Goal: Task Accomplishment & Management: Complete application form

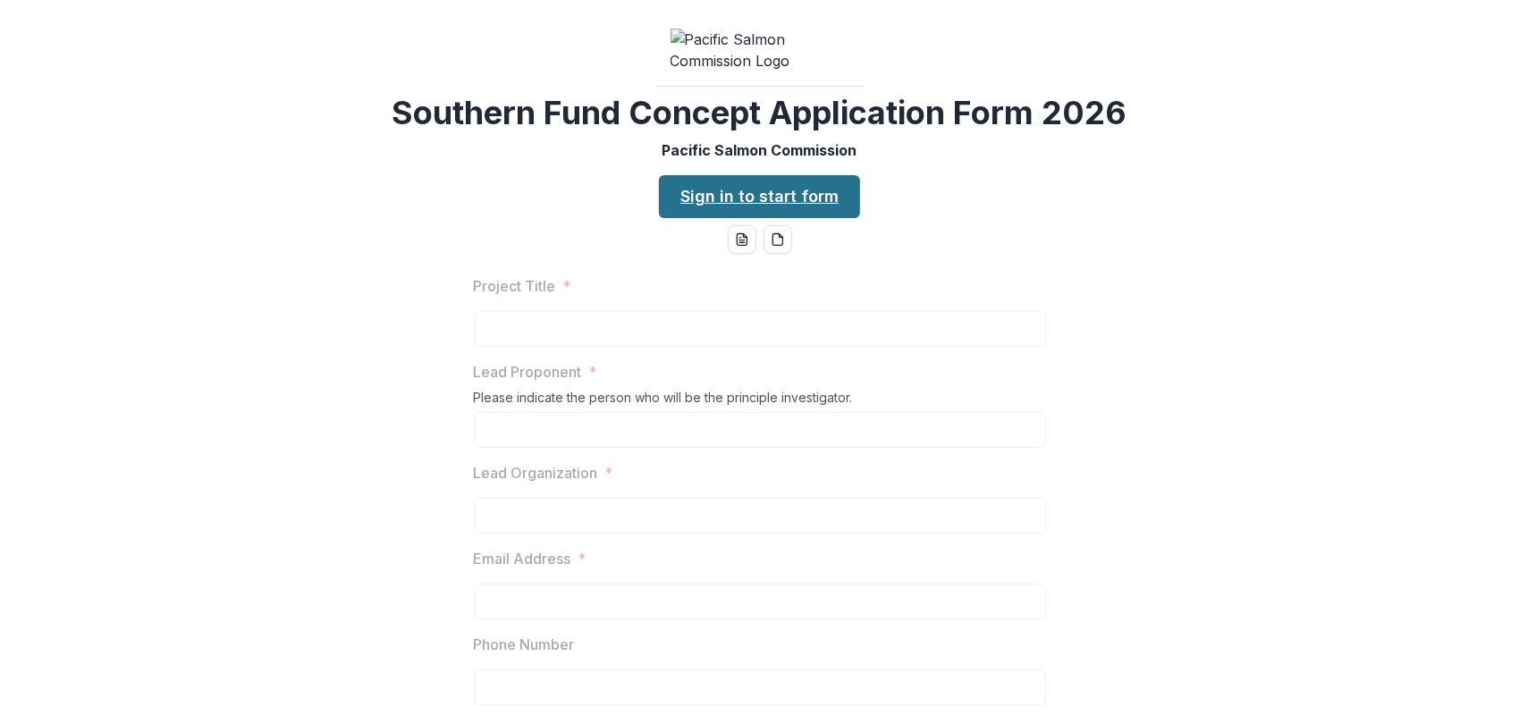
click at [743, 218] on link "Sign in to start form" at bounding box center [759, 196] width 201 height 43
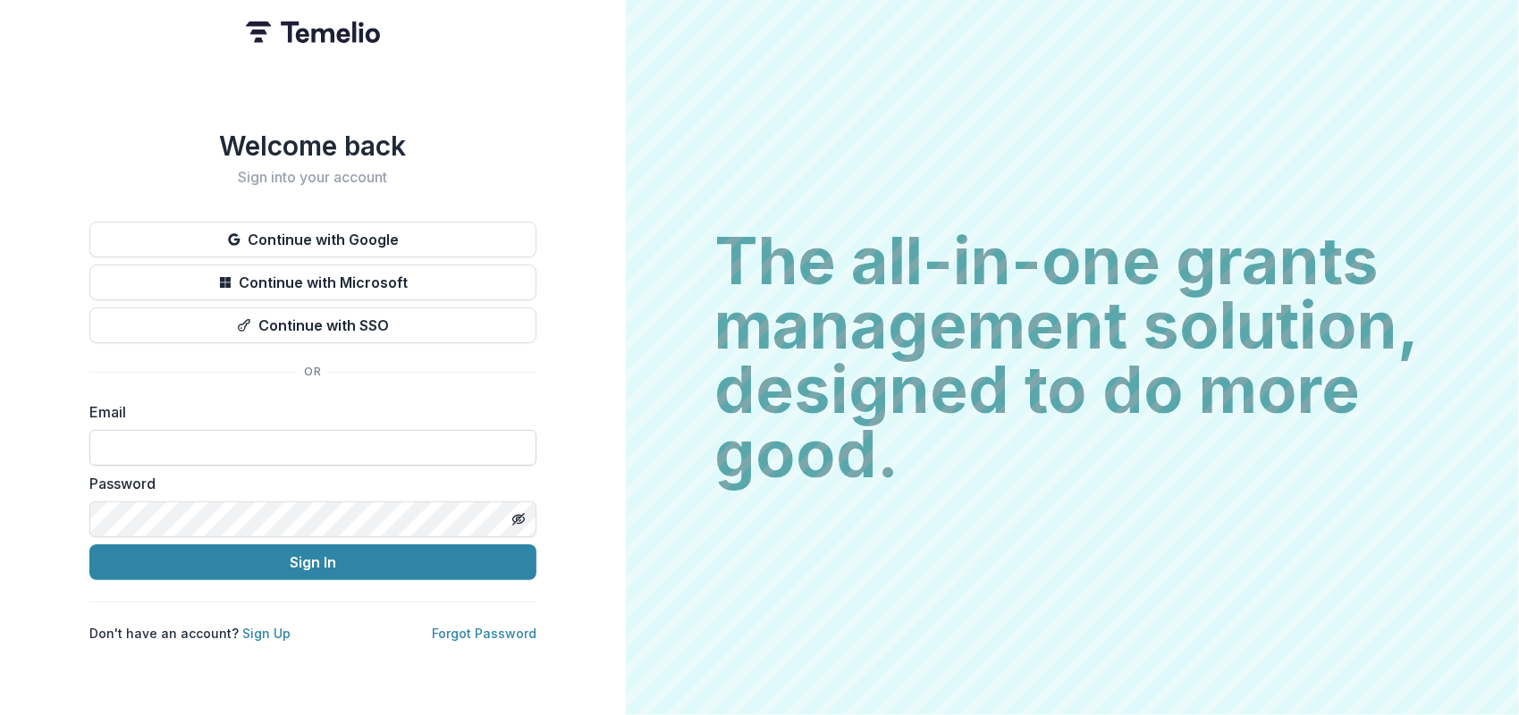
click at [322, 450] on input at bounding box center [312, 448] width 447 height 36
type input "**********"
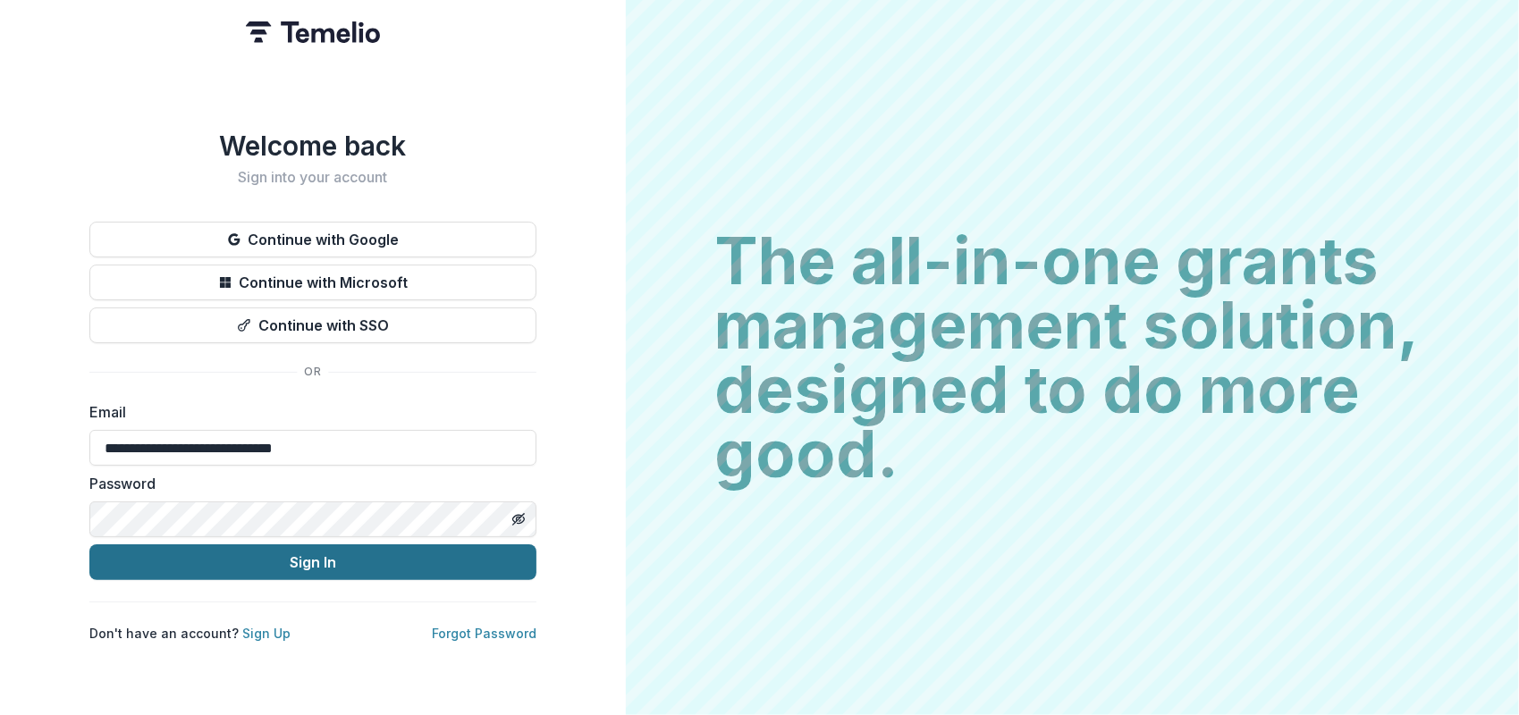
click at [282, 551] on button "Sign In" at bounding box center [312, 562] width 447 height 36
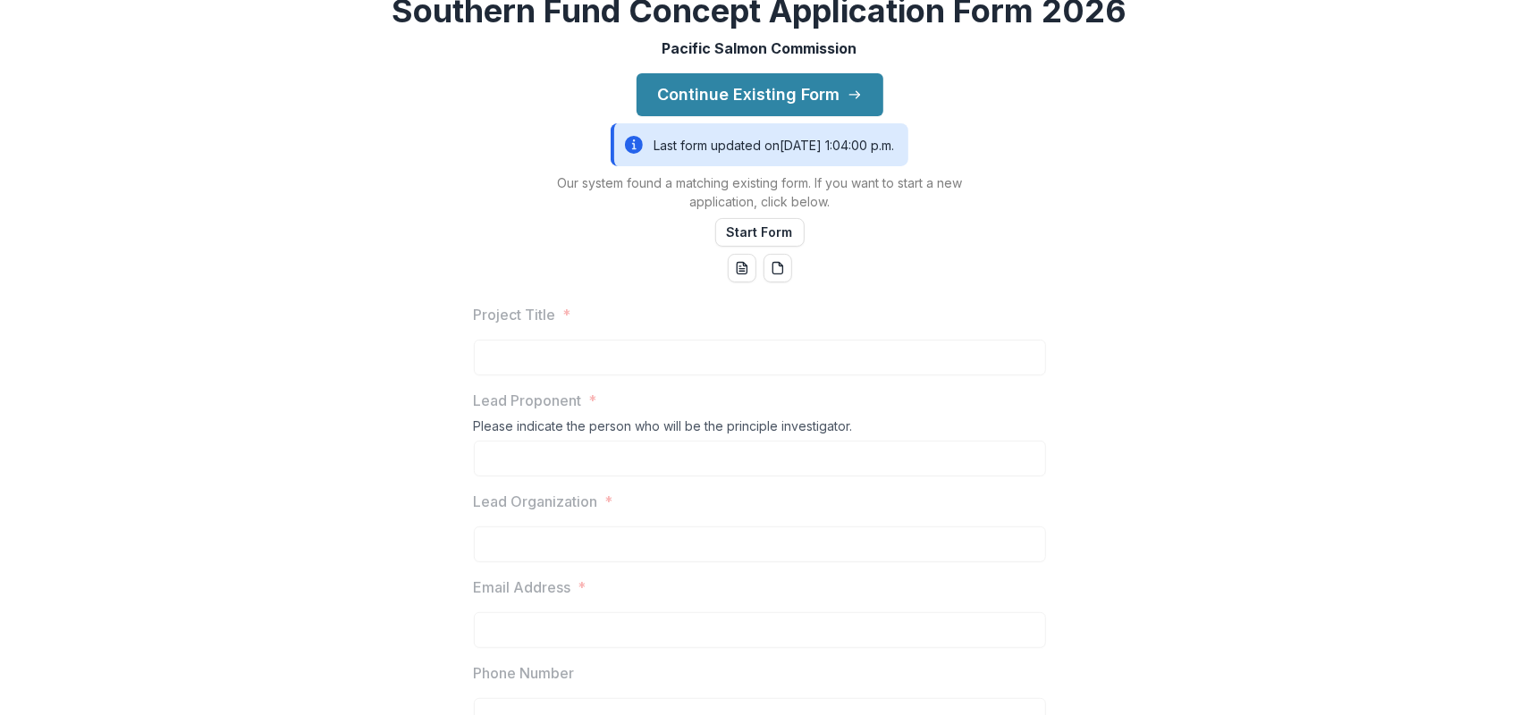
scroll to position [89, 0]
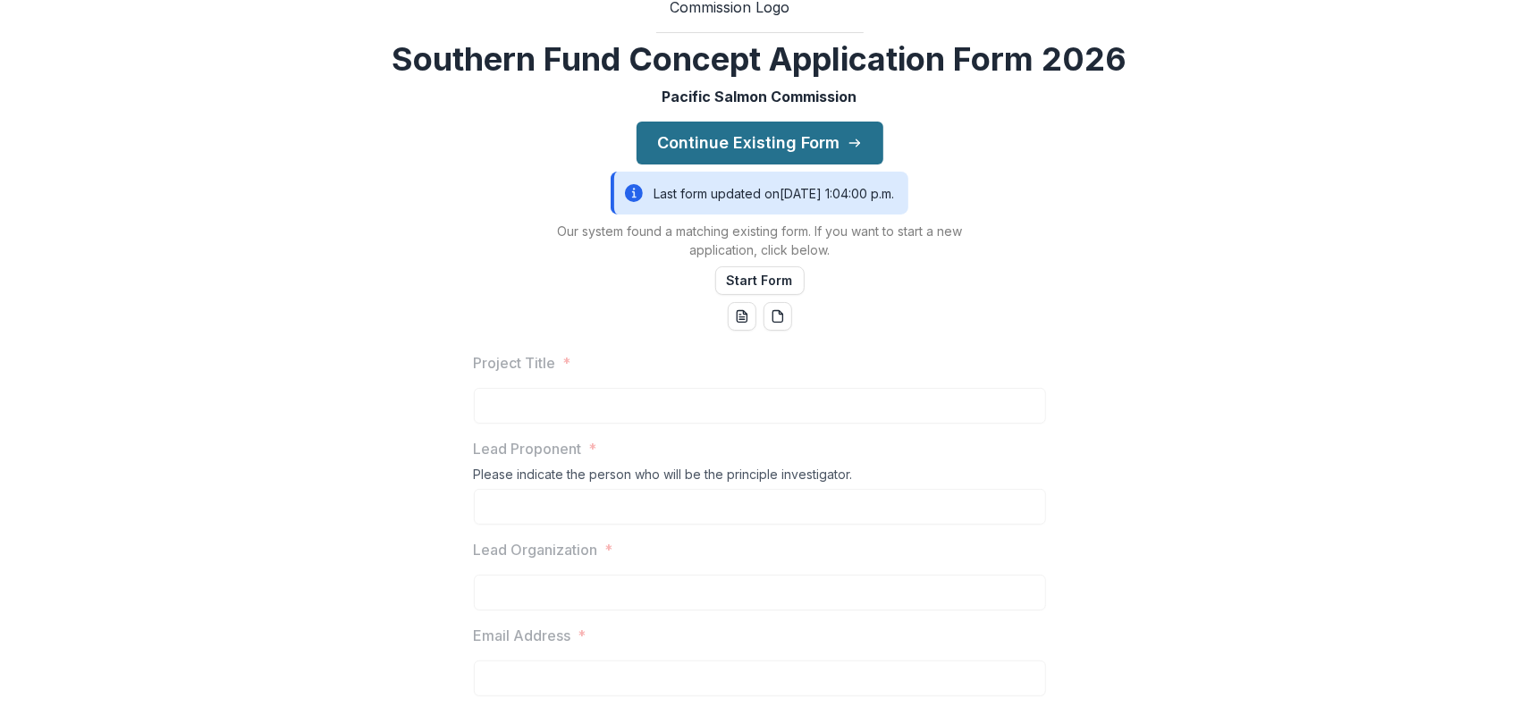
click at [745, 164] on button "Continue Existing Form" at bounding box center [759, 143] width 247 height 43
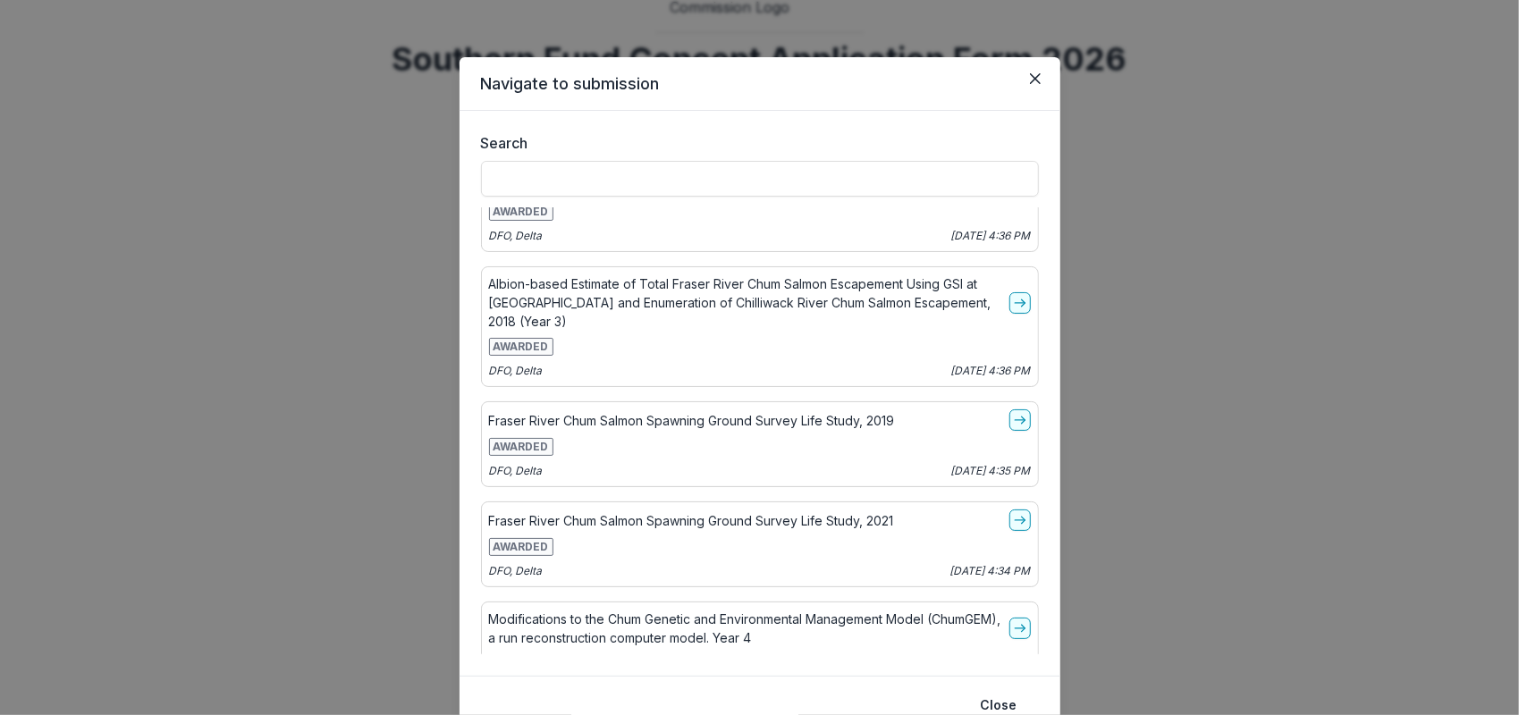
scroll to position [1251, 0]
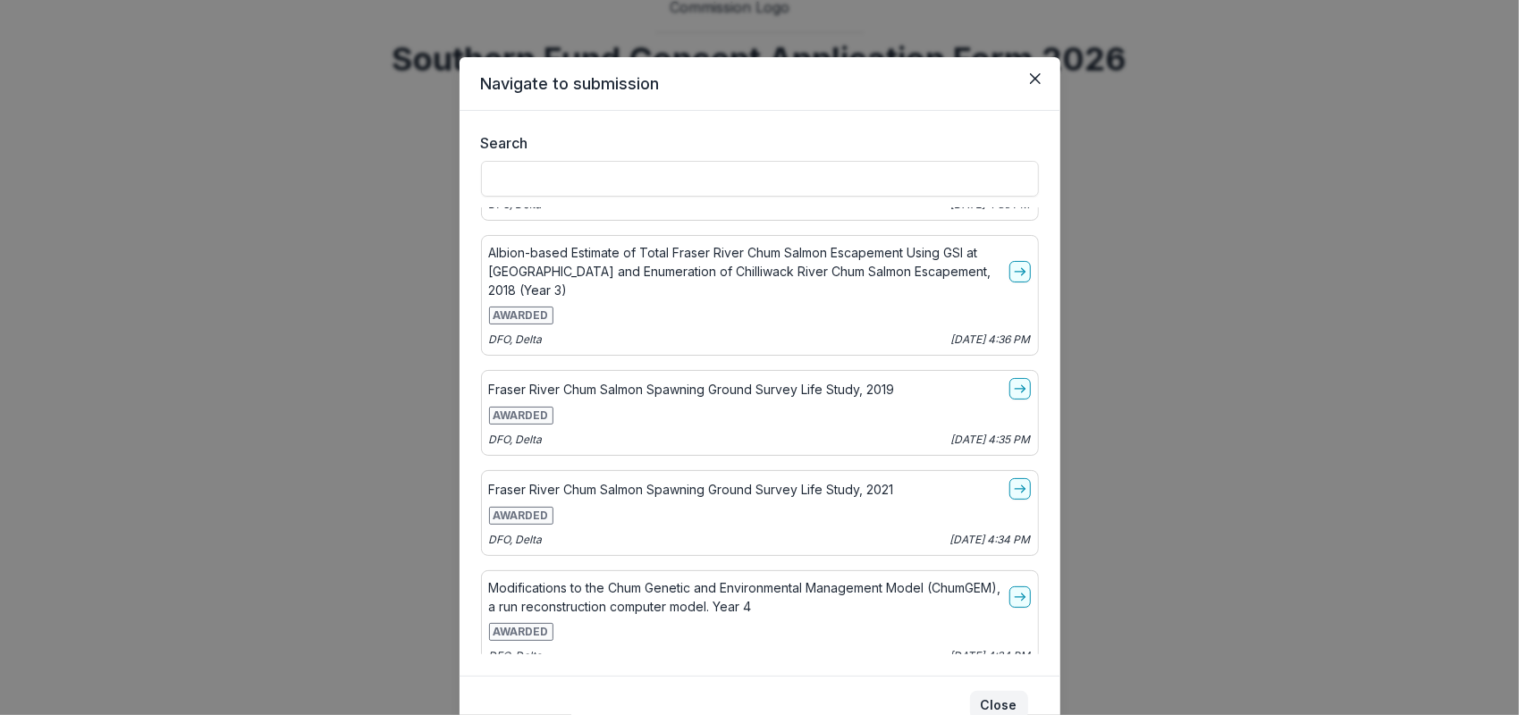
click at [982, 704] on button "Close" at bounding box center [999, 705] width 58 height 29
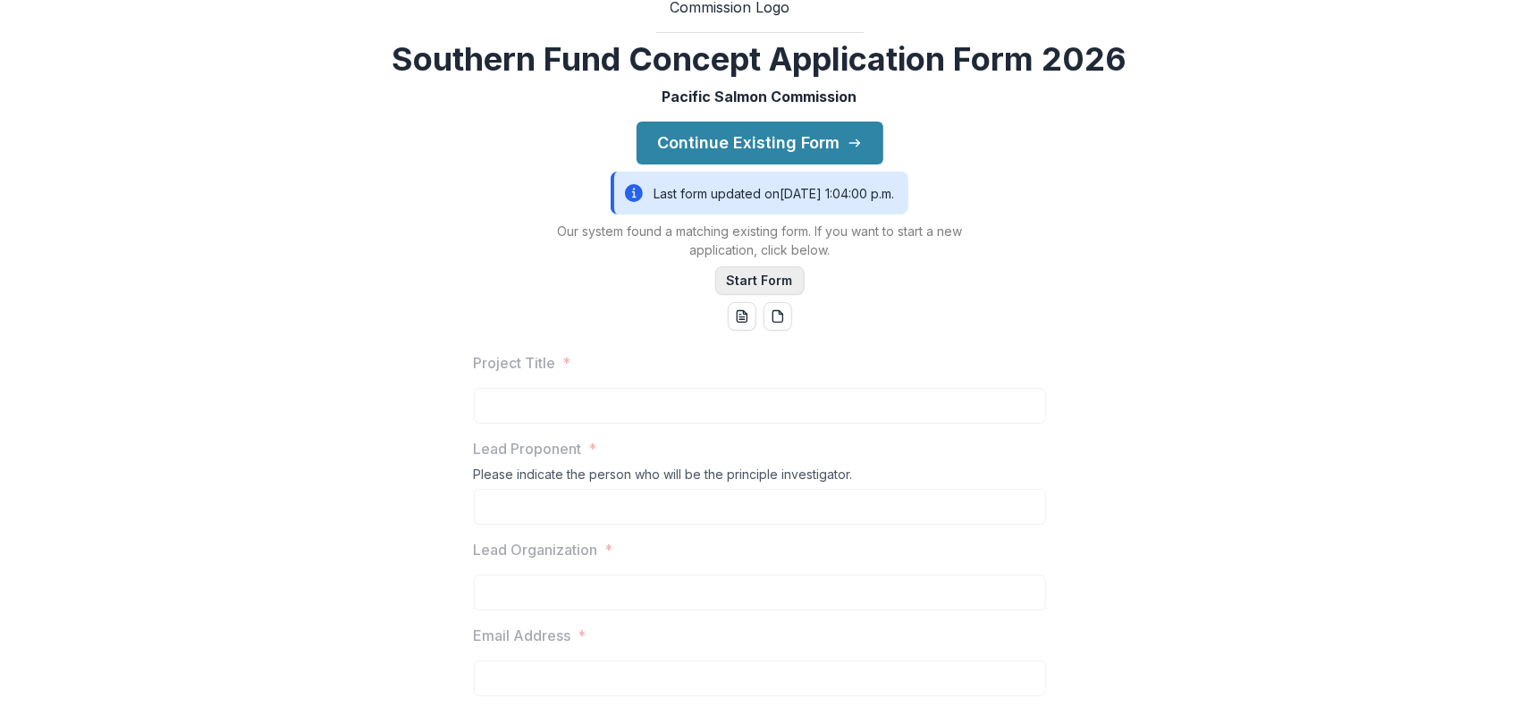
click at [789, 295] on button "Start Form" at bounding box center [759, 280] width 89 height 29
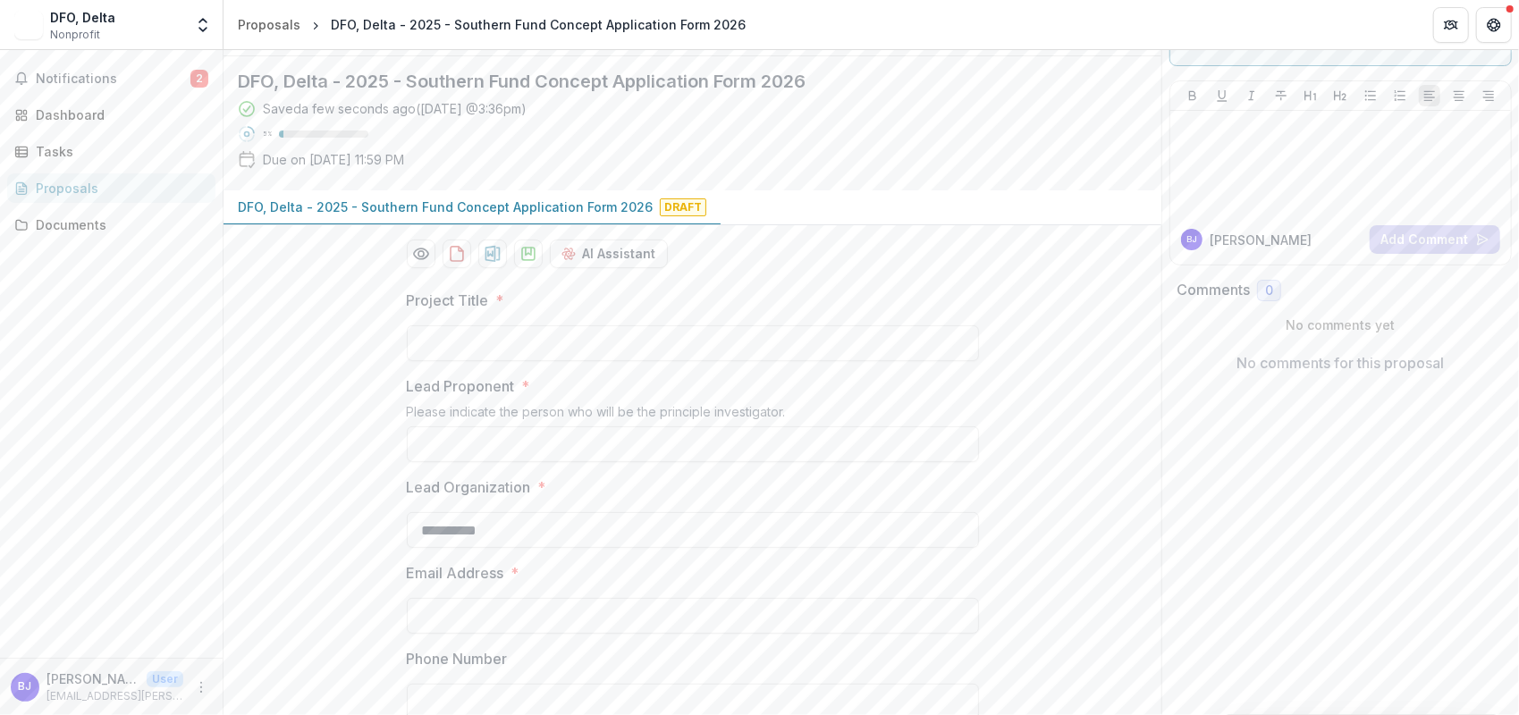
scroll to position [179, 0]
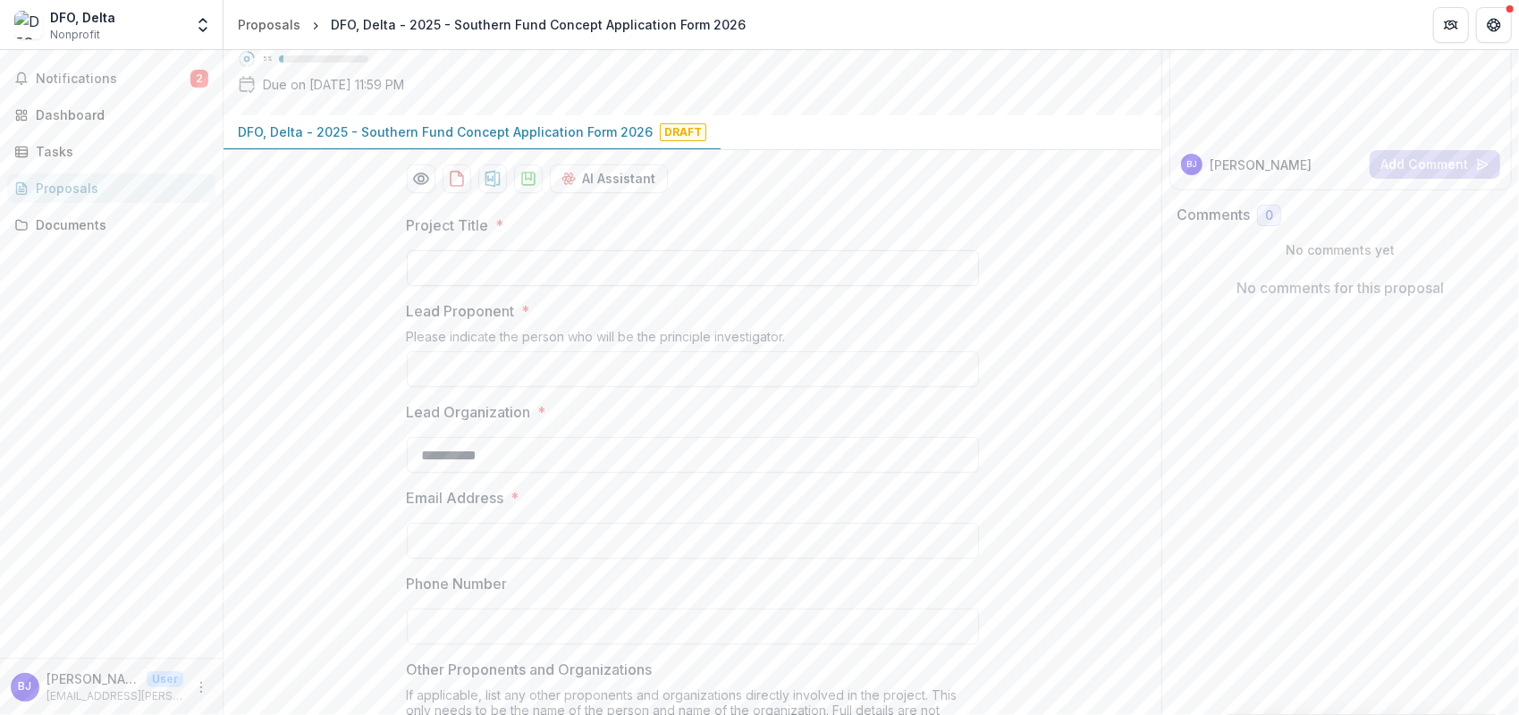
click at [647, 286] on input "Project Title *" at bounding box center [693, 268] width 572 height 36
paste input "**********"
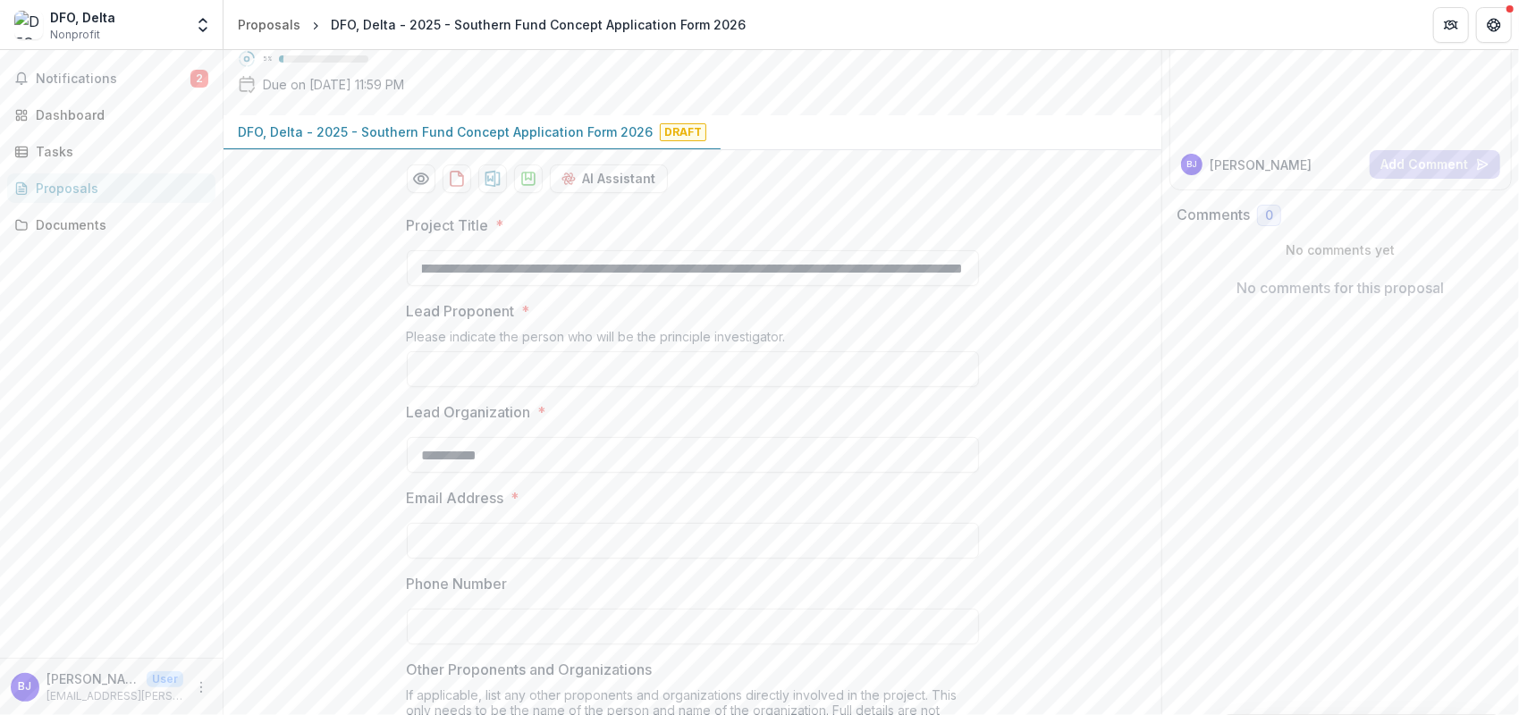
scroll to position [0, 0]
drag, startPoint x: 631, startPoint y: 399, endPoint x: 332, endPoint y: 392, distance: 299.5
type input "**********"
click at [470, 387] on input "Lead Proponent *" at bounding box center [693, 369] width 572 height 36
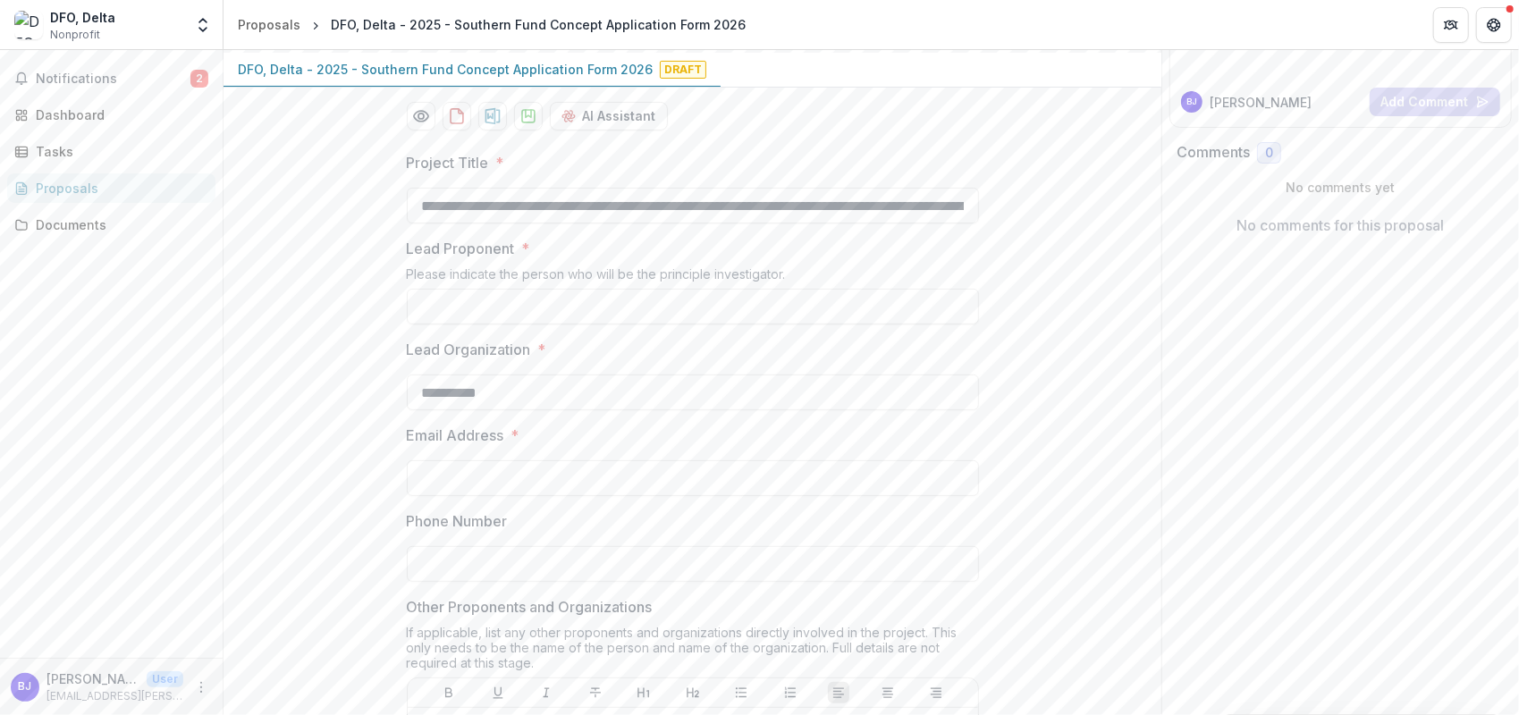
scroll to position [268, 0]
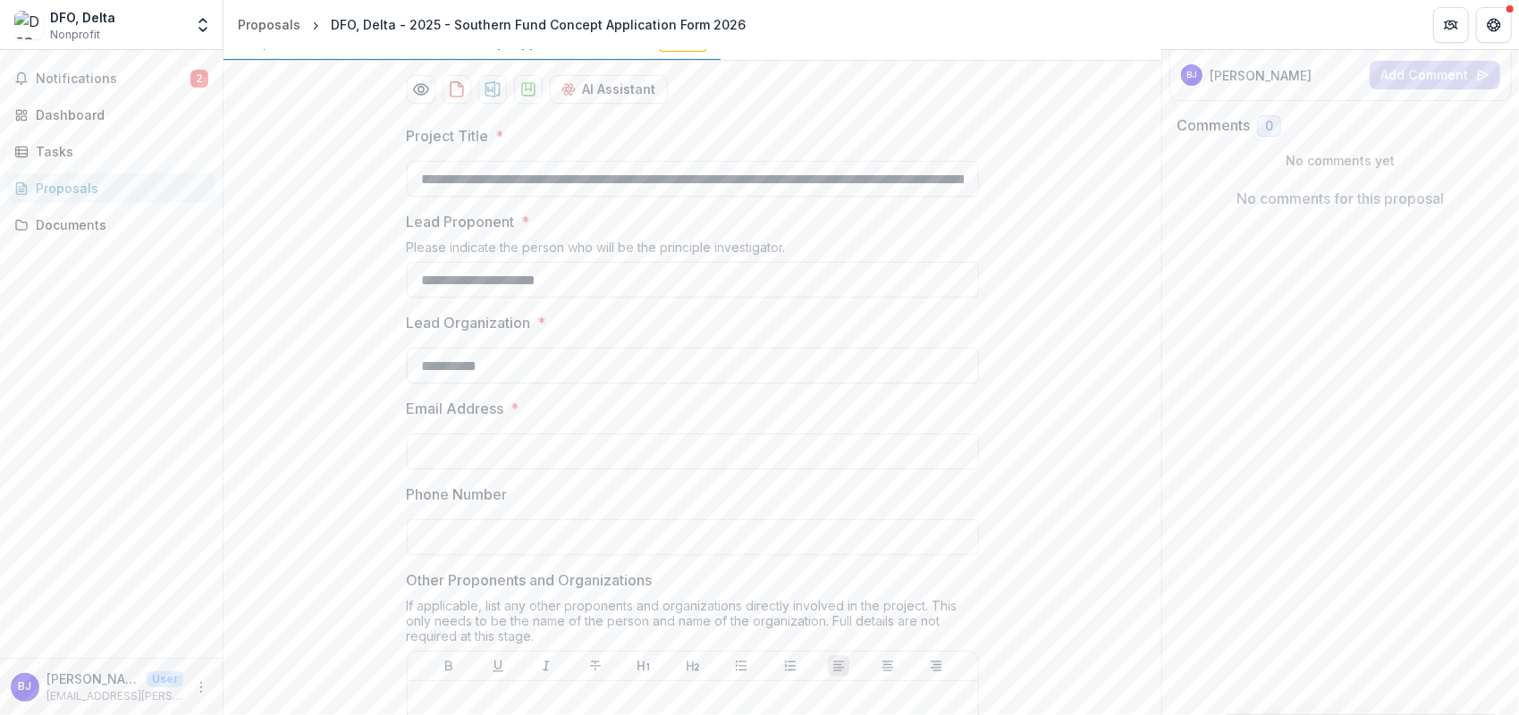
type input "**********"
drag, startPoint x: 514, startPoint y: 493, endPoint x: 408, endPoint y: 494, distance: 105.5
click at [408, 383] on input "**********" at bounding box center [693, 366] width 572 height 36
type input "**********"
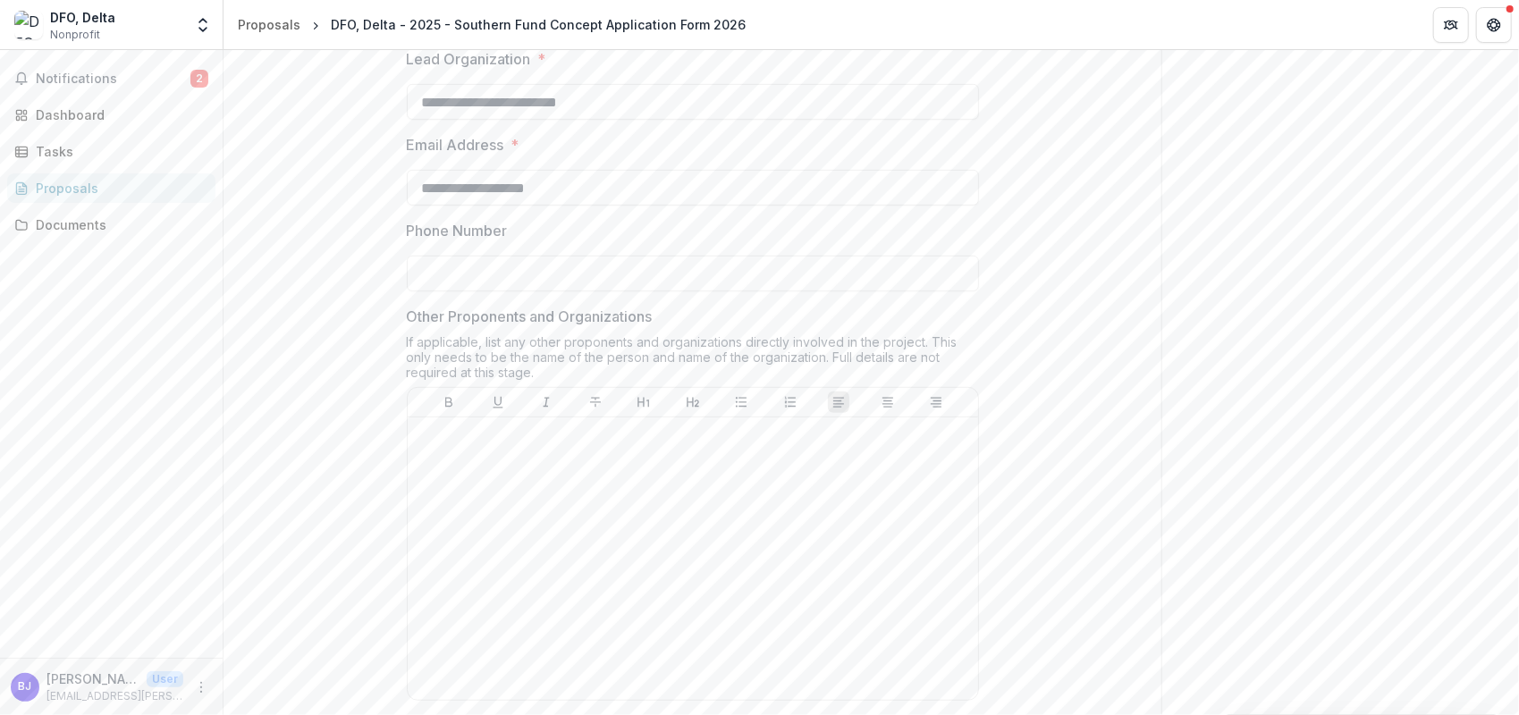
scroll to position [536, 0]
click at [557, 585] on div at bounding box center [693, 554] width 556 height 268
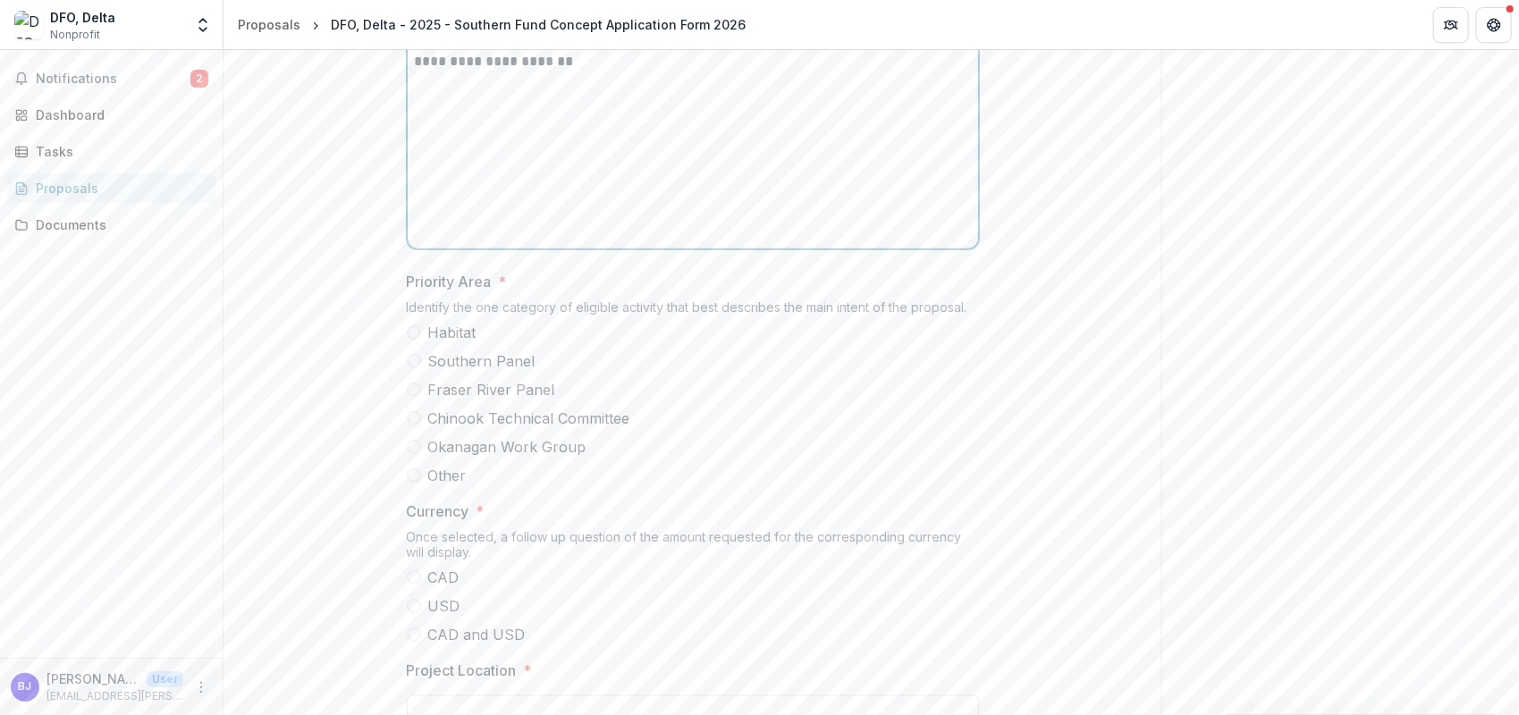
scroll to position [1073, 0]
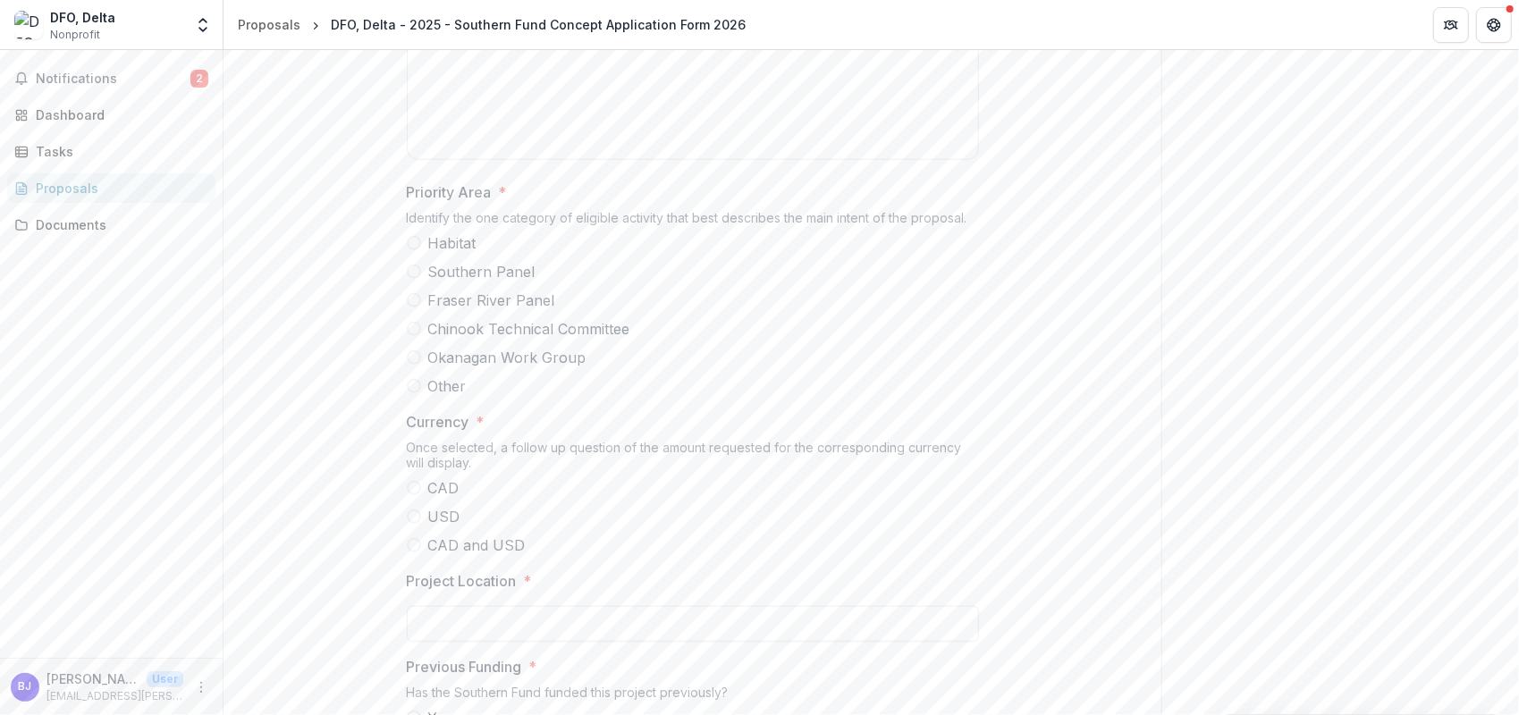
click at [415, 279] on span at bounding box center [414, 272] width 14 height 14
click at [370, 479] on div "**********" at bounding box center [692, 277] width 938 height 1943
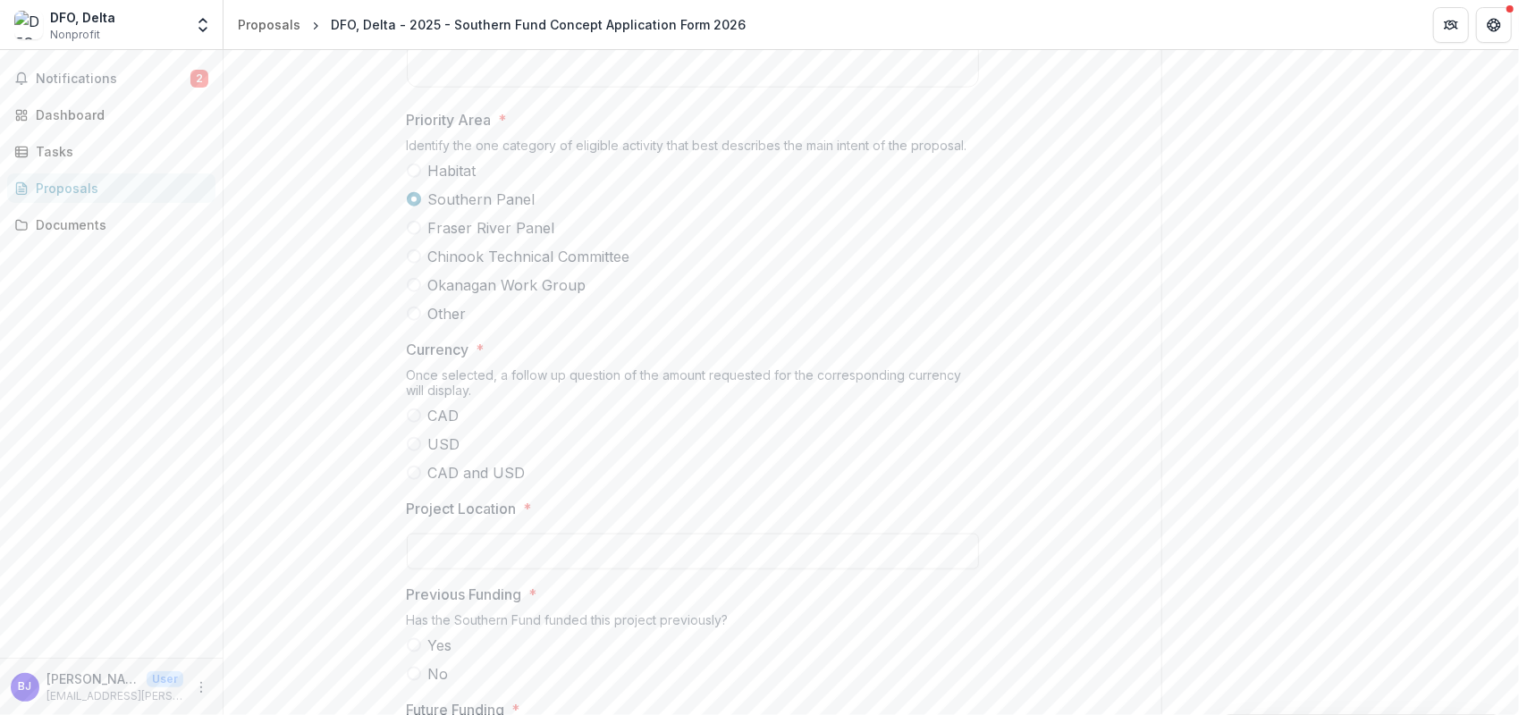
scroll to position [1341, 0]
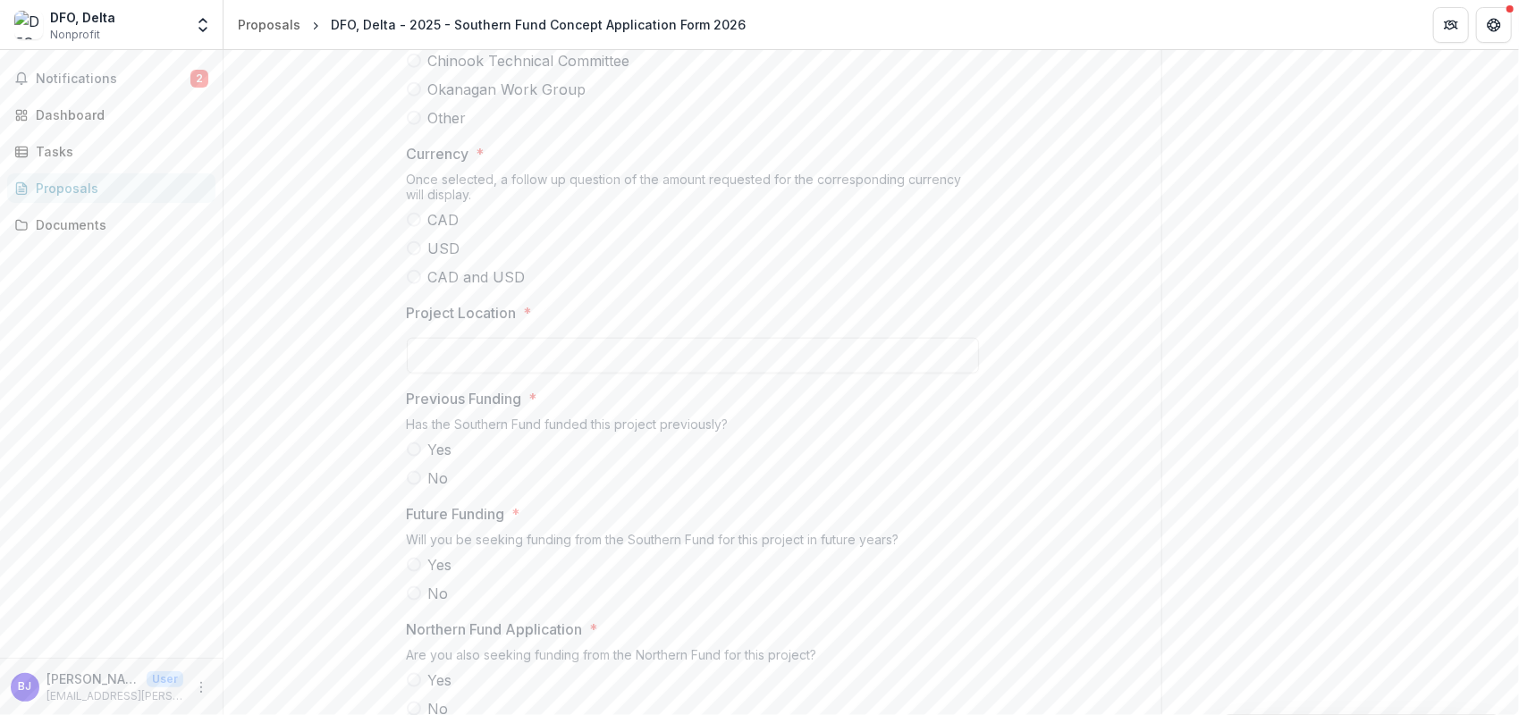
click at [411, 227] on span at bounding box center [414, 220] width 14 height 14
click at [445, 374] on input "Amount Requested (CAD) *" at bounding box center [693, 356] width 572 height 36
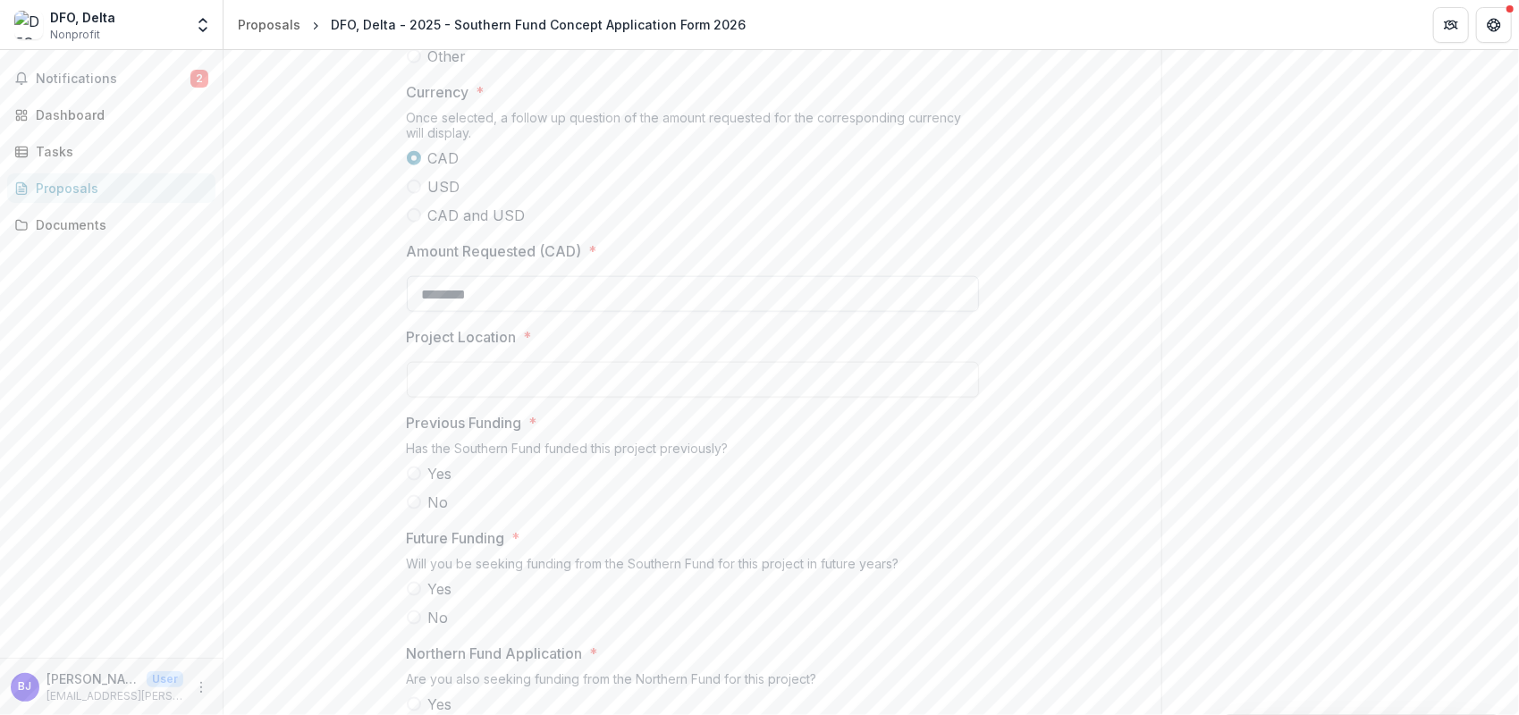
scroll to position [1430, 0]
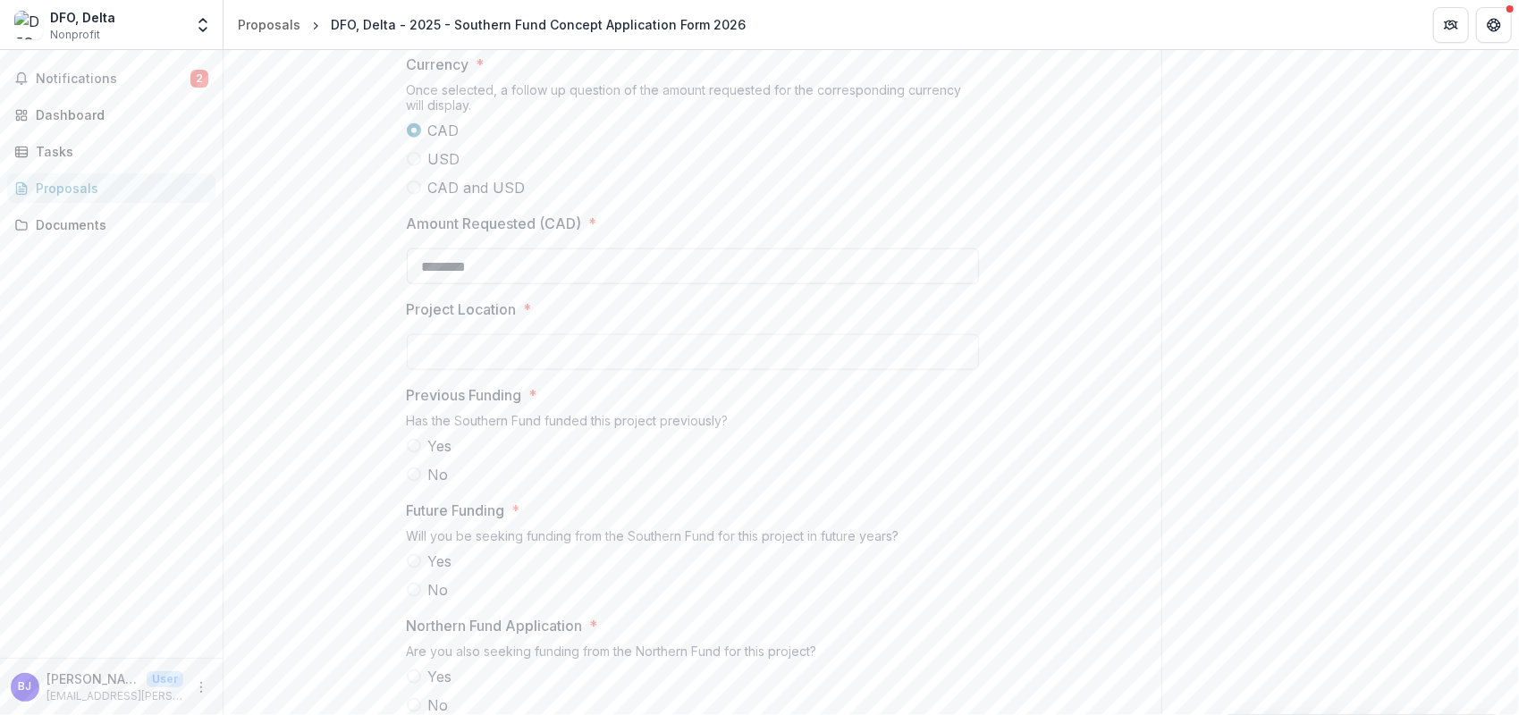
type input "********"
click at [435, 370] on input "Project Location *" at bounding box center [693, 352] width 572 height 36
type input "**********"
click at [413, 453] on span at bounding box center [414, 446] width 14 height 14
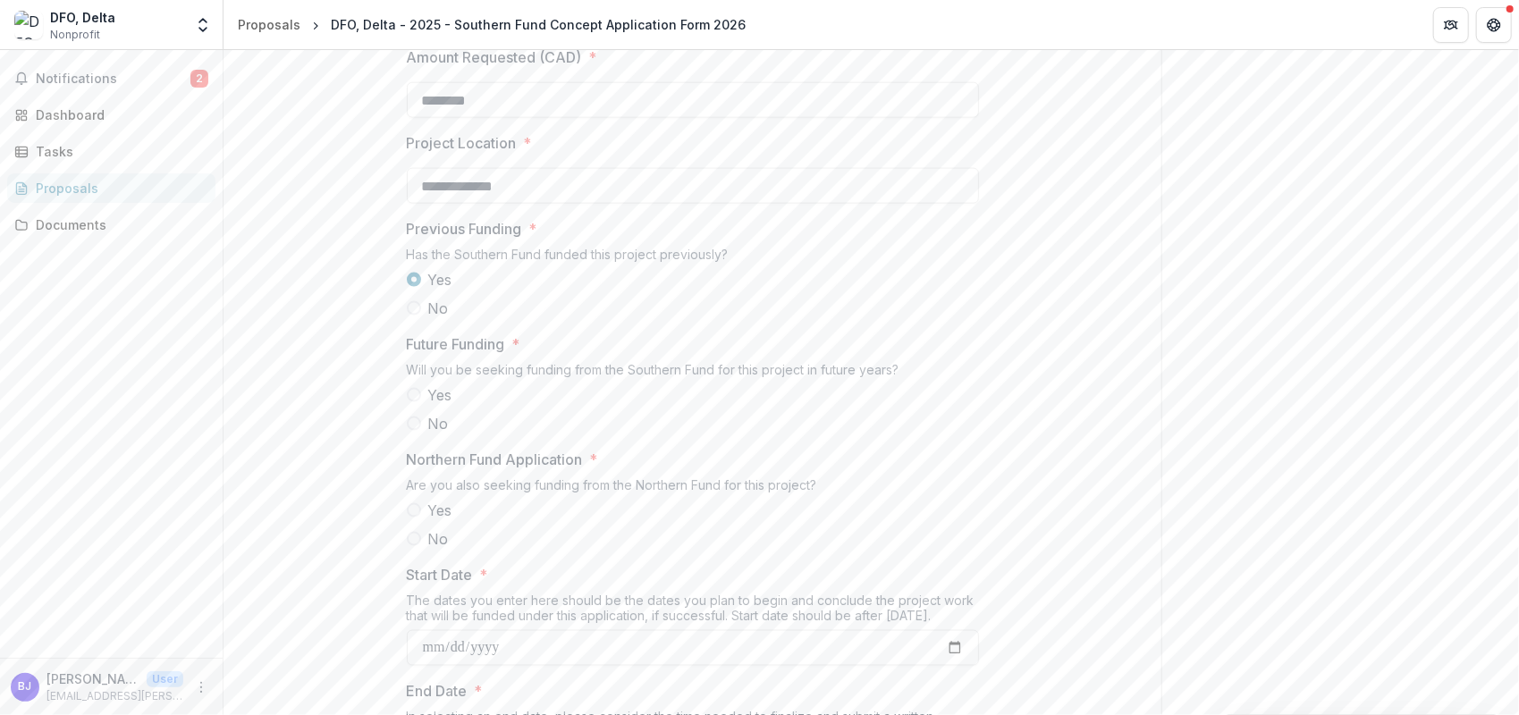
scroll to position [1698, 0]
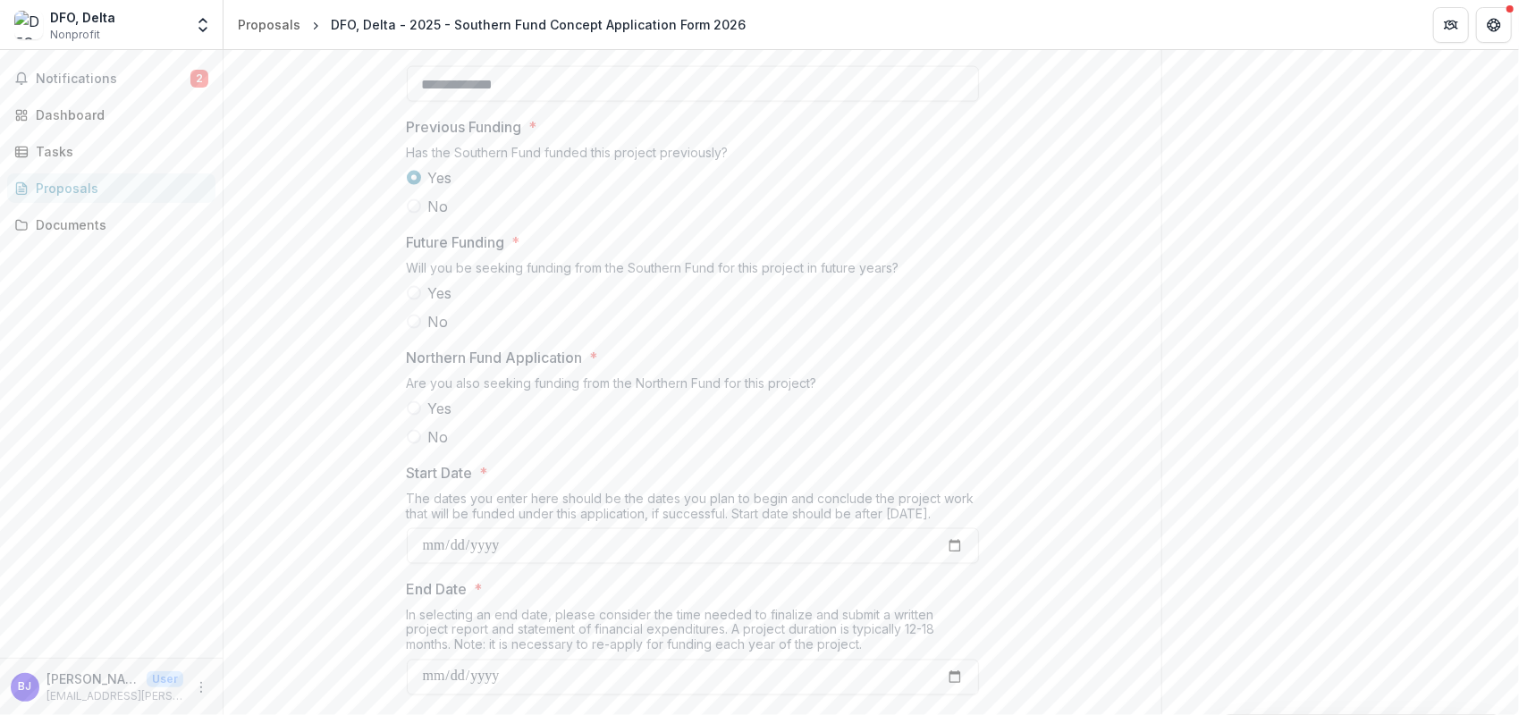
click at [410, 444] on span at bounding box center [414, 437] width 14 height 14
click at [407, 333] on label "No" at bounding box center [693, 321] width 572 height 21
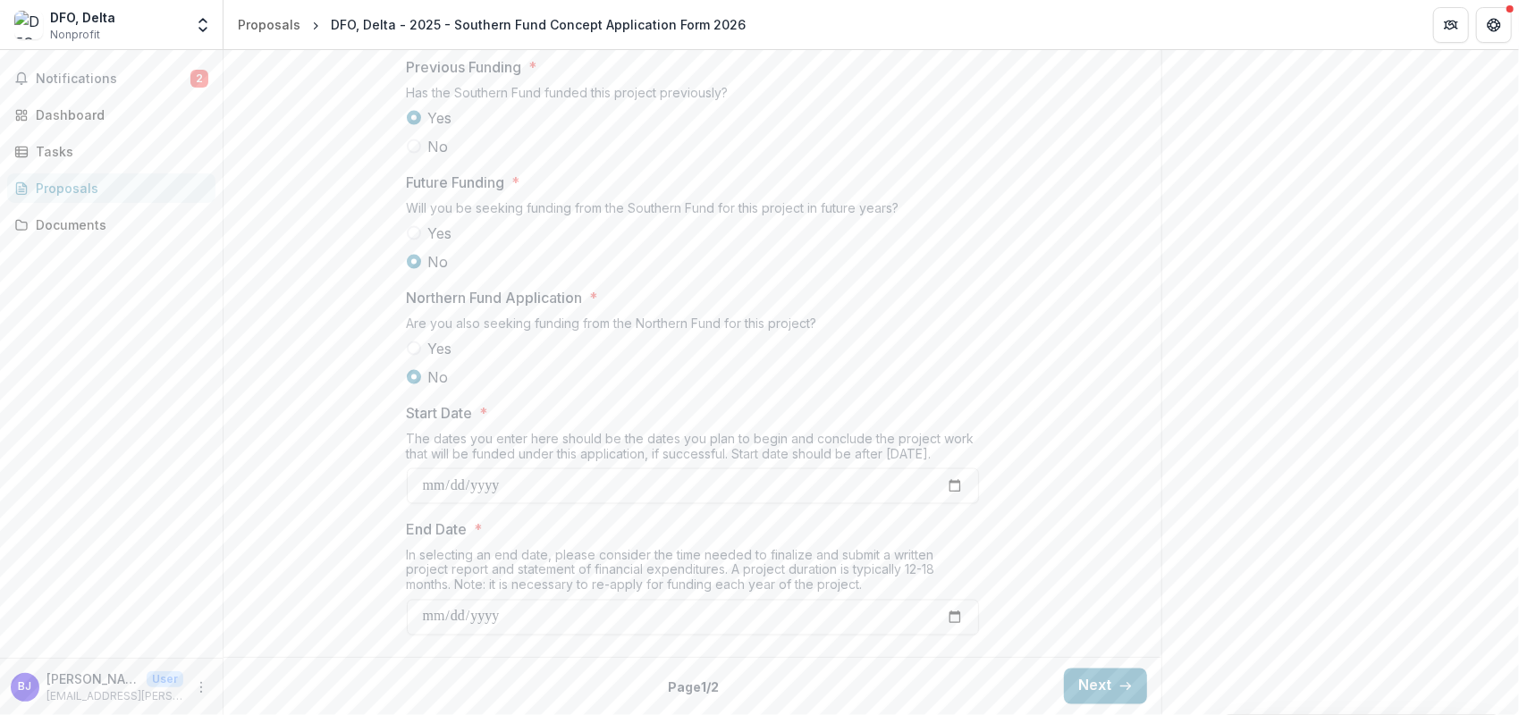
scroll to position [1877, 0]
click at [524, 501] on input "Start Date *" at bounding box center [693, 486] width 572 height 36
type input "**********"
click at [506, 636] on input "End Date *" at bounding box center [693, 618] width 572 height 36
type input "**********"
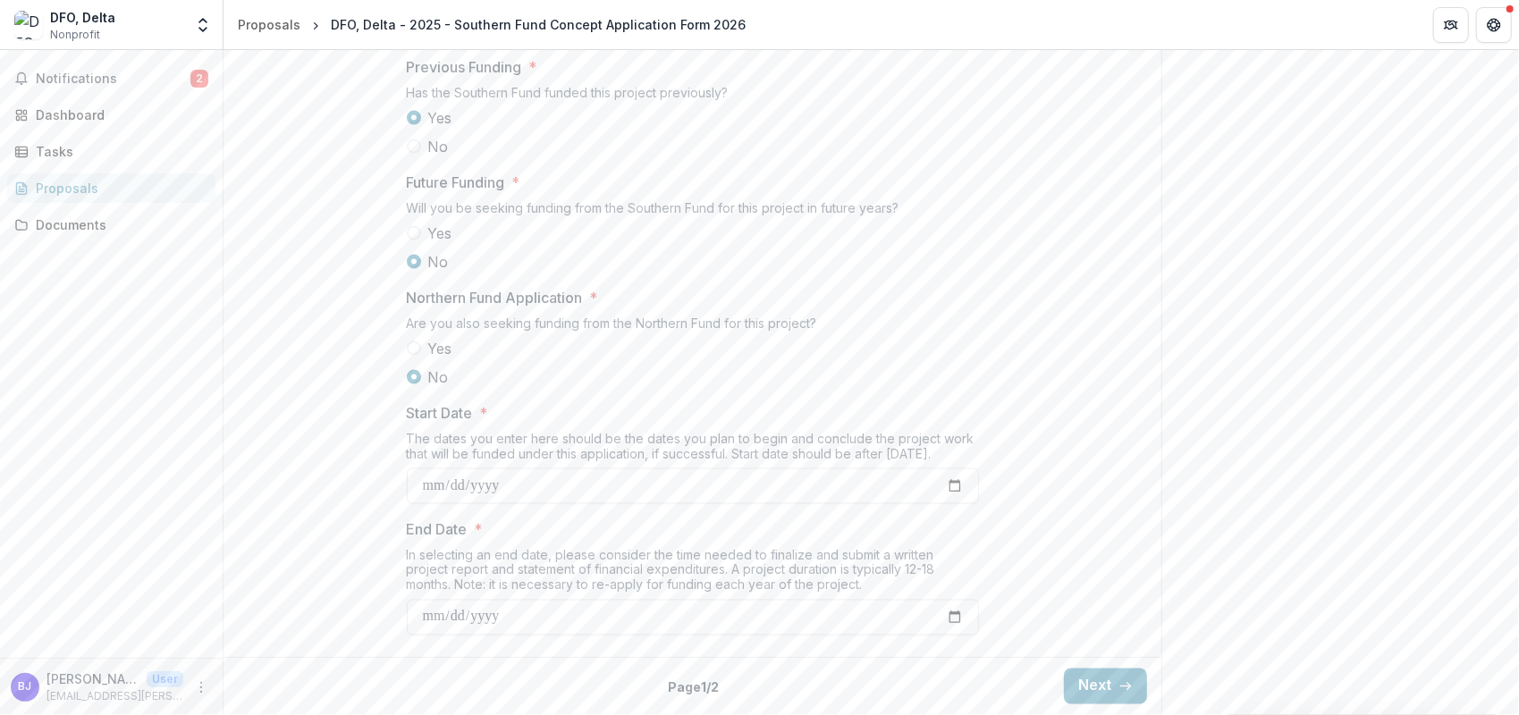
scroll to position [1888, 0]
click at [1126, 685] on icon "button" at bounding box center [1125, 686] width 14 height 14
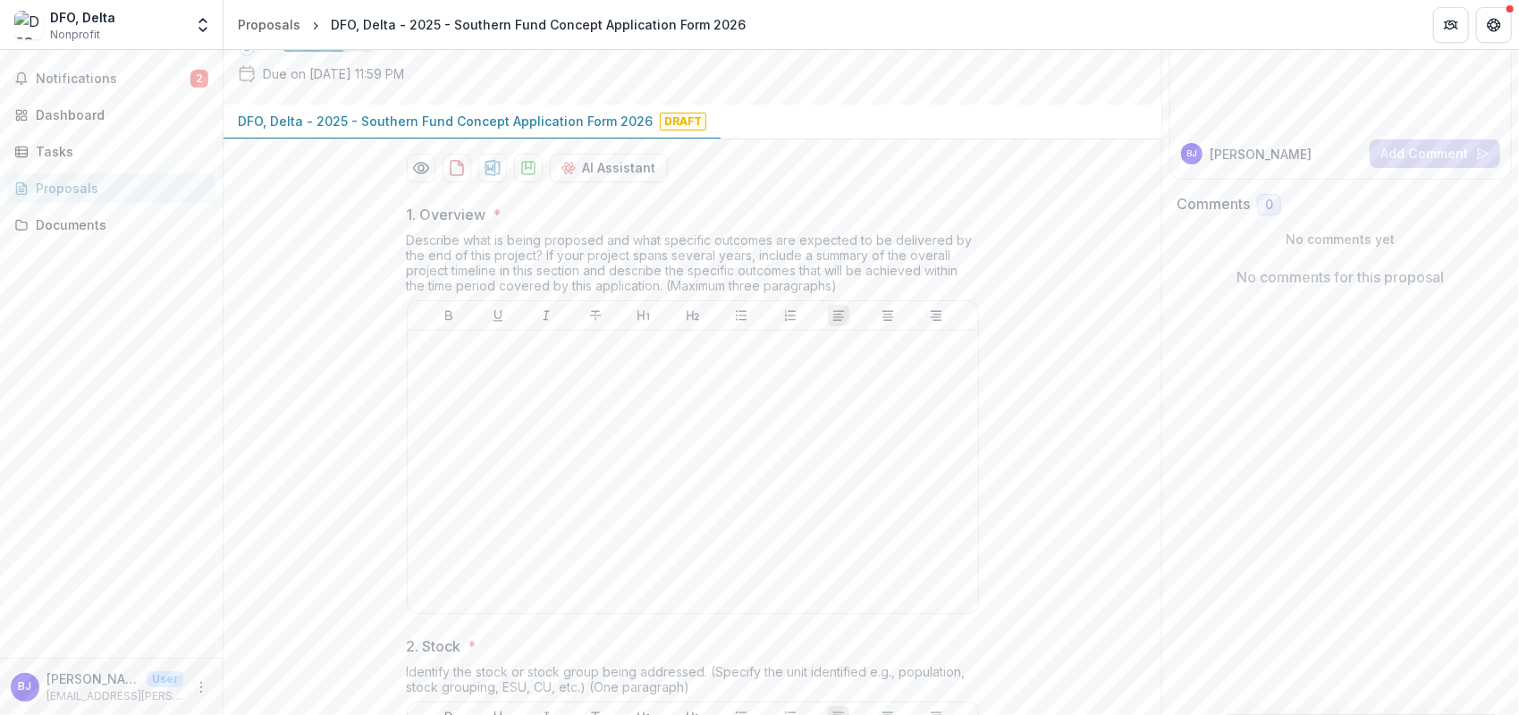
scroll to position [368, 0]
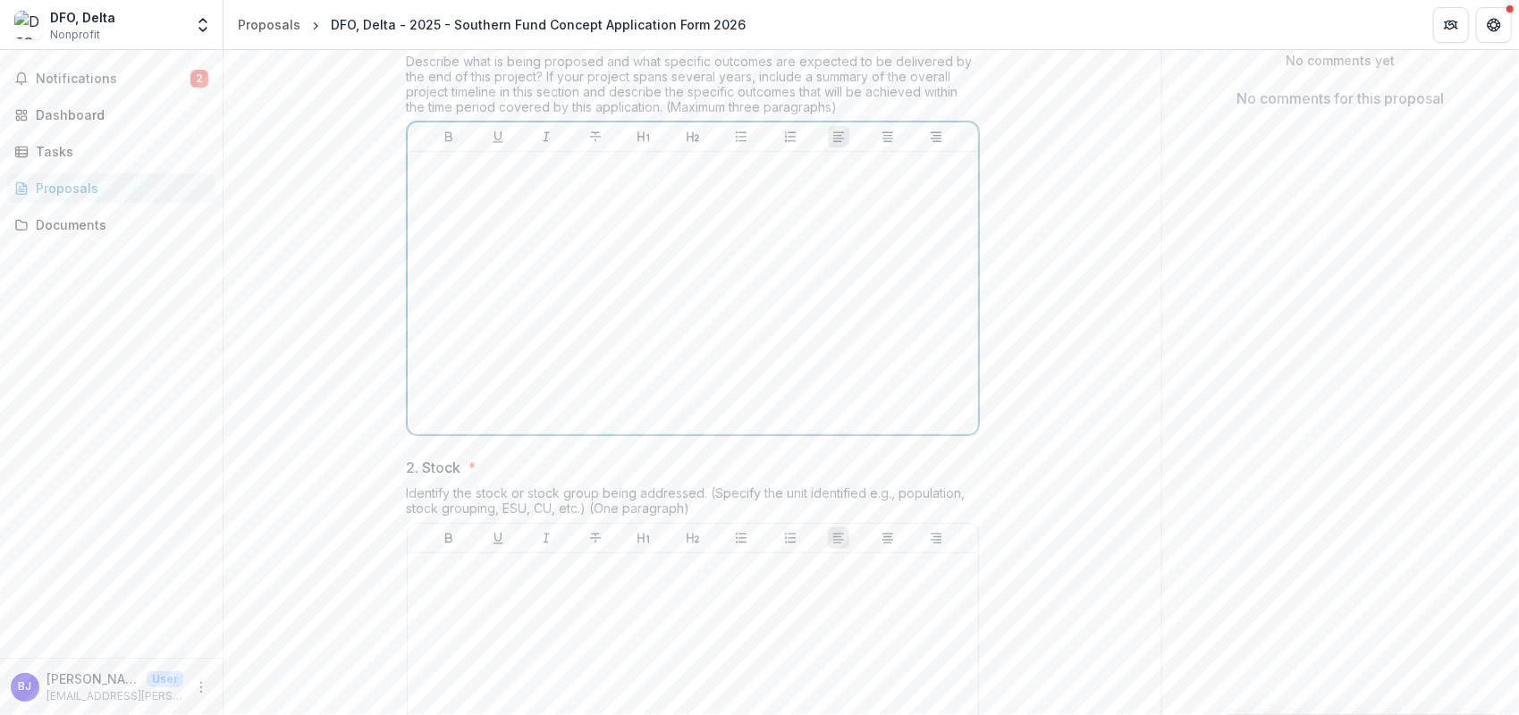
click at [556, 333] on div at bounding box center [693, 293] width 556 height 268
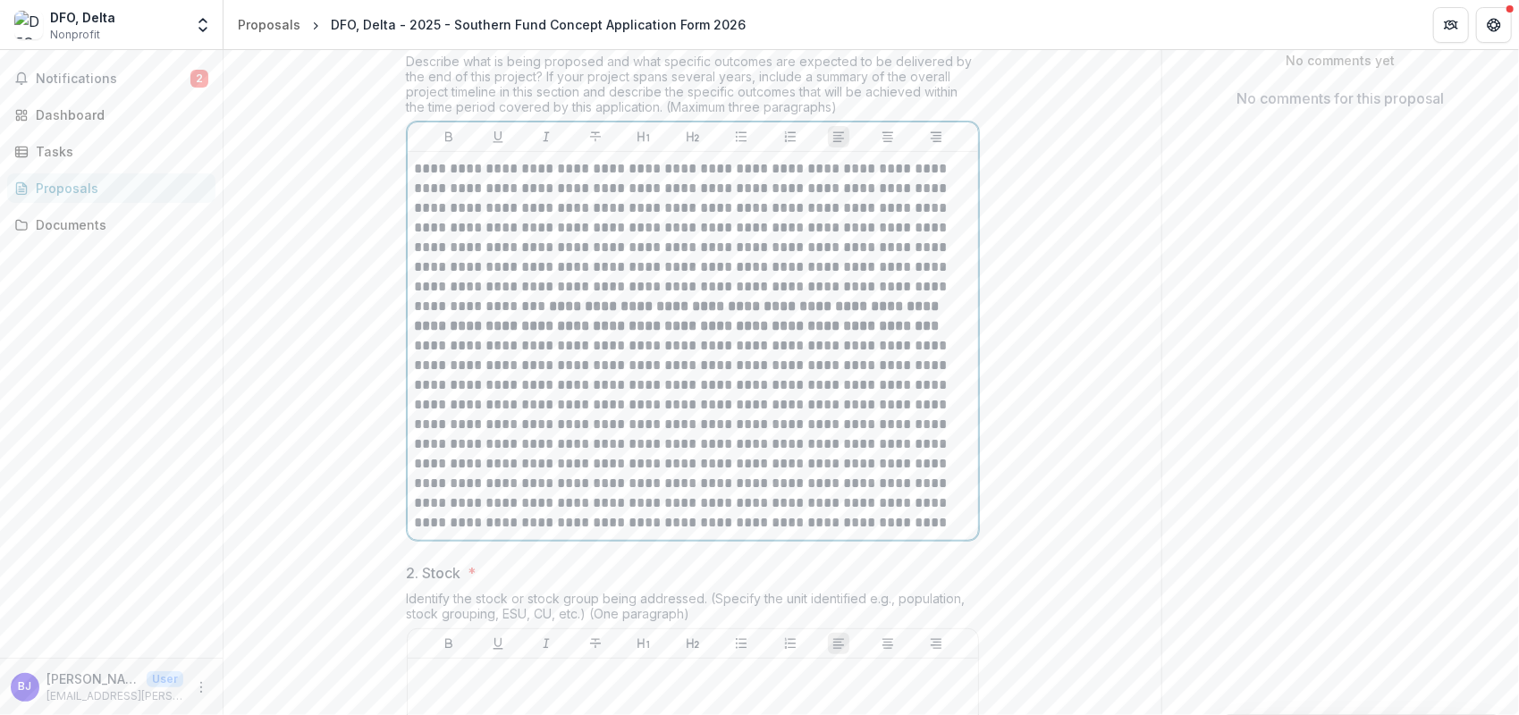
drag, startPoint x: 848, startPoint y: 637, endPoint x: 856, endPoint y: 642, distance: 9.2
click at [848, 533] on p "**********" at bounding box center [693, 434] width 557 height 197
click at [895, 533] on p "**********" at bounding box center [693, 434] width 557 height 197
paste div
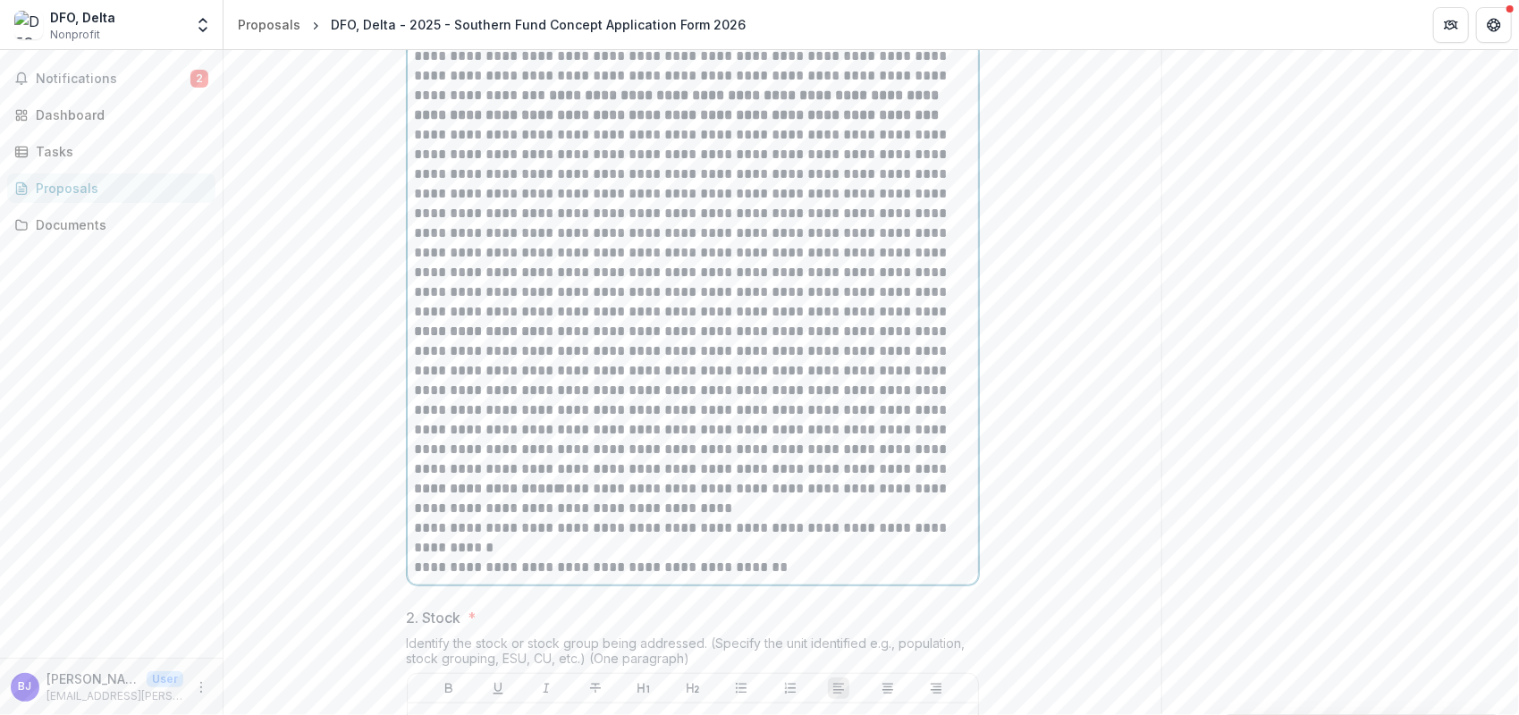
click at [907, 322] on p "**********" at bounding box center [693, 223] width 557 height 197
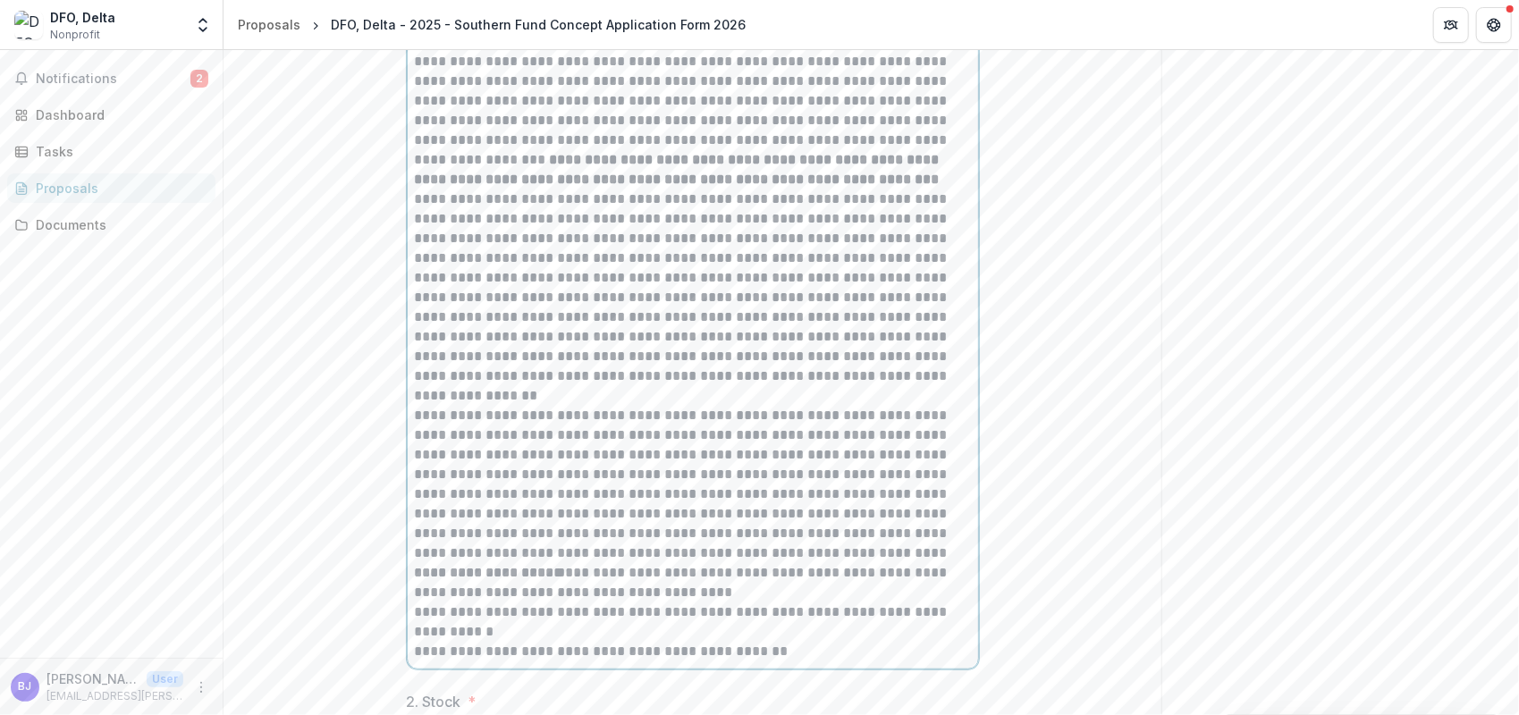
scroll to position [490, 0]
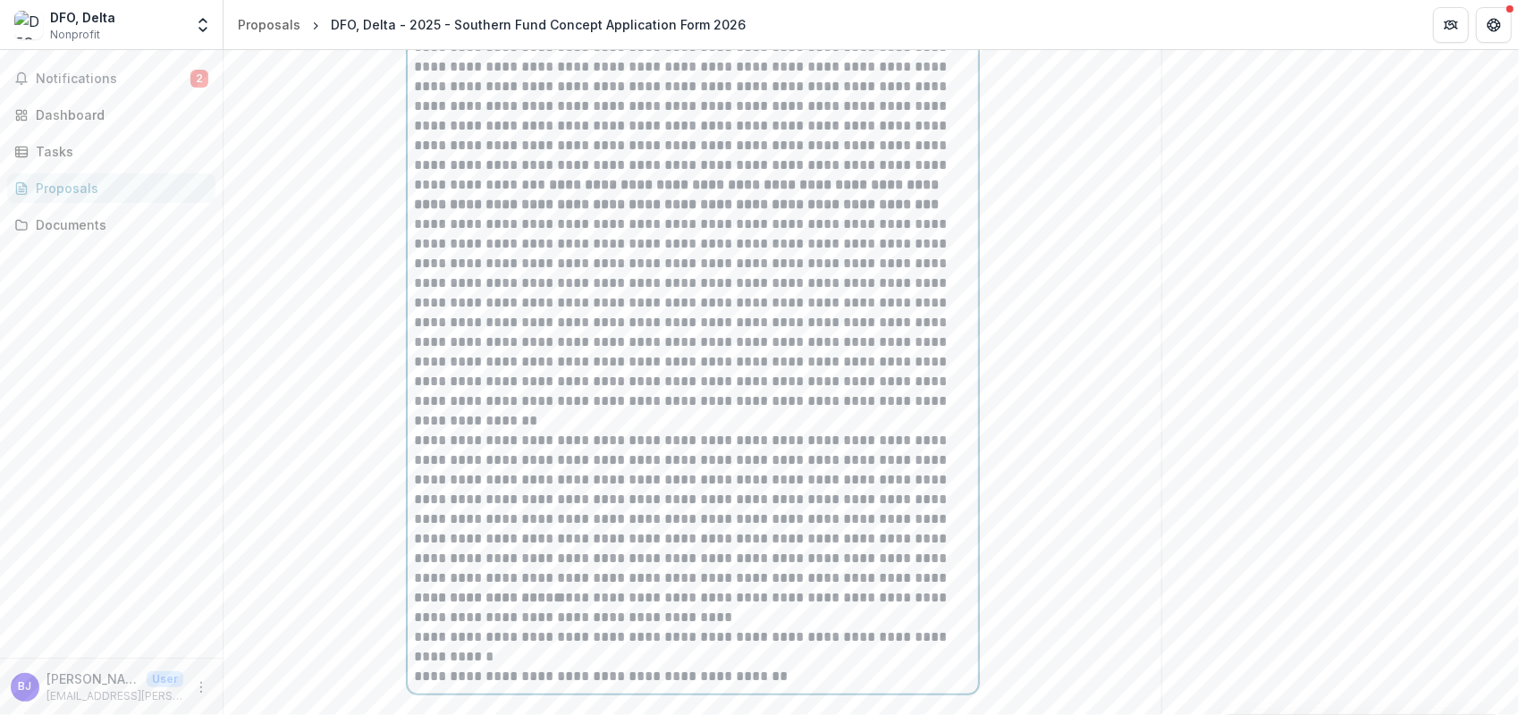
click at [839, 215] on p "**********" at bounding box center [693, 126] width 557 height 177
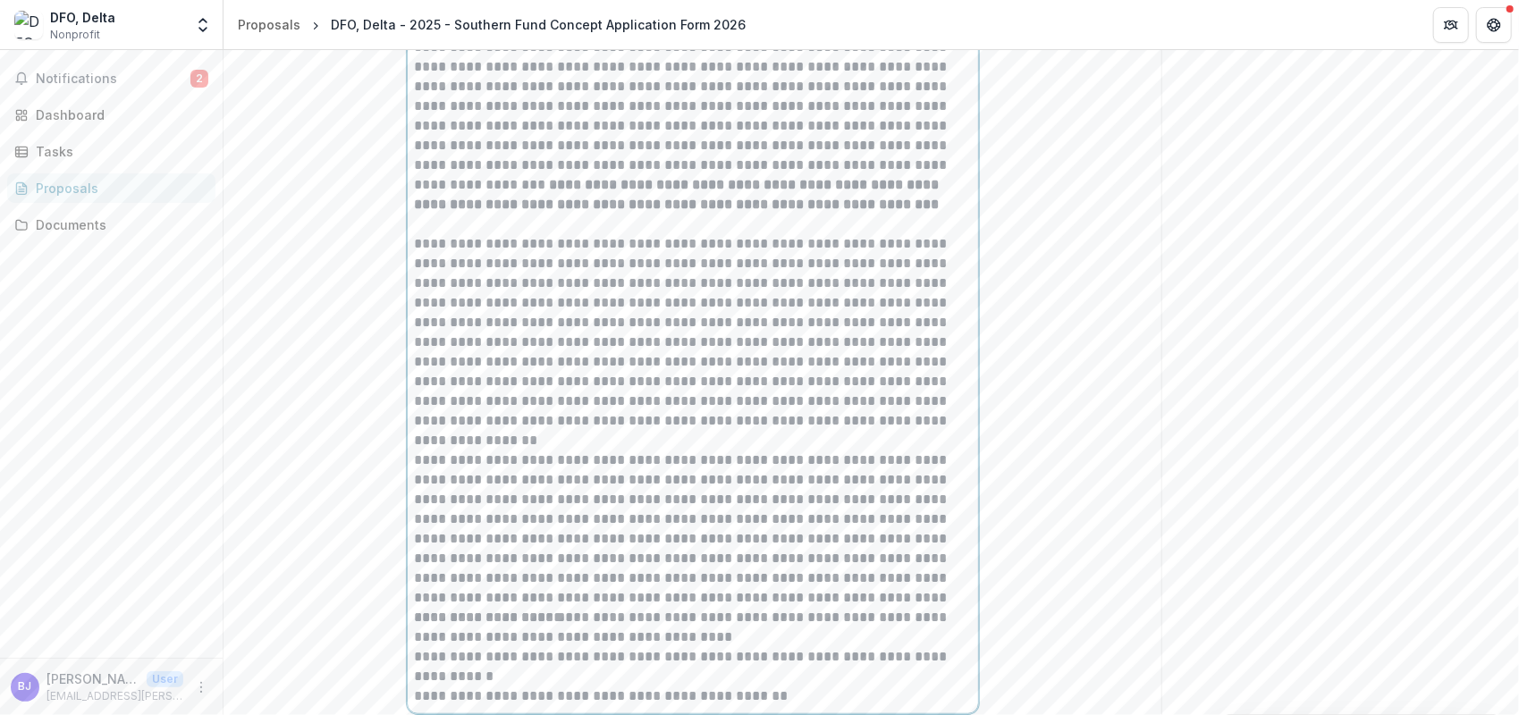
click at [839, 215] on p "**********" at bounding box center [693, 126] width 557 height 177
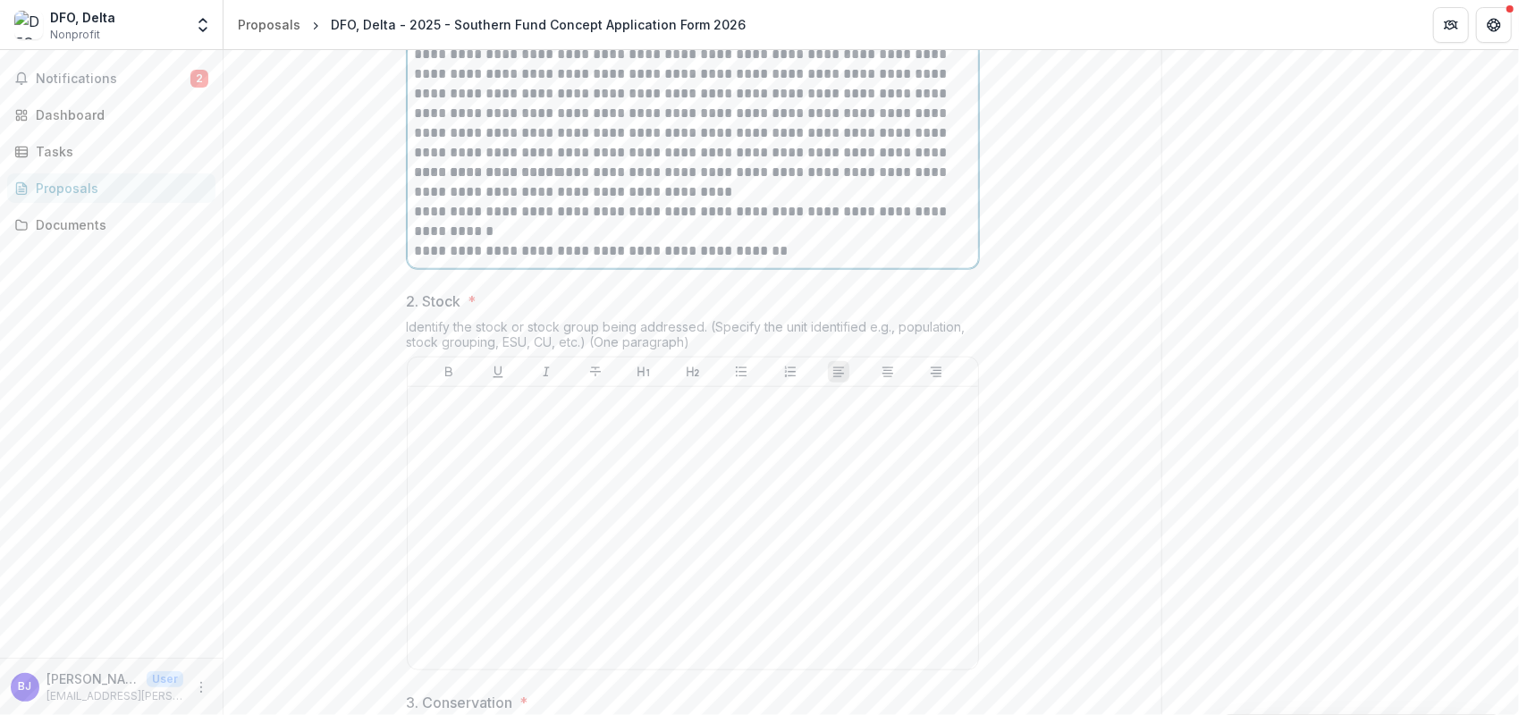
scroll to position [937, 0]
click at [779, 259] on p "**********" at bounding box center [693, 250] width 557 height 20
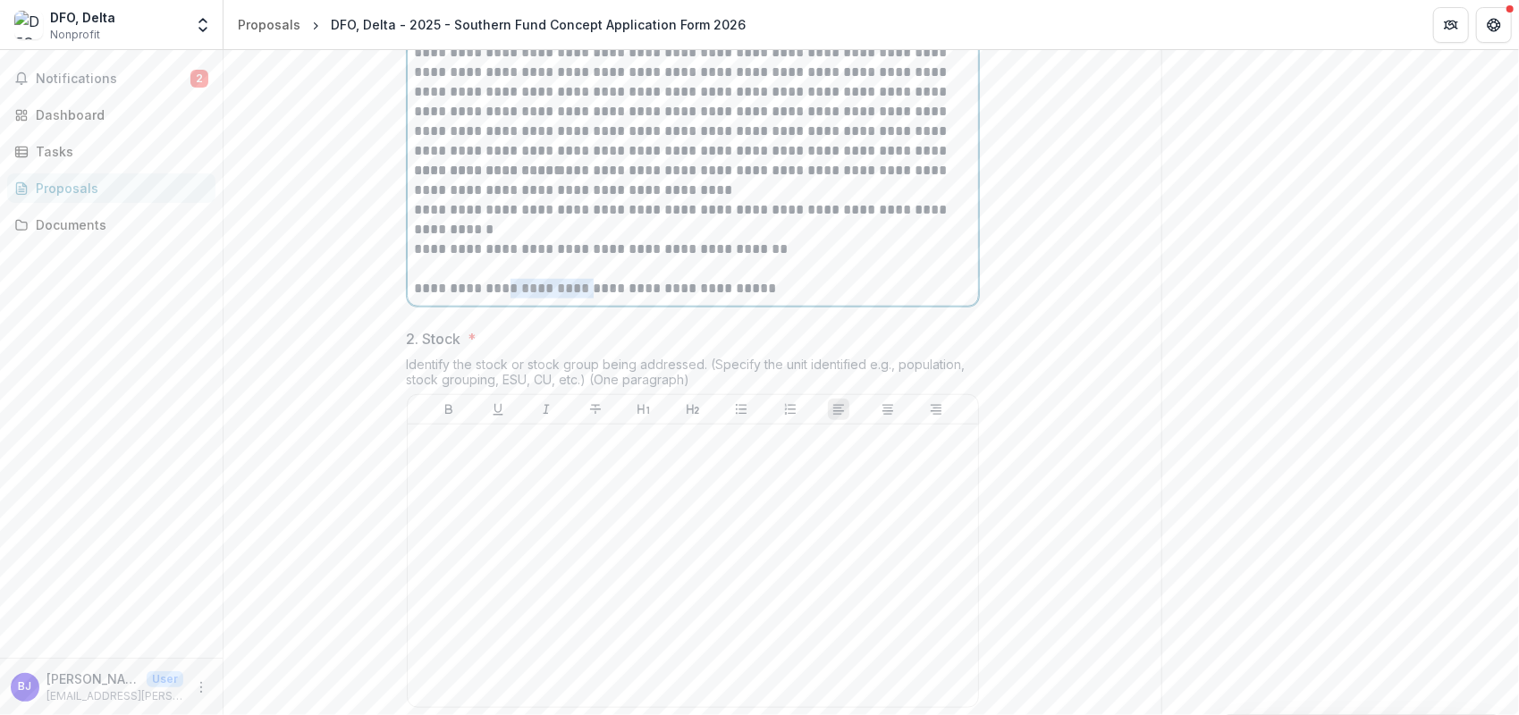
drag, startPoint x: 595, startPoint y: 425, endPoint x: 503, endPoint y: 429, distance: 92.1
click at [503, 299] on p "**********" at bounding box center [693, 289] width 557 height 20
click at [826, 299] on p "**********" at bounding box center [693, 289] width 557 height 20
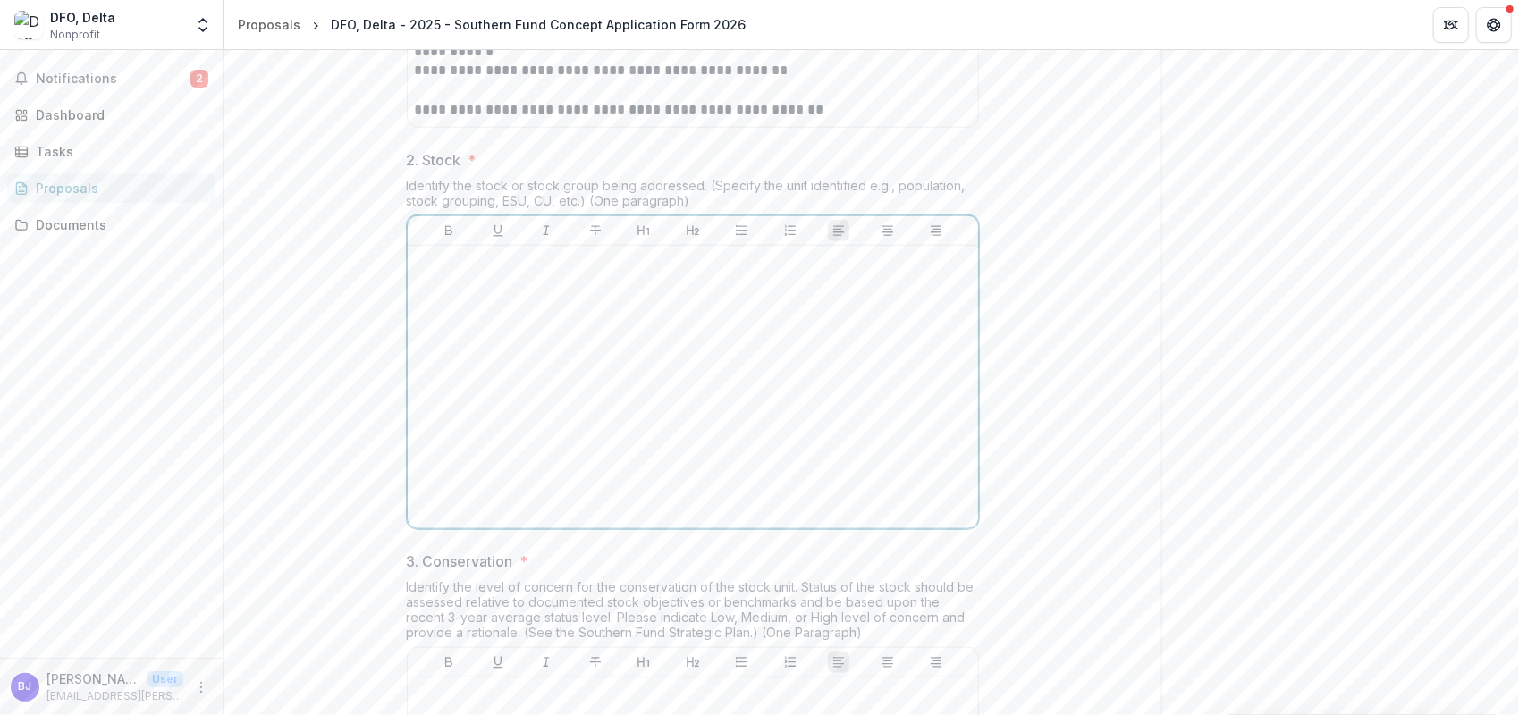
click at [670, 273] on p at bounding box center [693, 263] width 556 height 20
click at [724, 410] on div at bounding box center [693, 387] width 556 height 268
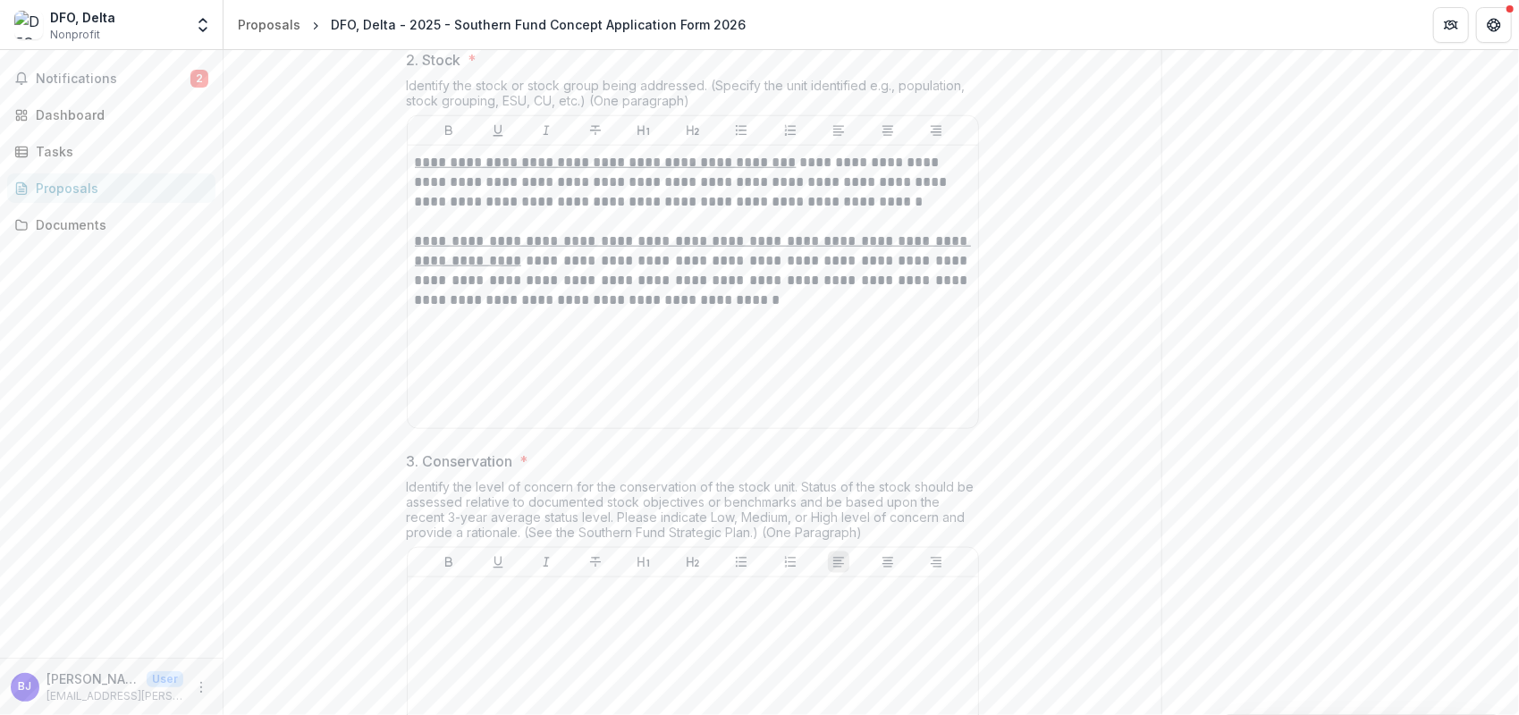
scroll to position [1473, 0]
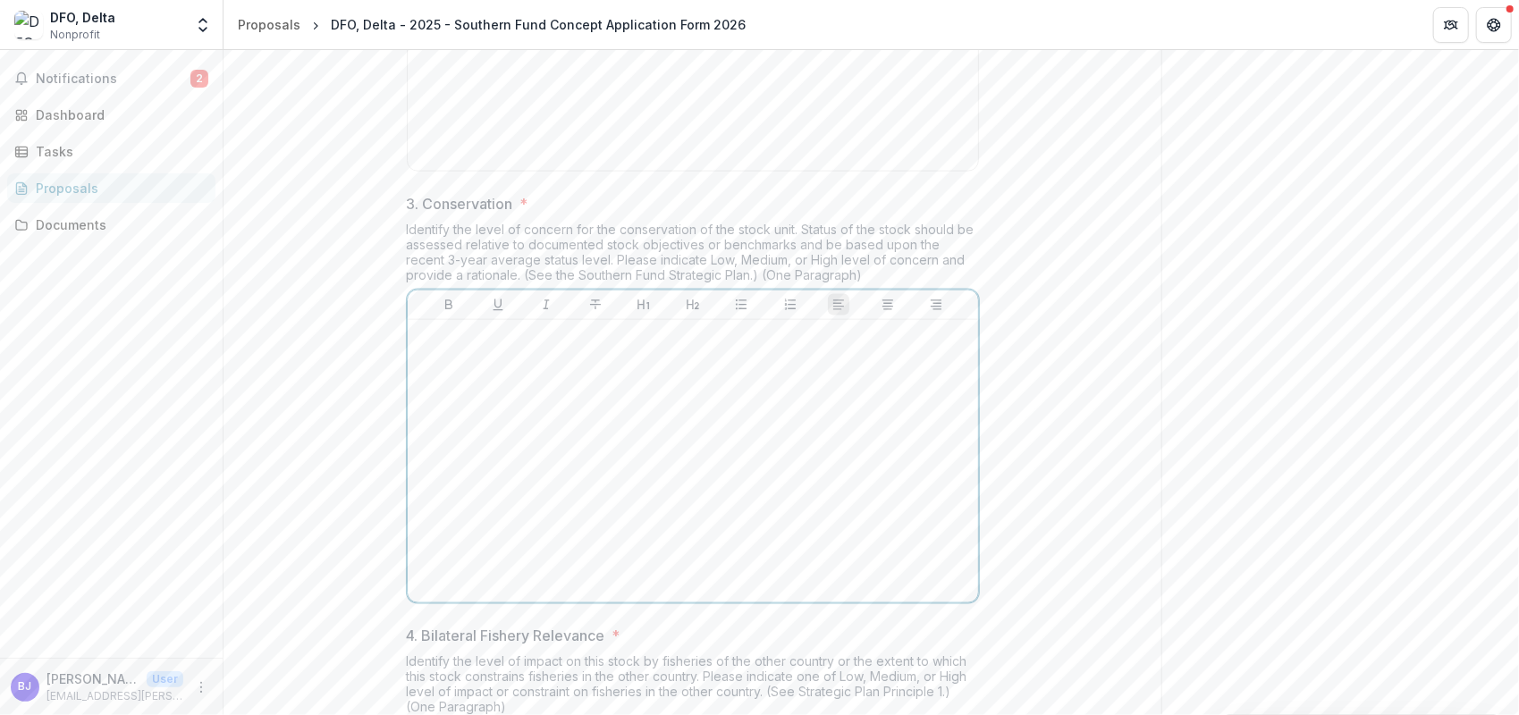
click at [677, 482] on div at bounding box center [693, 461] width 556 height 268
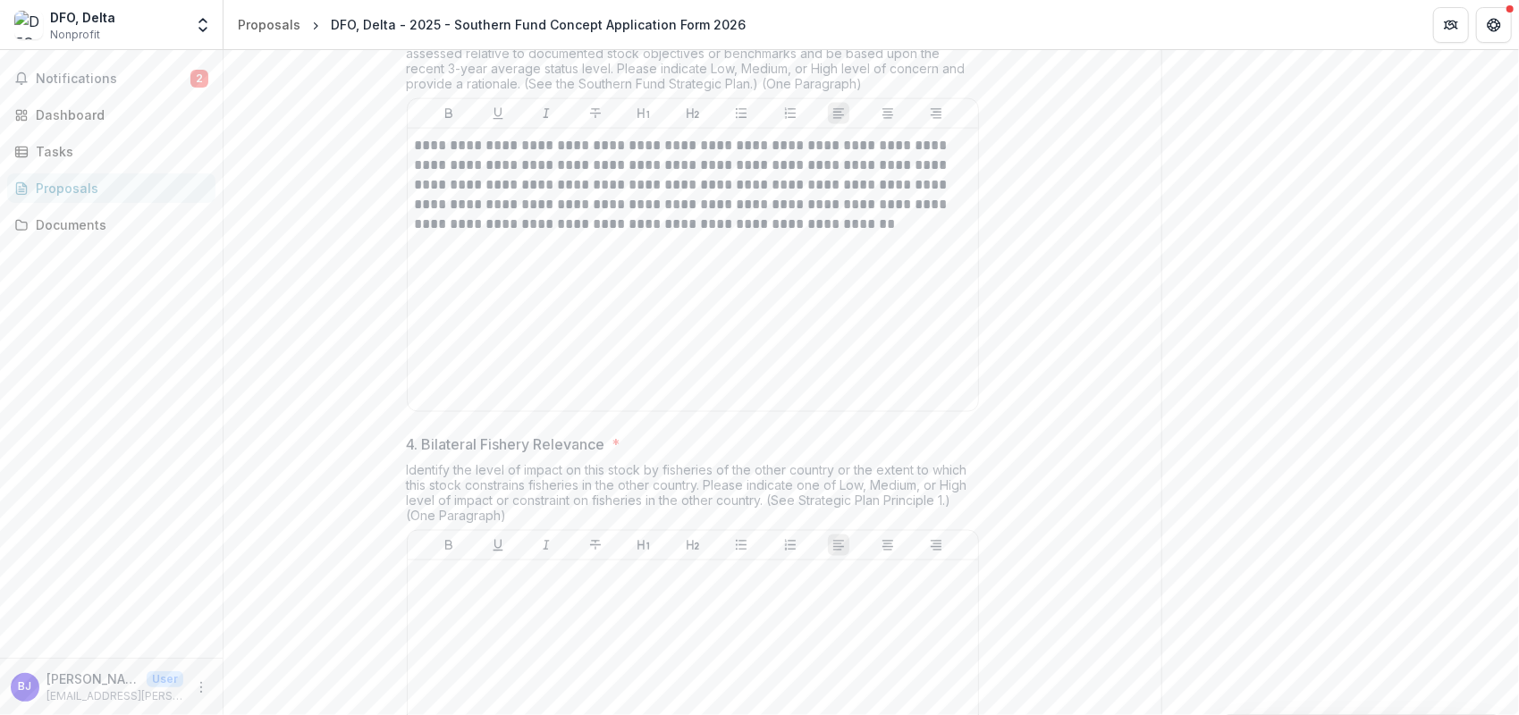
scroll to position [1831, 0]
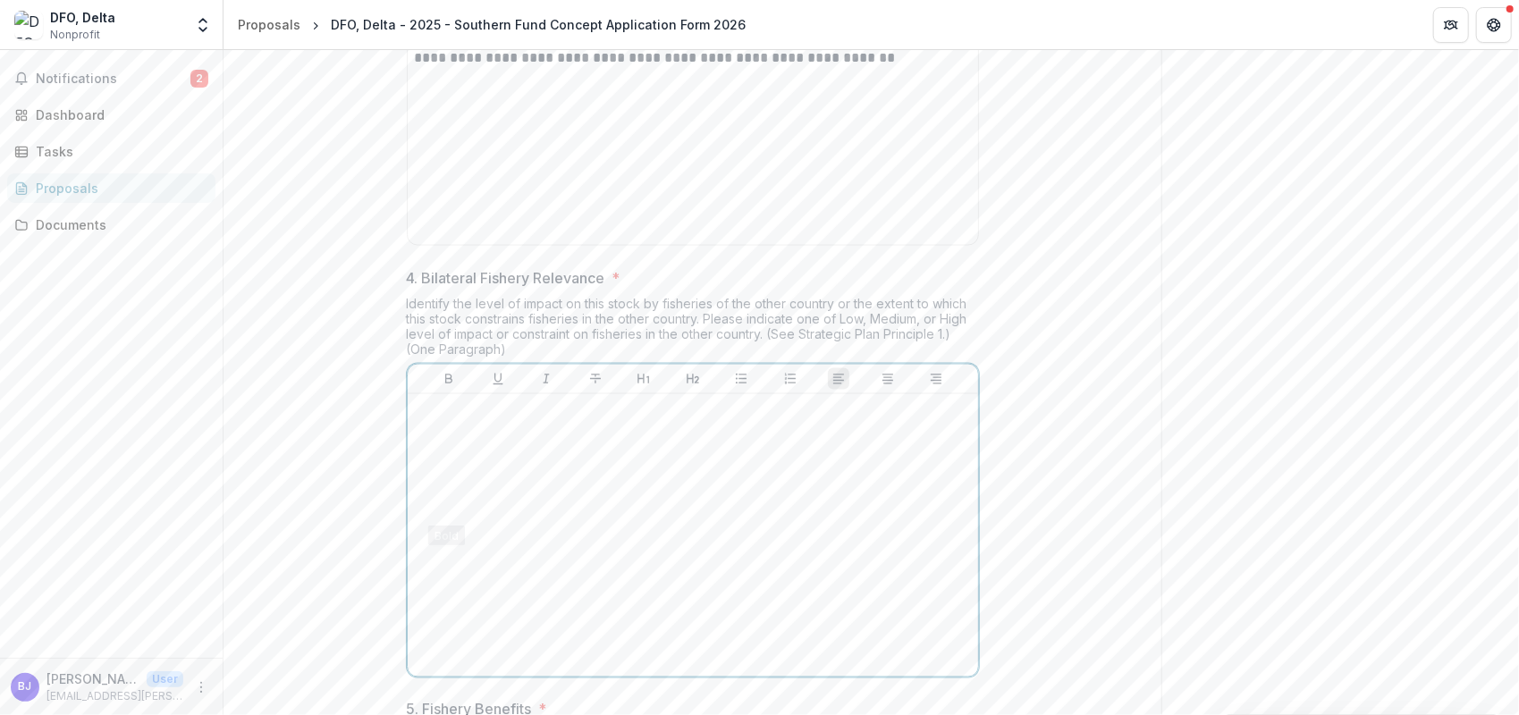
click at [494, 421] on p at bounding box center [693, 411] width 556 height 20
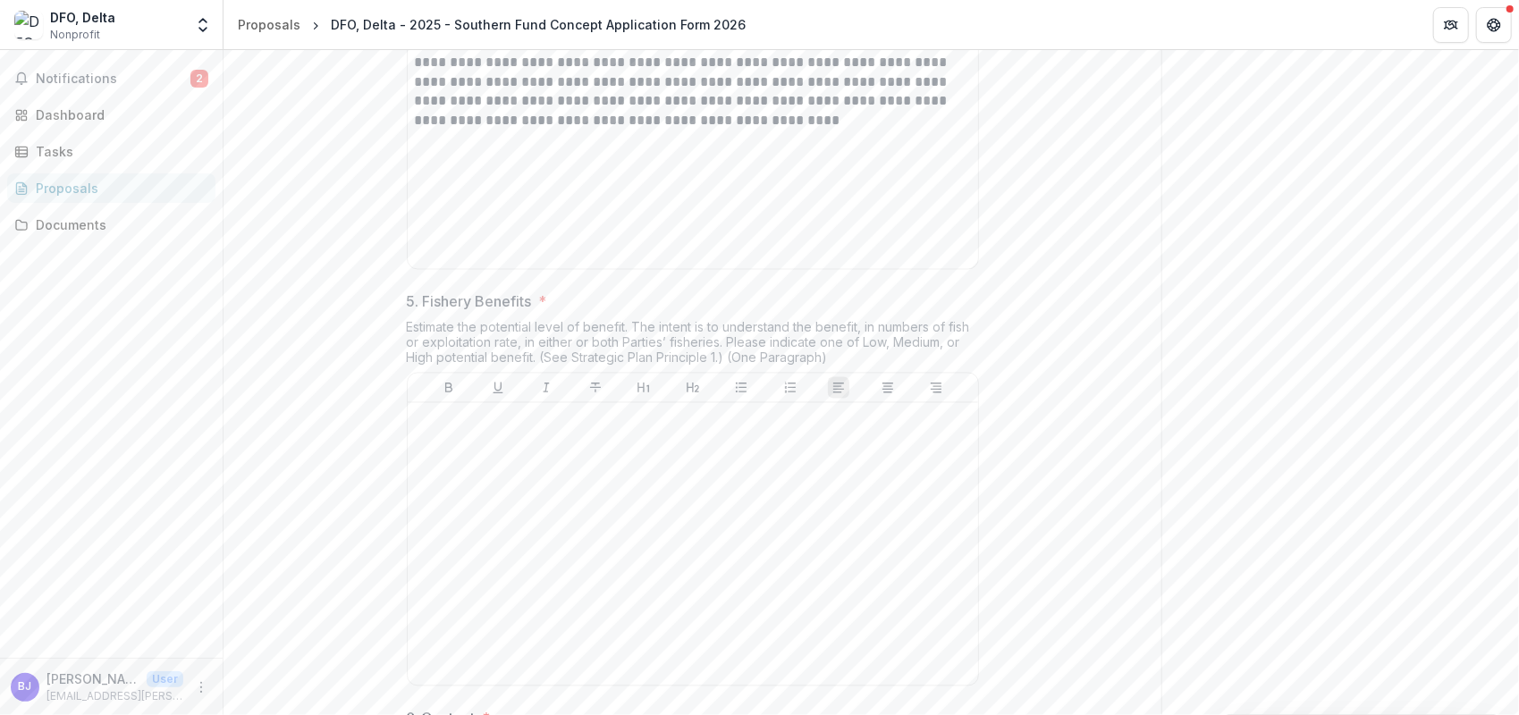
scroll to position [2277, 0]
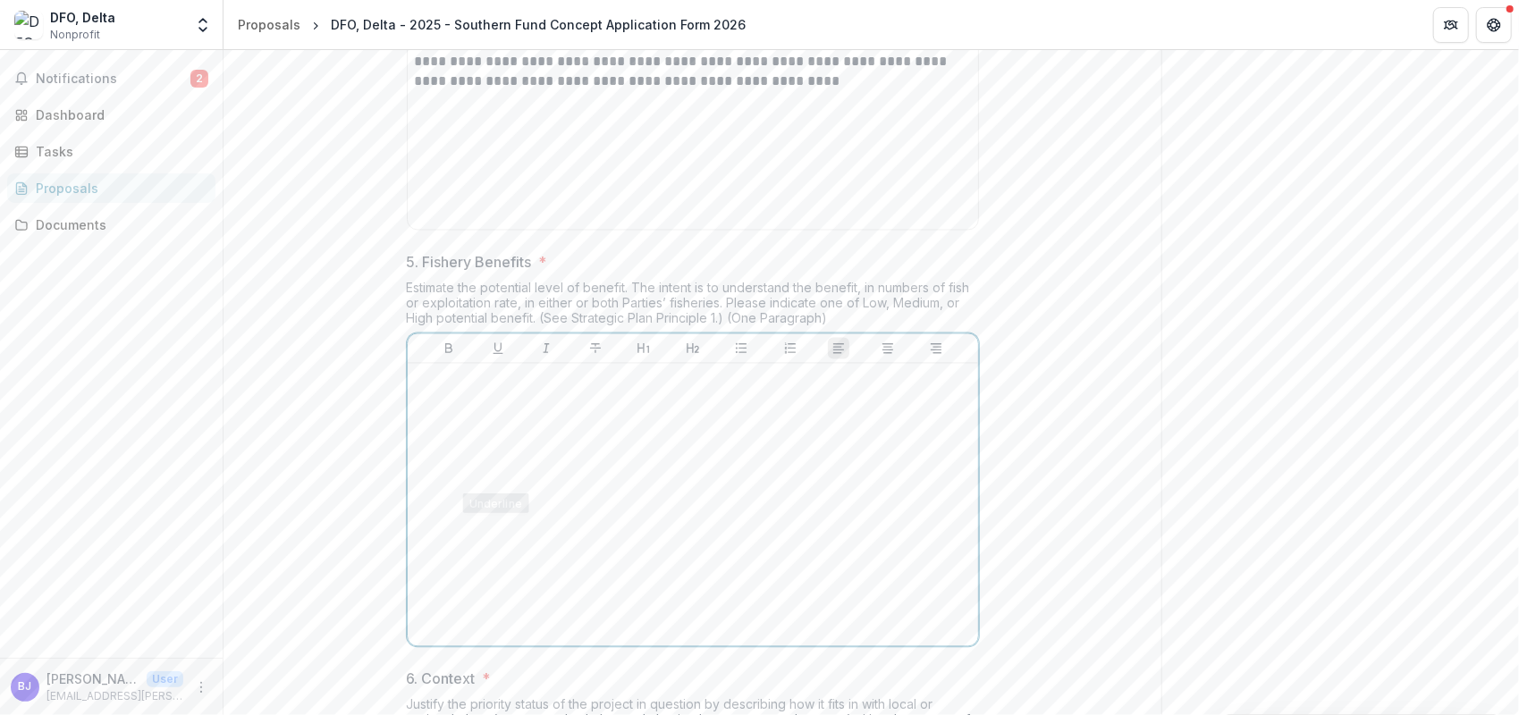
click at [477, 391] on p at bounding box center [693, 381] width 556 height 20
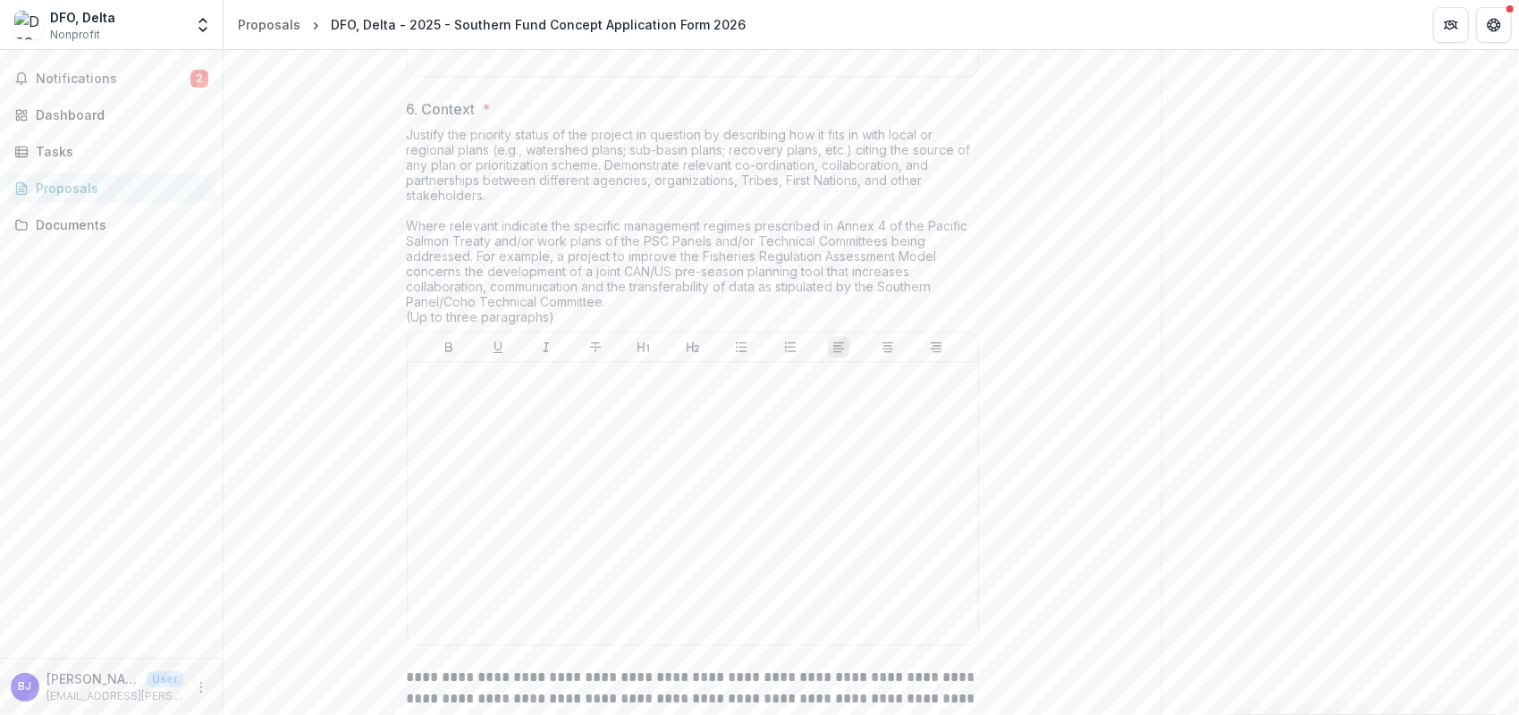
scroll to position [2903, 0]
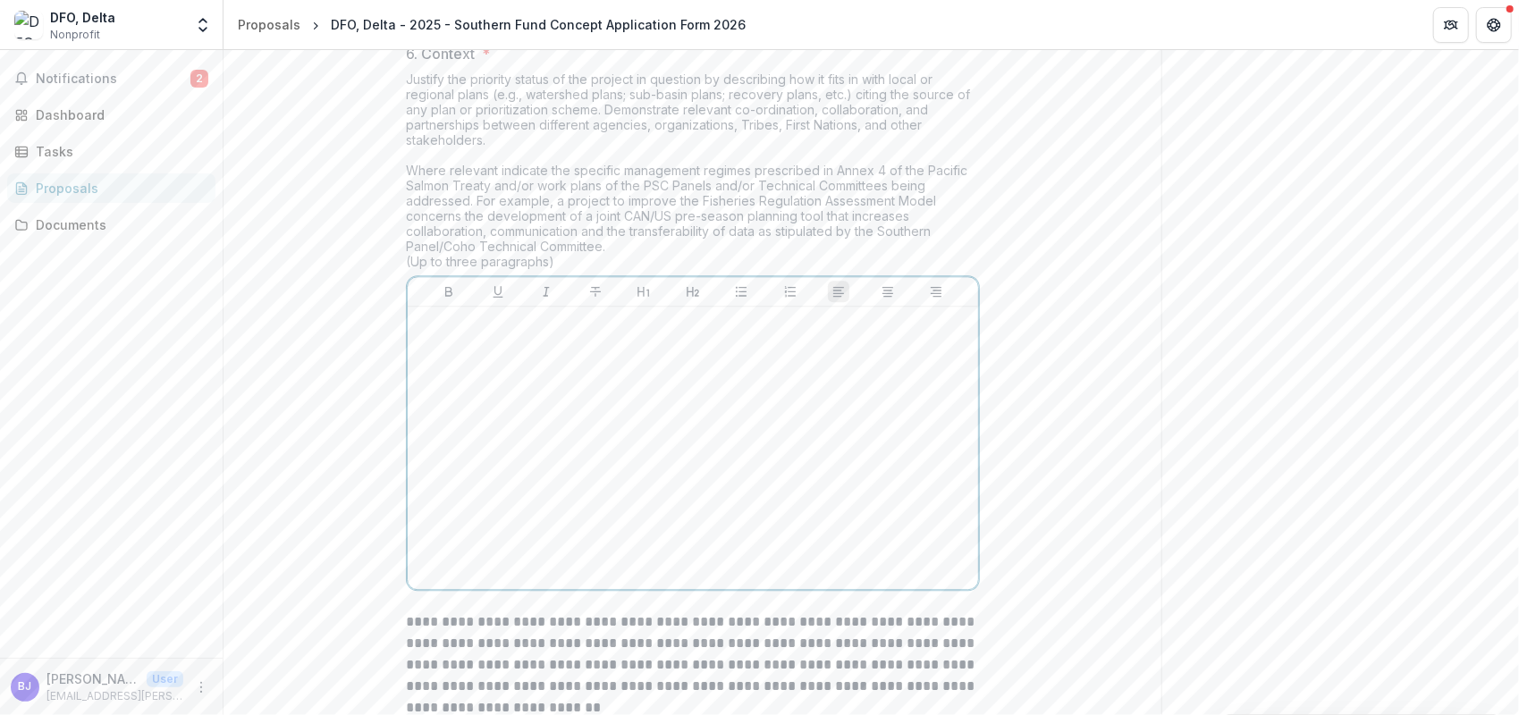
click at [533, 484] on div at bounding box center [693, 448] width 556 height 268
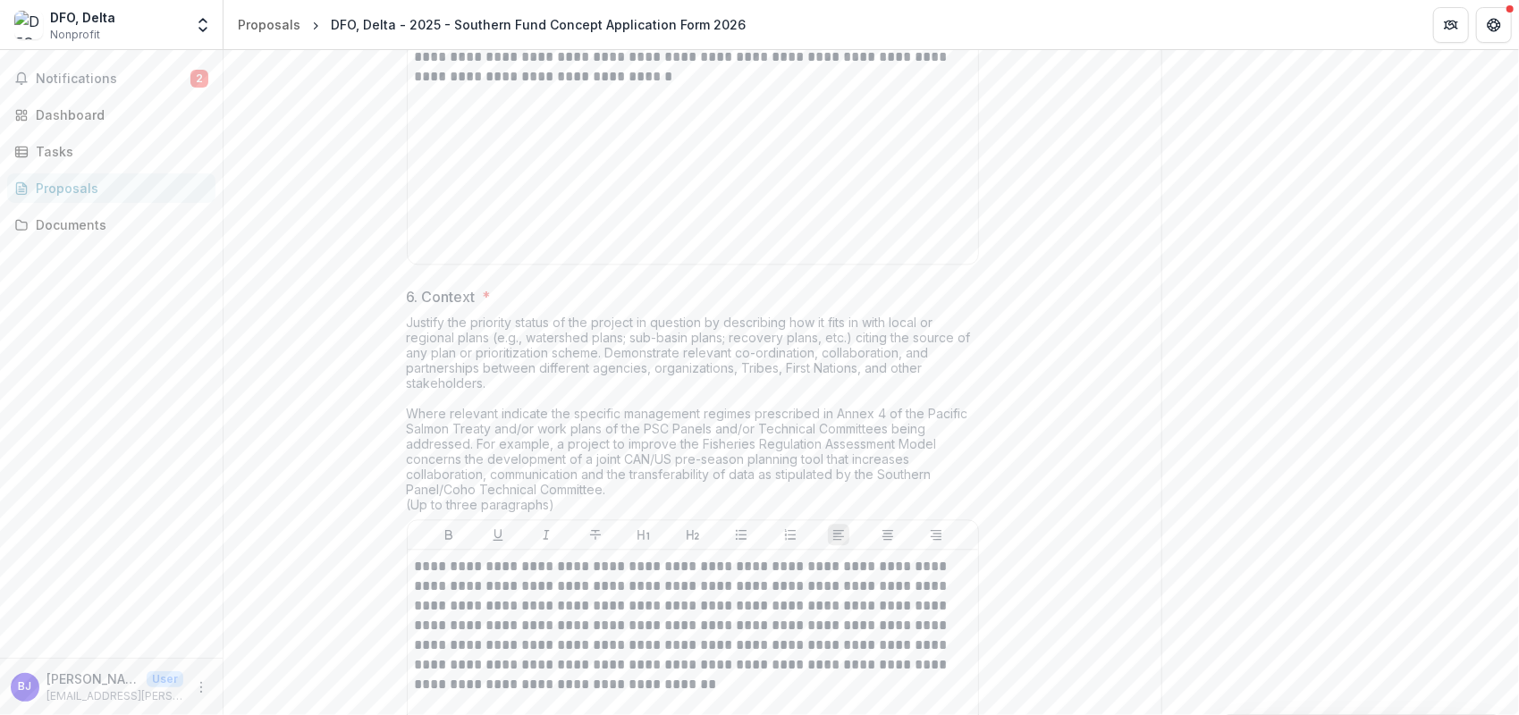
scroll to position [3107, 0]
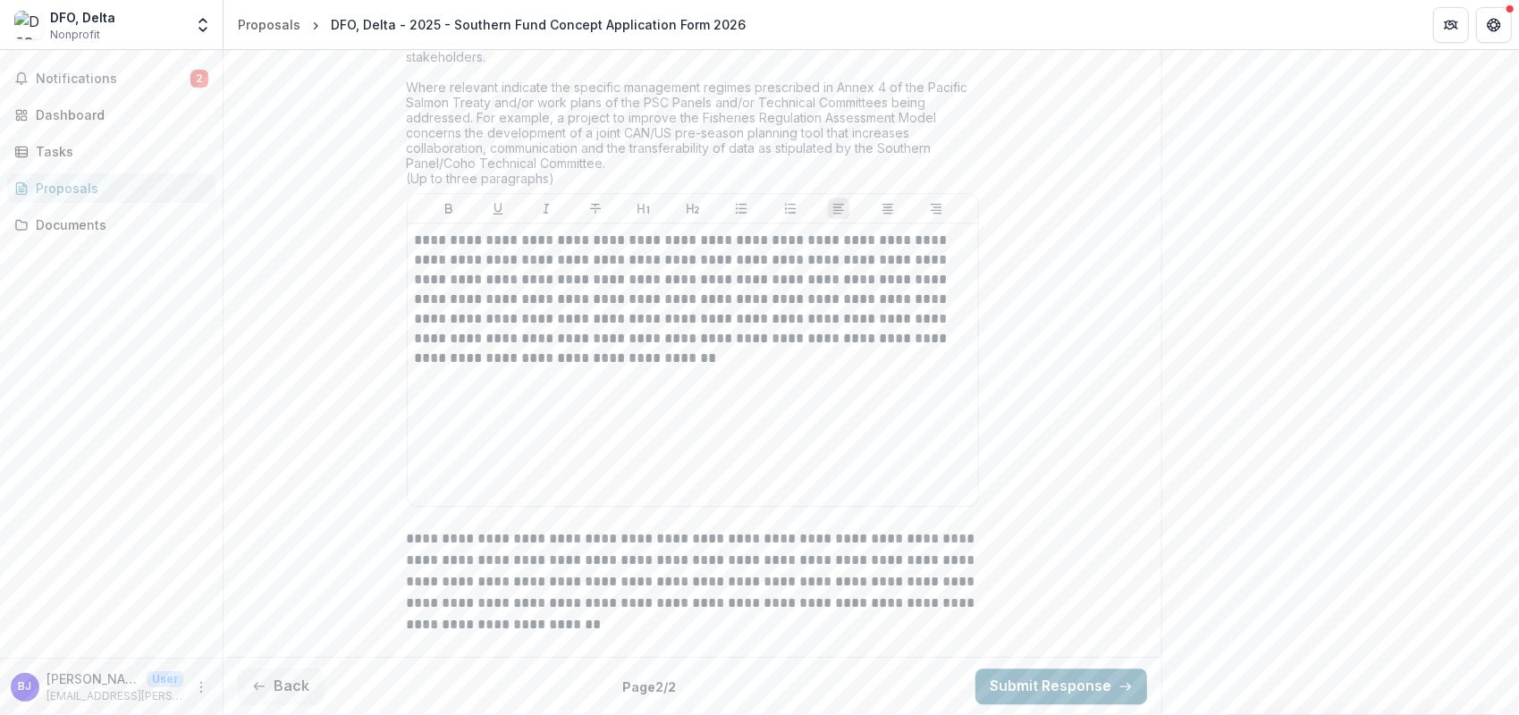
click at [1097, 691] on button "Submit Response" at bounding box center [1061, 687] width 172 height 36
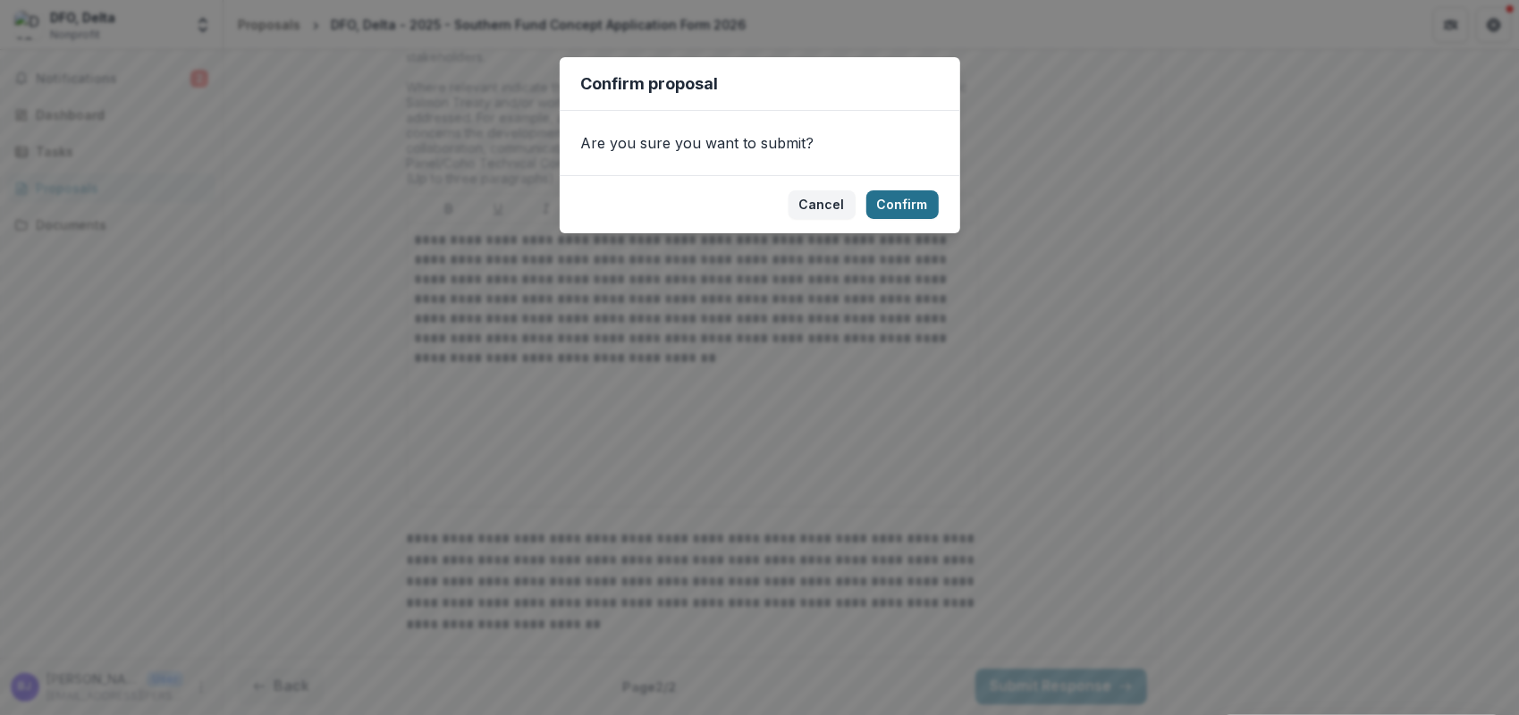
click at [912, 212] on button "Confirm" at bounding box center [902, 204] width 72 height 29
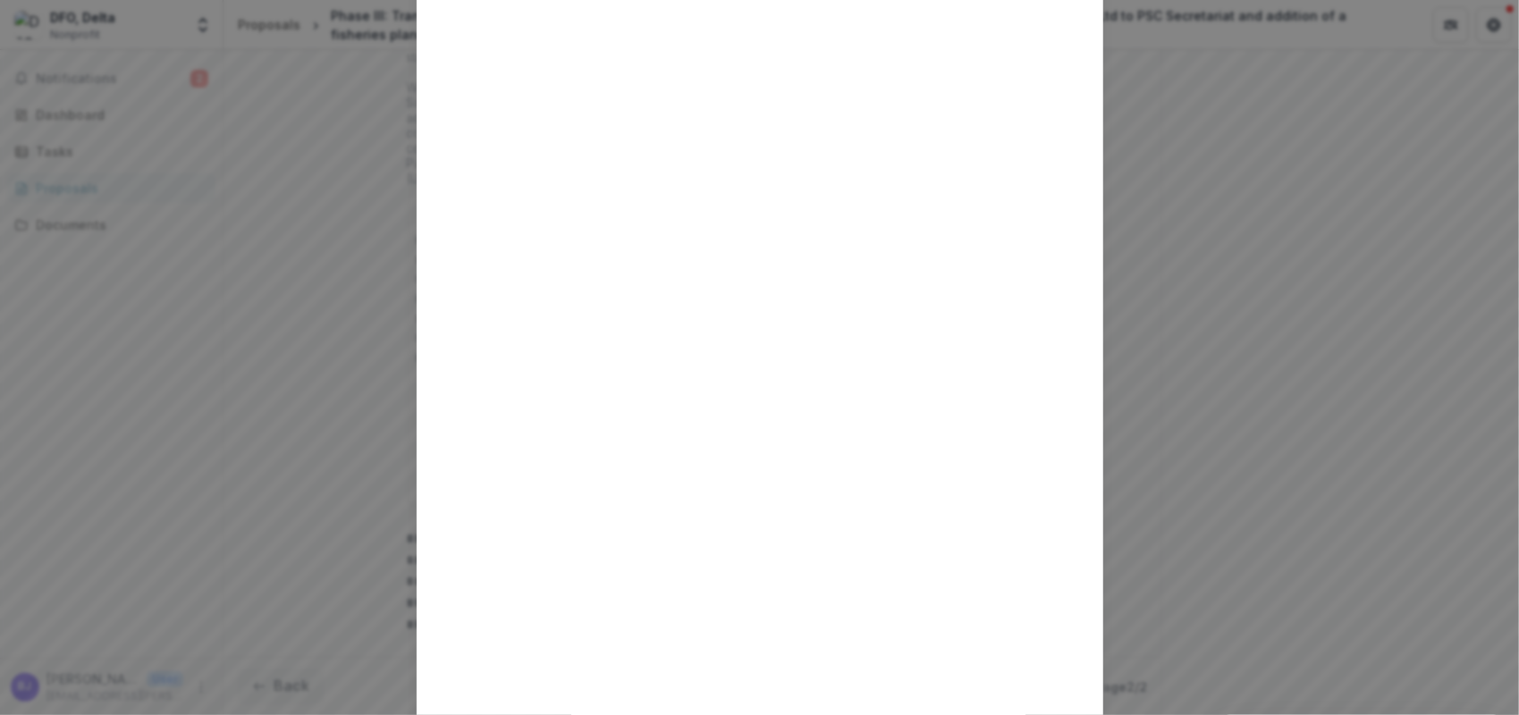
scroll to position [0, 0]
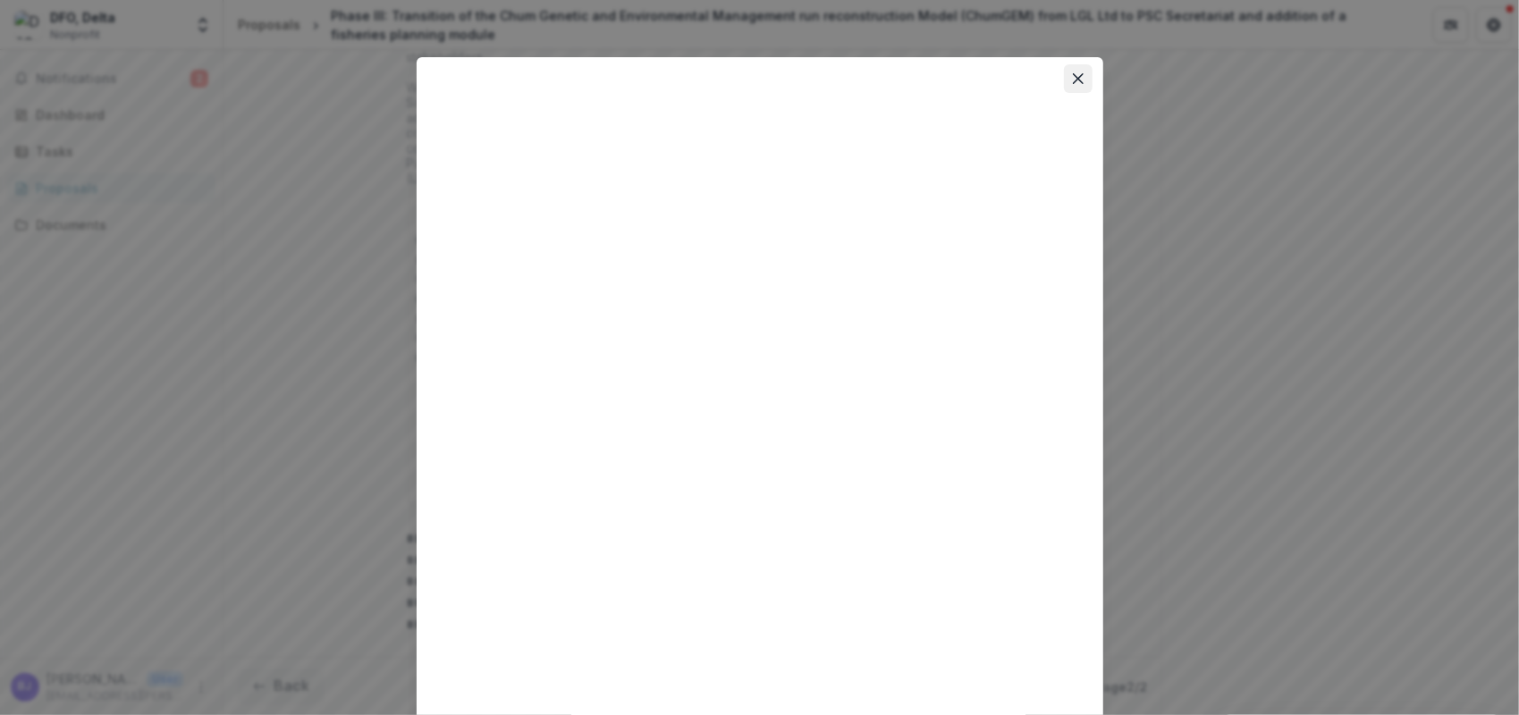
click at [1074, 80] on icon "Close" at bounding box center [1077, 78] width 11 height 11
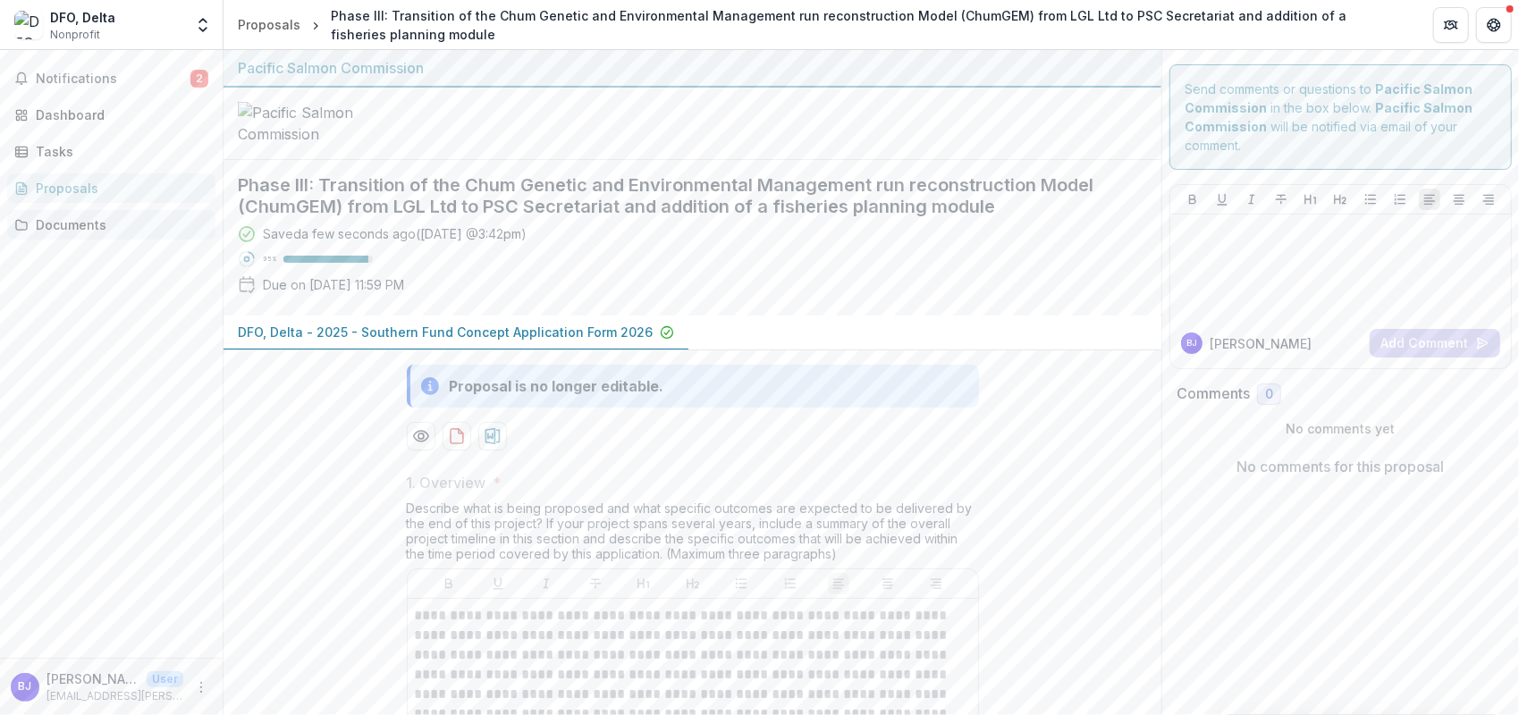
click at [56, 213] on link "Documents" at bounding box center [111, 224] width 208 height 29
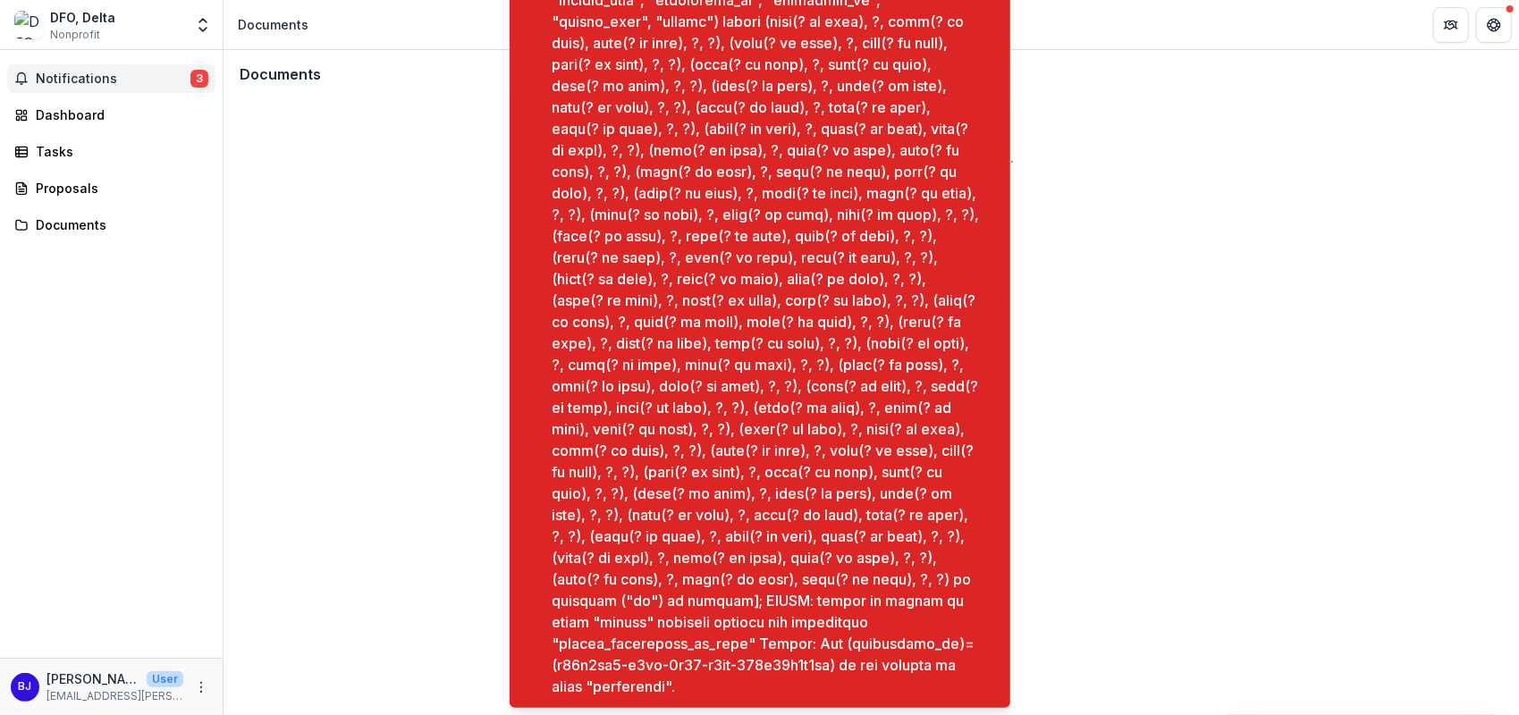
click at [96, 77] on span "Notifications" at bounding box center [113, 79] width 155 height 15
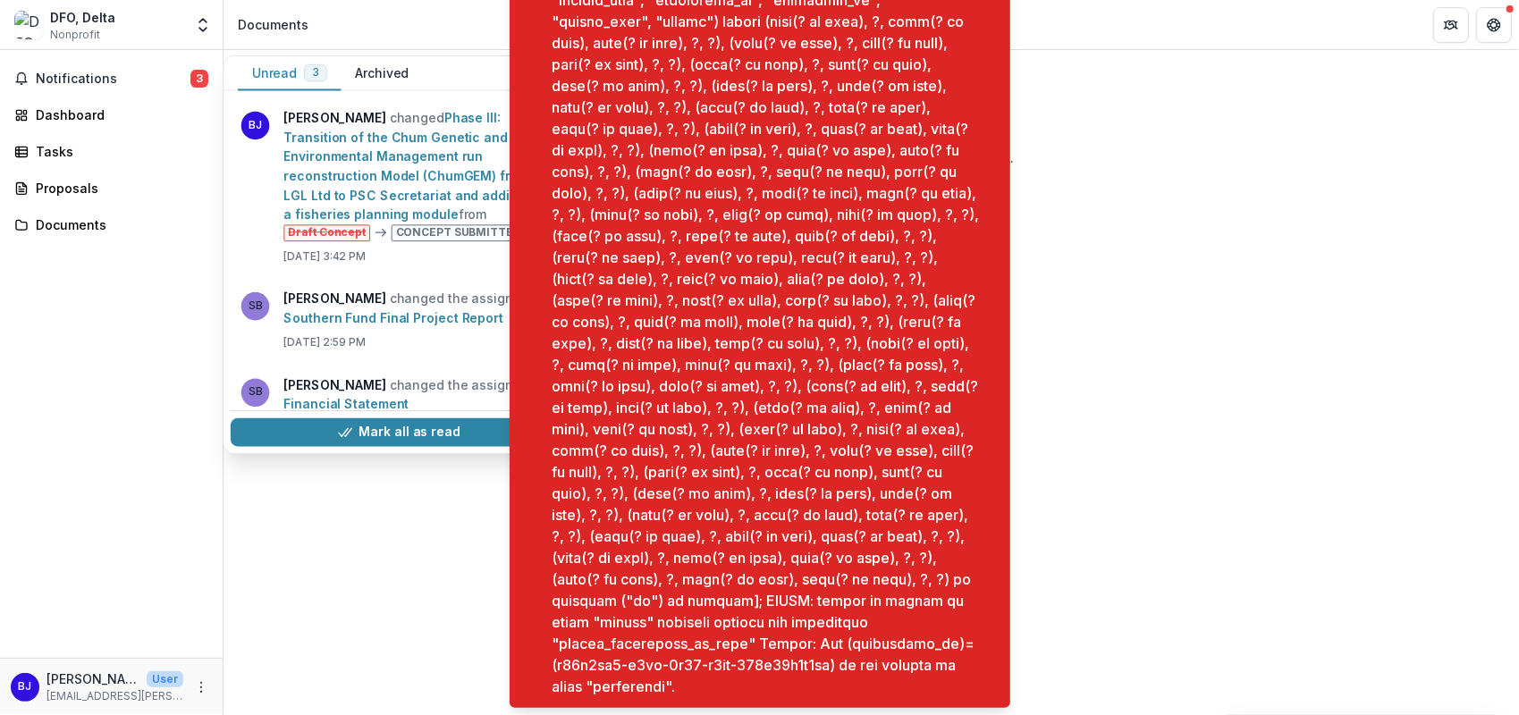
click at [1175, 446] on div "Documents No files found Files and folders will appear here once they are uploa…" at bounding box center [870, 382] width 1295 height 665
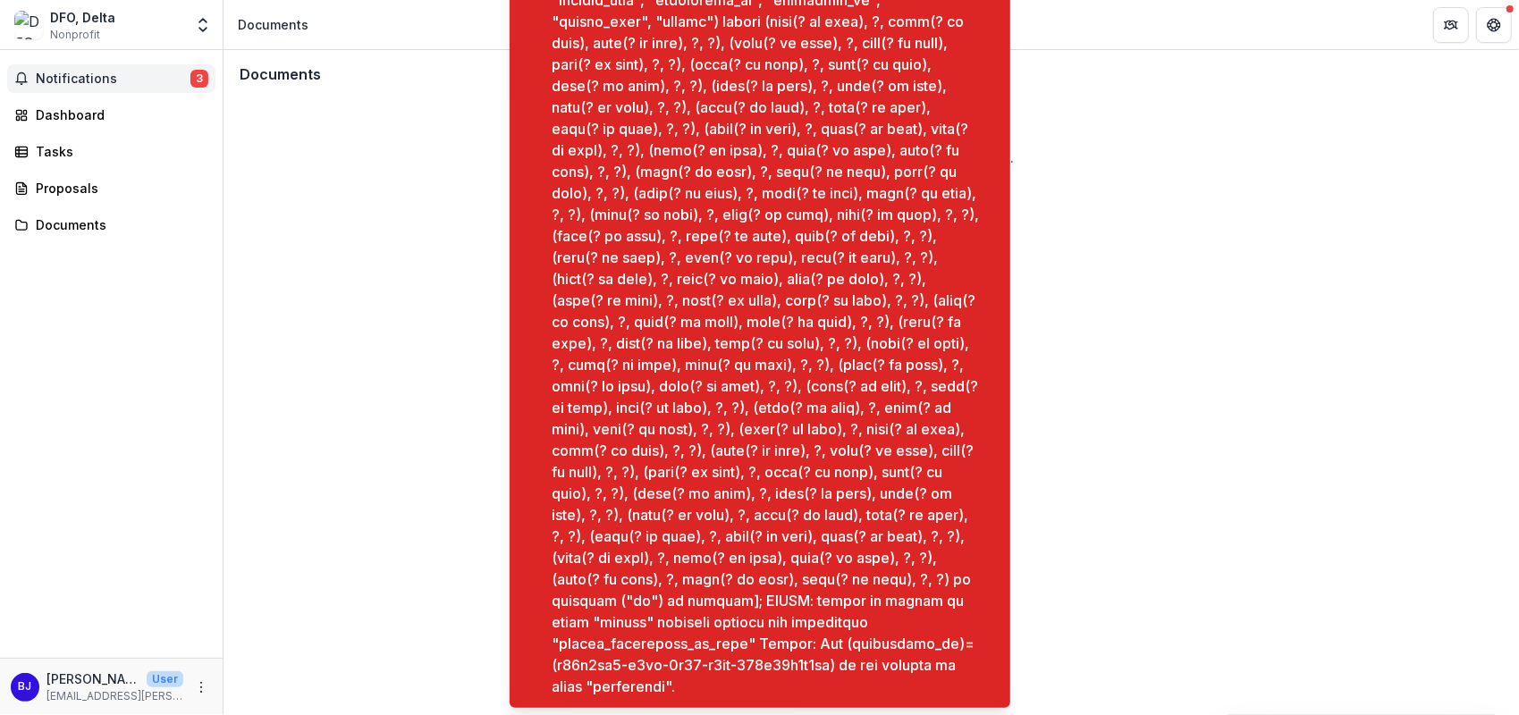
click at [72, 69] on button "Notifications 3" at bounding box center [111, 78] width 208 height 29
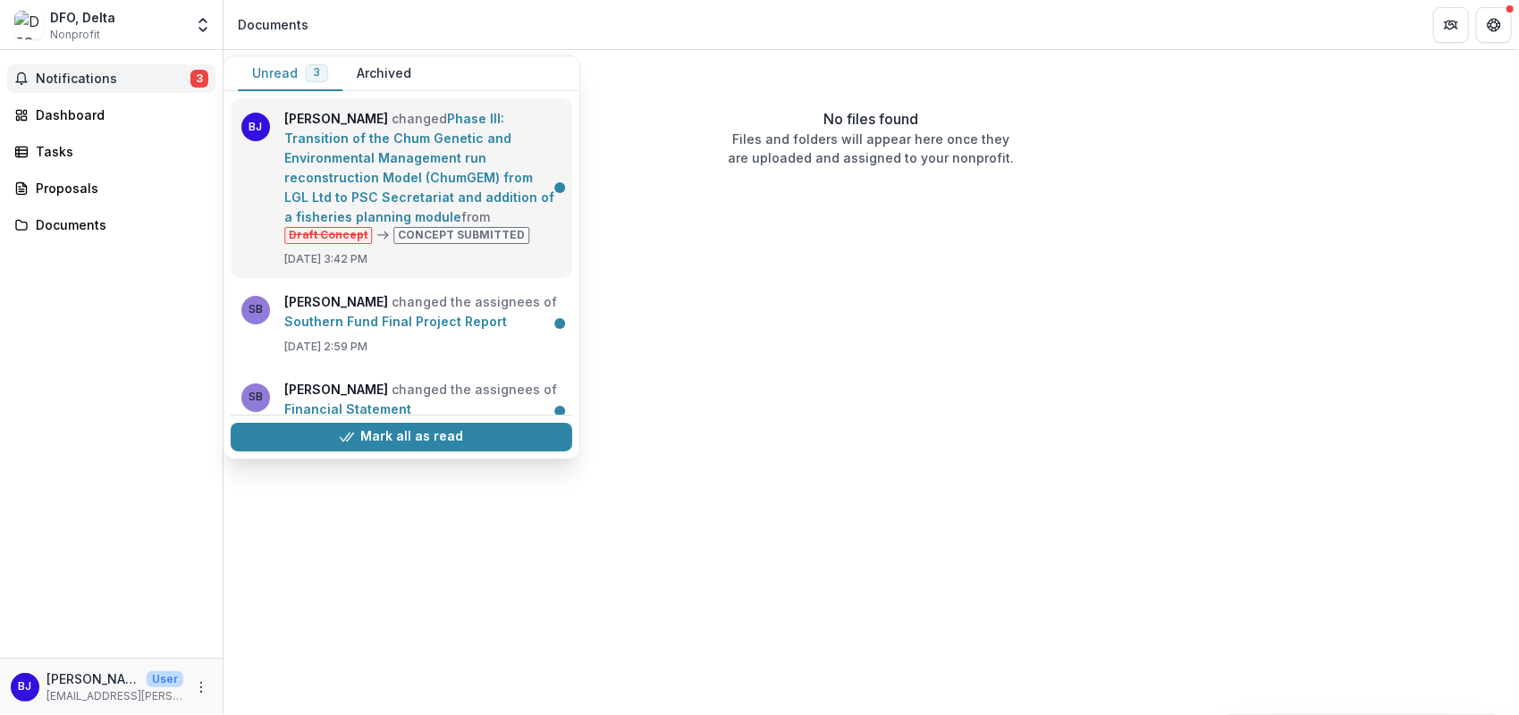
click at [404, 175] on link "Phase III: Transition of the Chum Genetic and Environmental Management run reco…" at bounding box center [419, 168] width 270 height 114
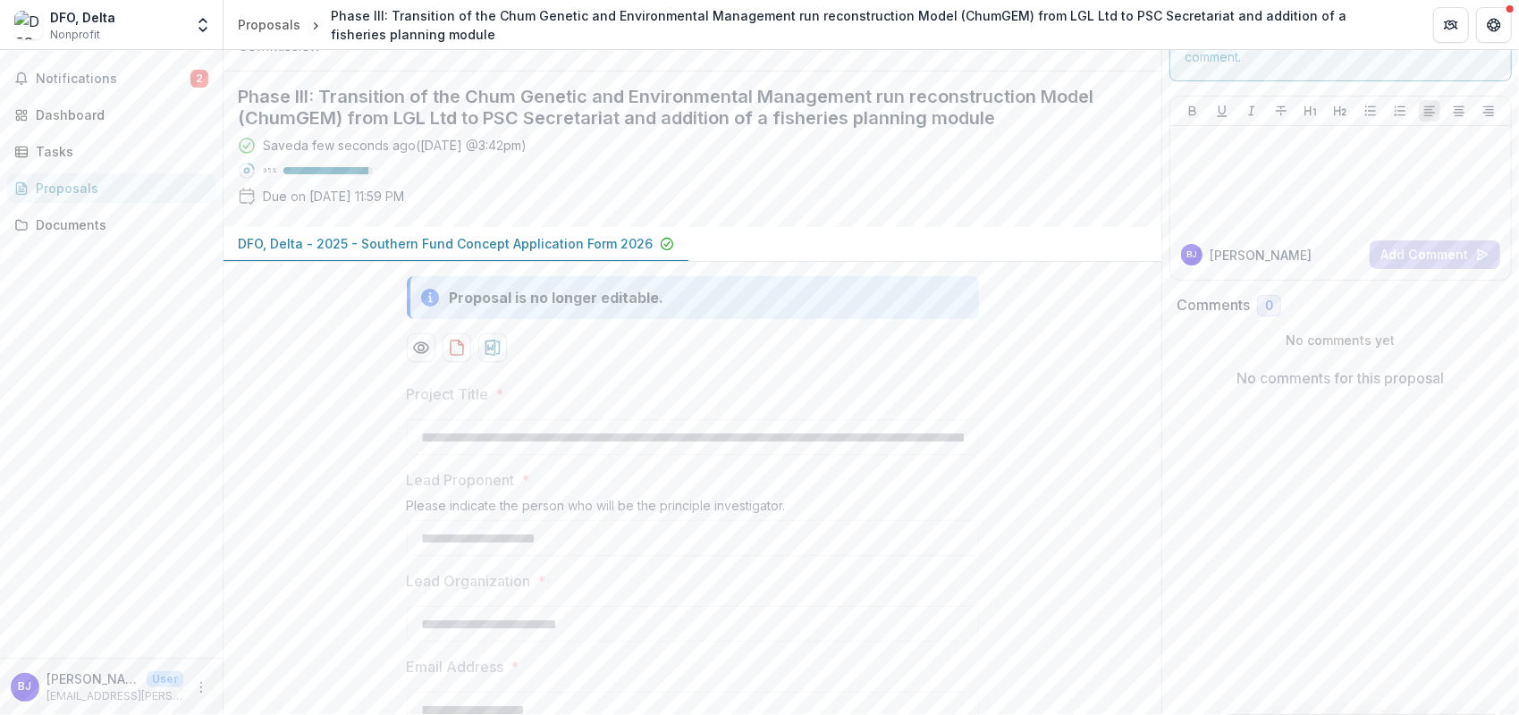
scroll to position [89, 0]
click at [452, 356] on icon "download-proposal" at bounding box center [457, 347] width 18 height 18
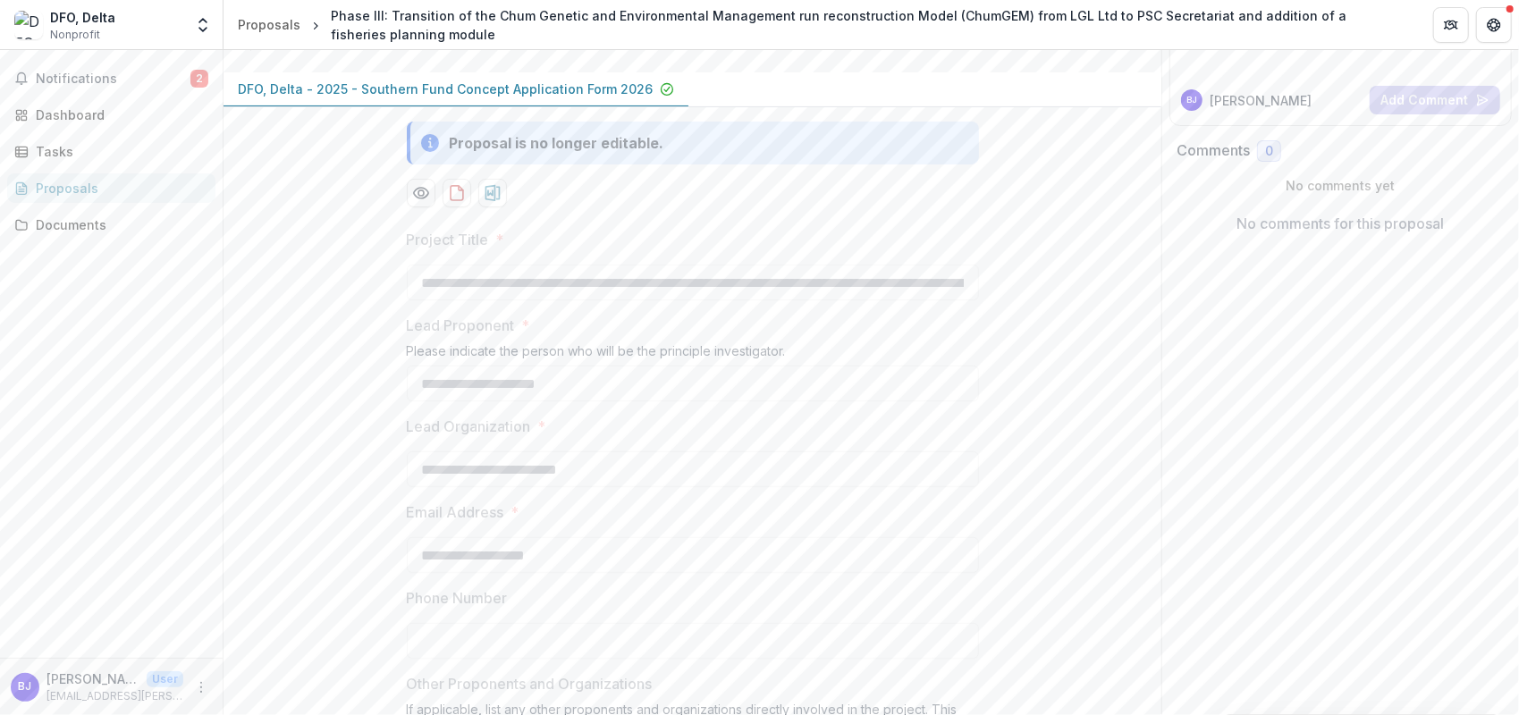
scroll to position [0, 0]
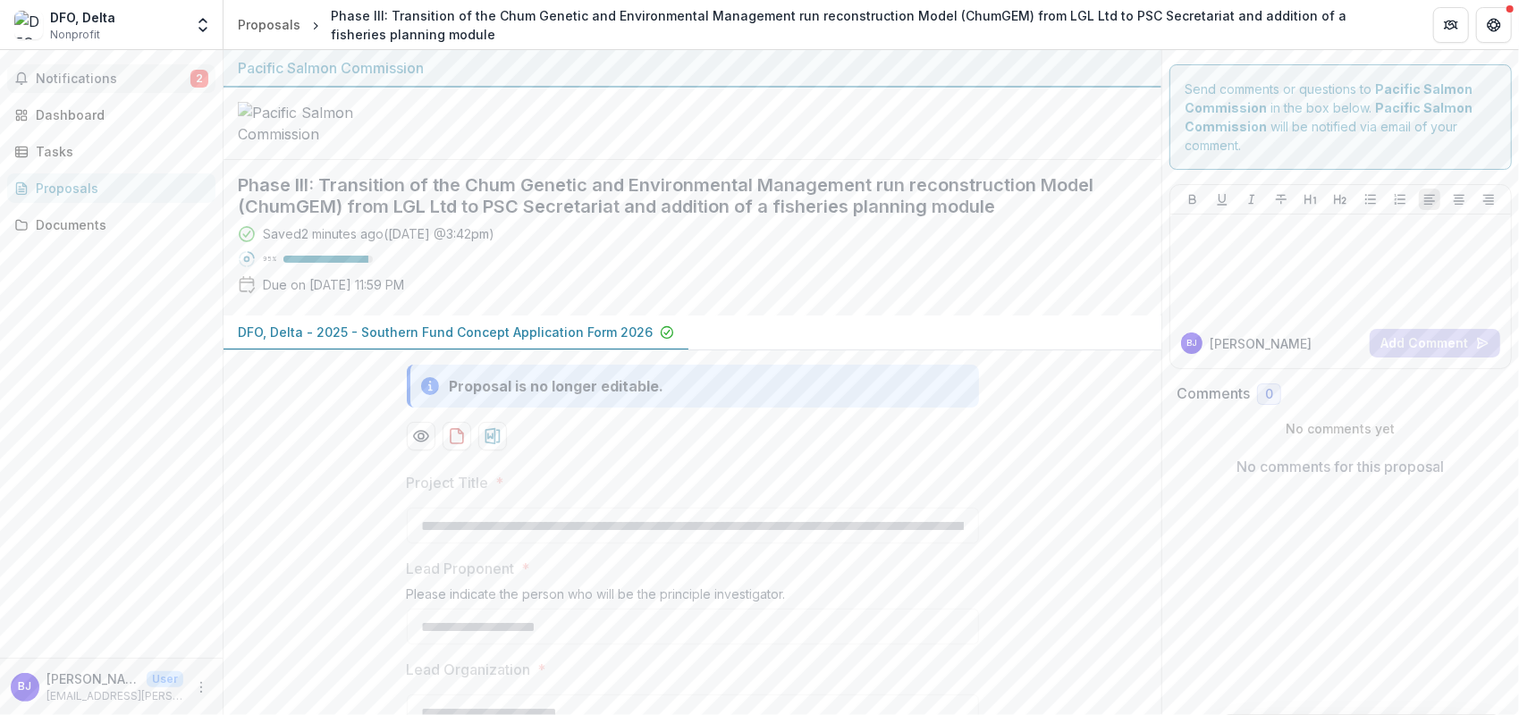
click at [145, 79] on span "Notifications" at bounding box center [113, 79] width 155 height 15
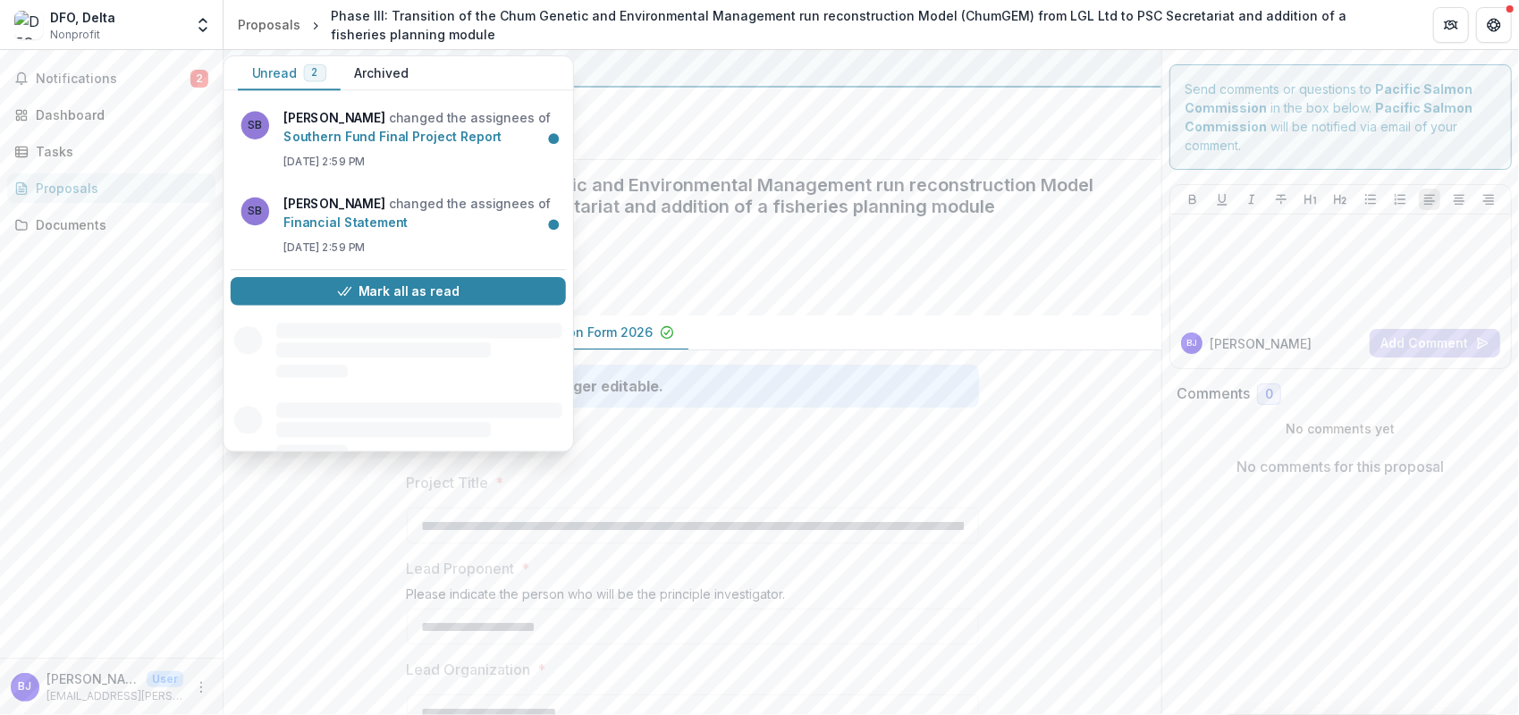
click at [747, 160] on div at bounding box center [692, 124] width 938 height 72
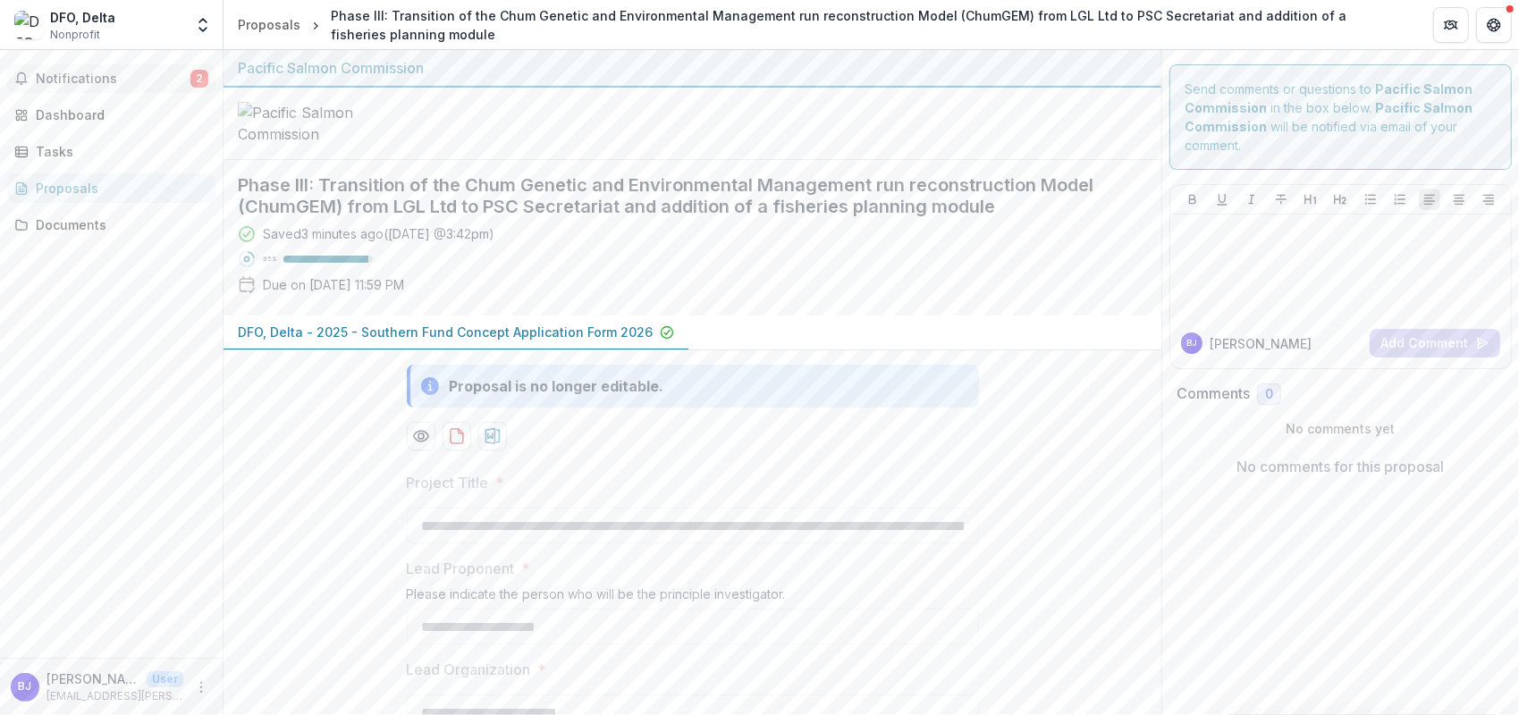
click at [120, 84] on span "Notifications" at bounding box center [113, 79] width 155 height 15
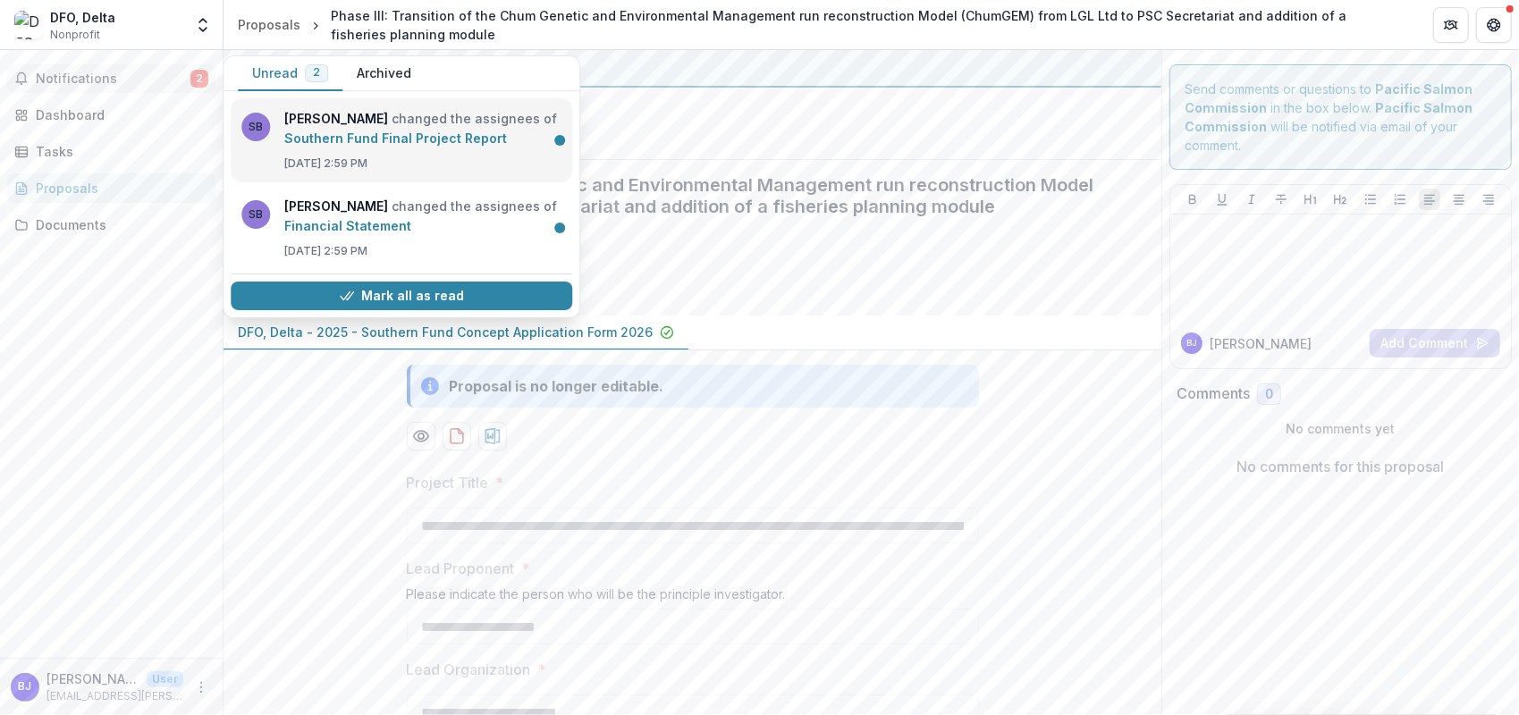
click at [379, 143] on link "Southern Fund Final Project Report" at bounding box center [395, 137] width 223 height 15
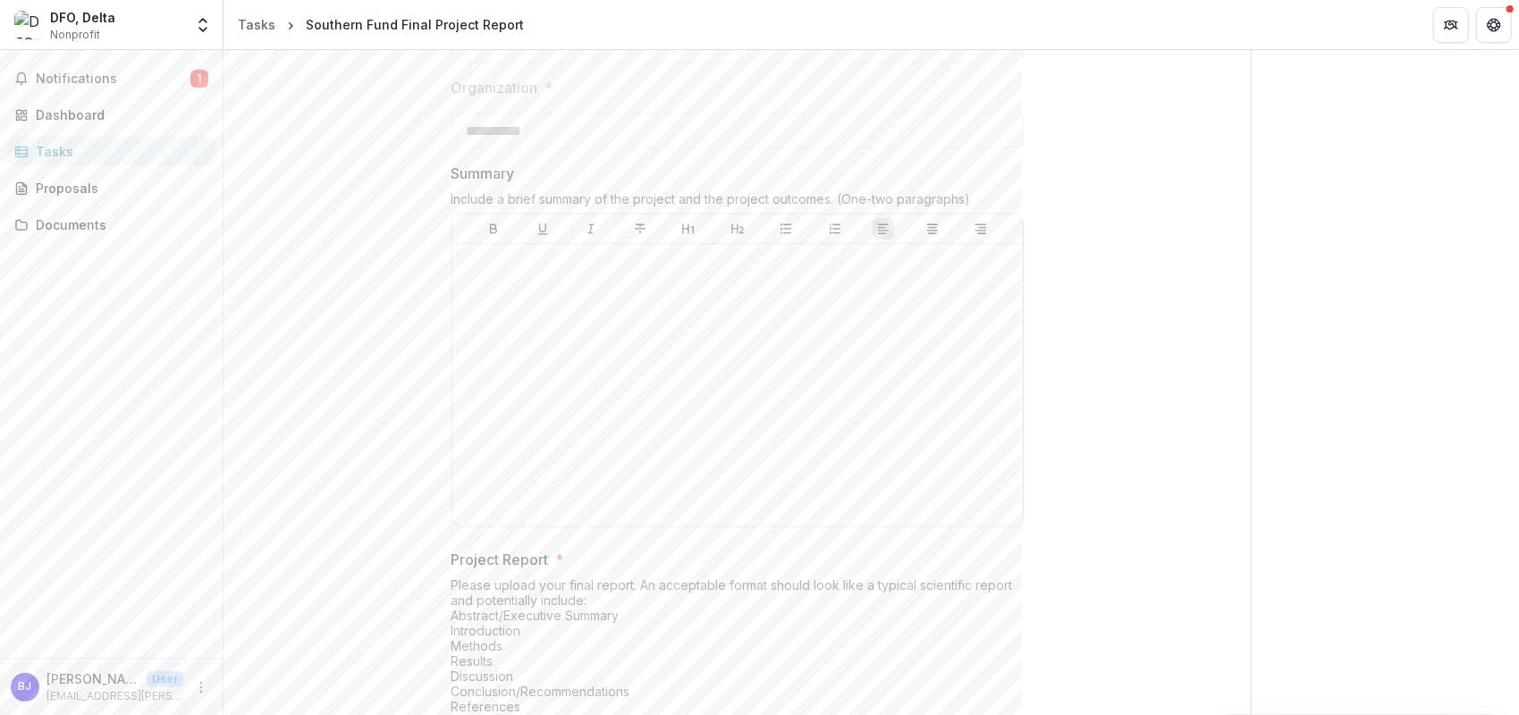
scroll to position [268, 0]
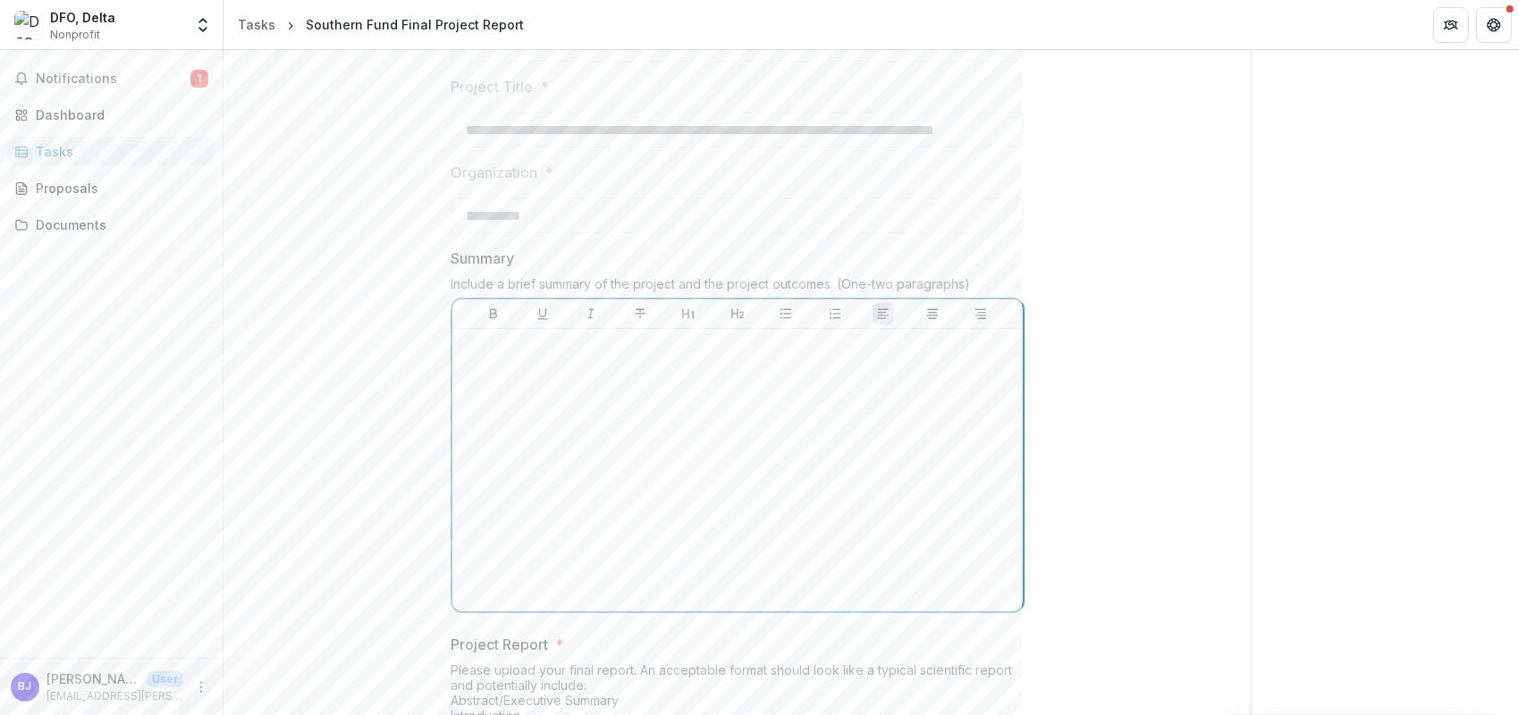
click at [594, 371] on div at bounding box center [737, 470] width 556 height 268
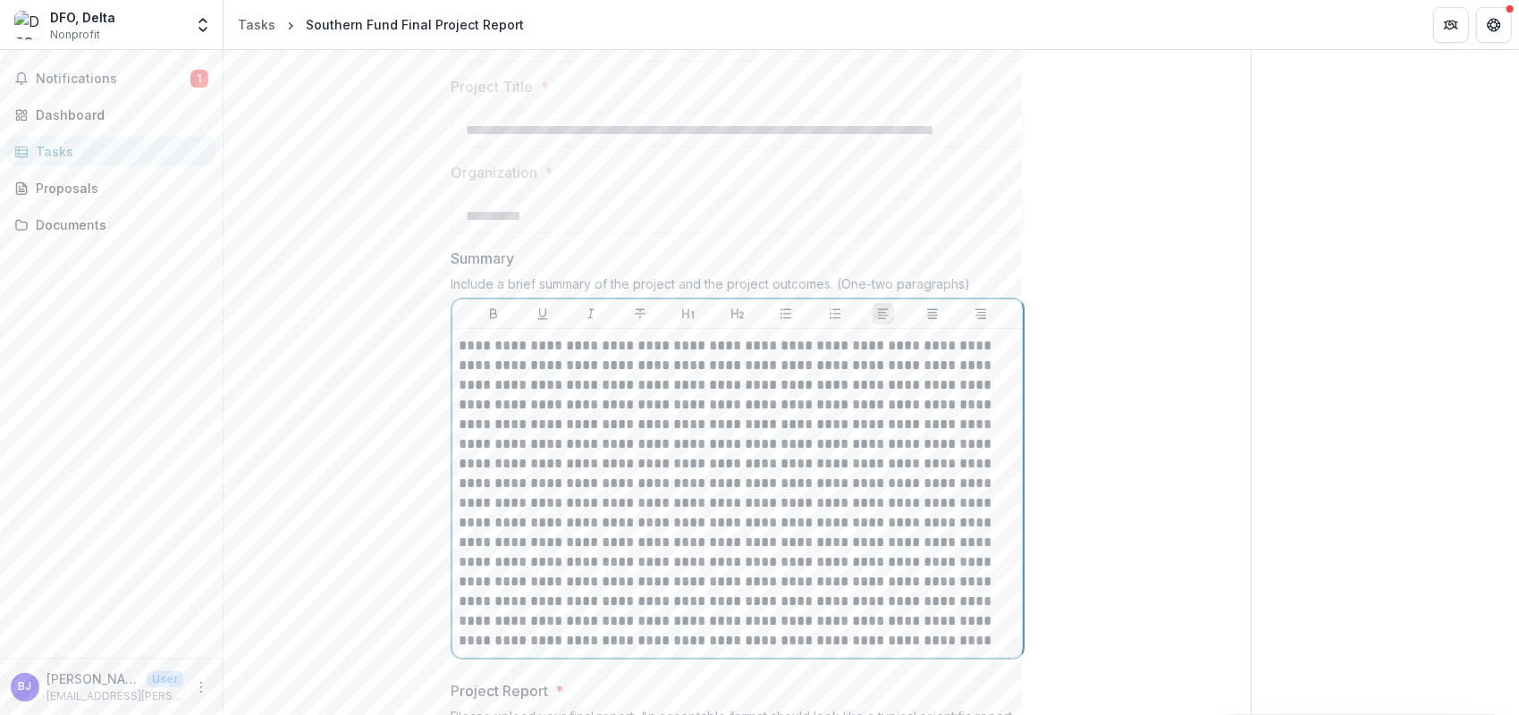
scroll to position [358, 0]
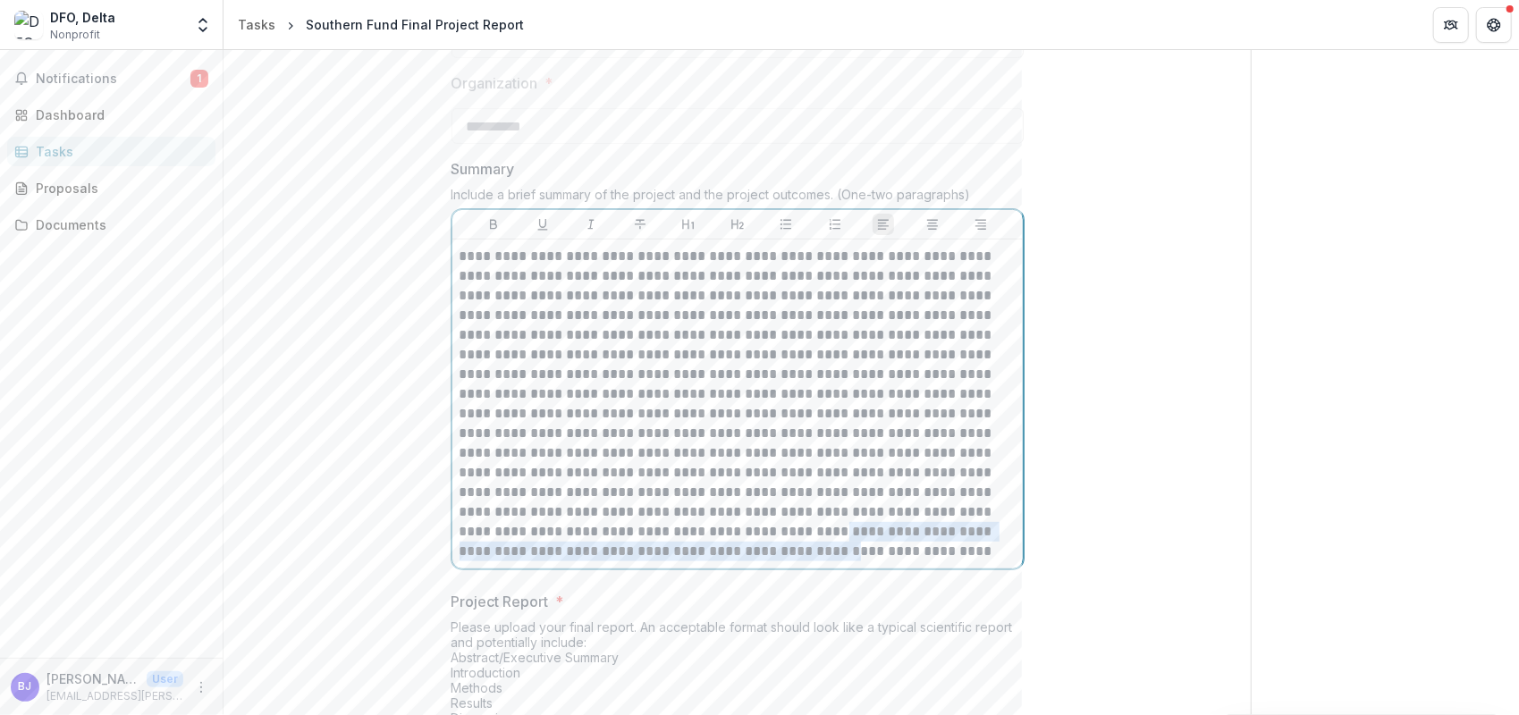
drag, startPoint x: 543, startPoint y: 551, endPoint x: 588, endPoint y: 525, distance: 52.4
click at [588, 525] on p at bounding box center [737, 404] width 557 height 315
drag, startPoint x: 542, startPoint y: 551, endPoint x: 585, endPoint y: 528, distance: 49.6
click at [585, 528] on p at bounding box center [737, 404] width 557 height 315
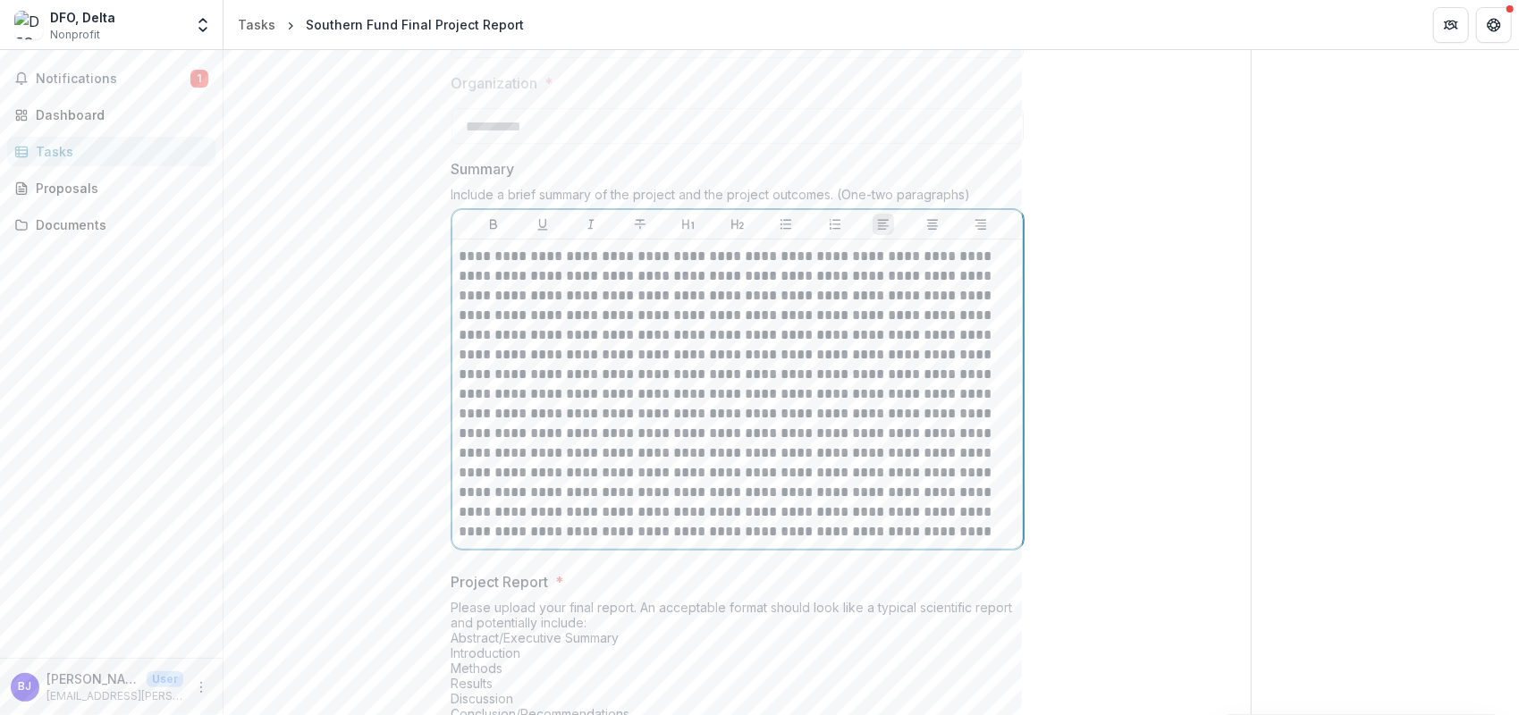
click at [638, 535] on p at bounding box center [737, 394] width 557 height 295
click at [986, 535] on p at bounding box center [737, 394] width 557 height 295
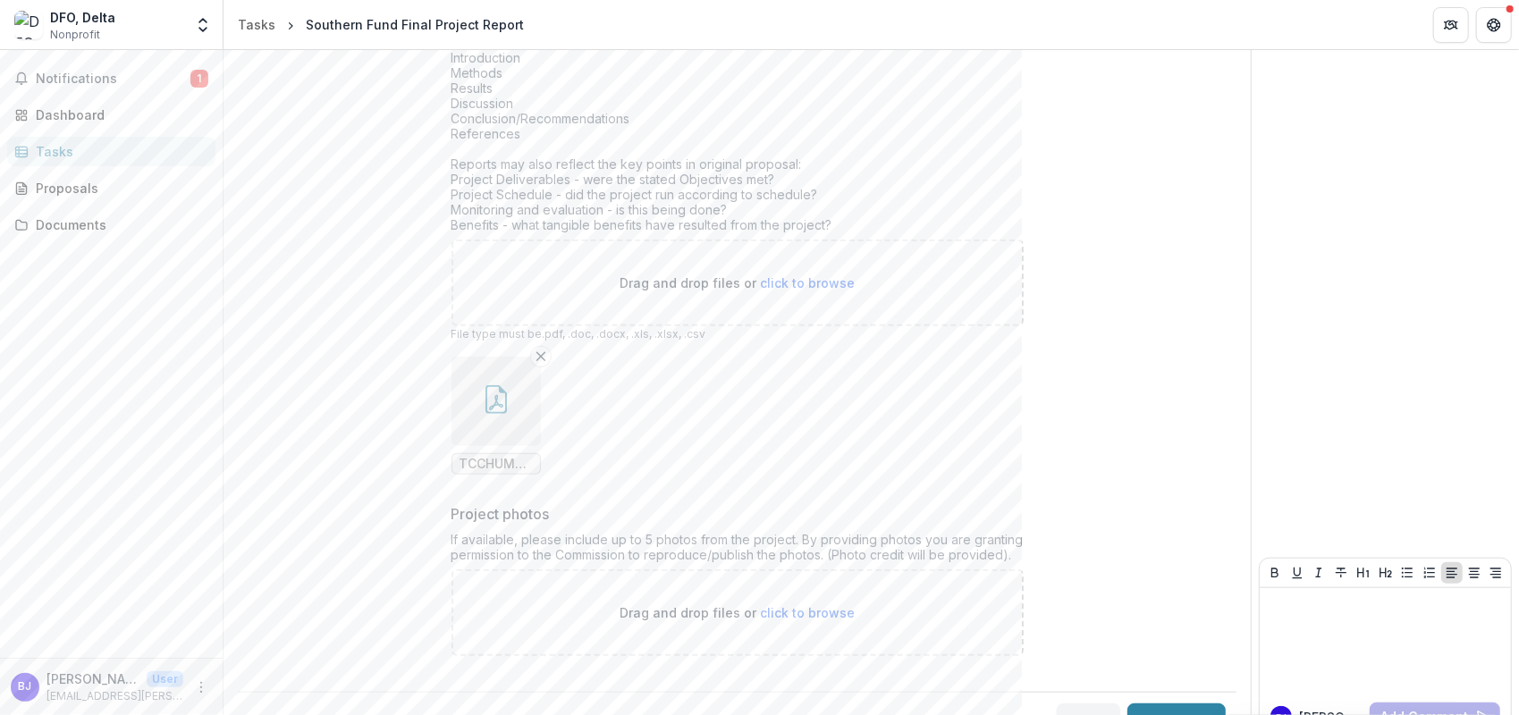
scroll to position [1020, 0]
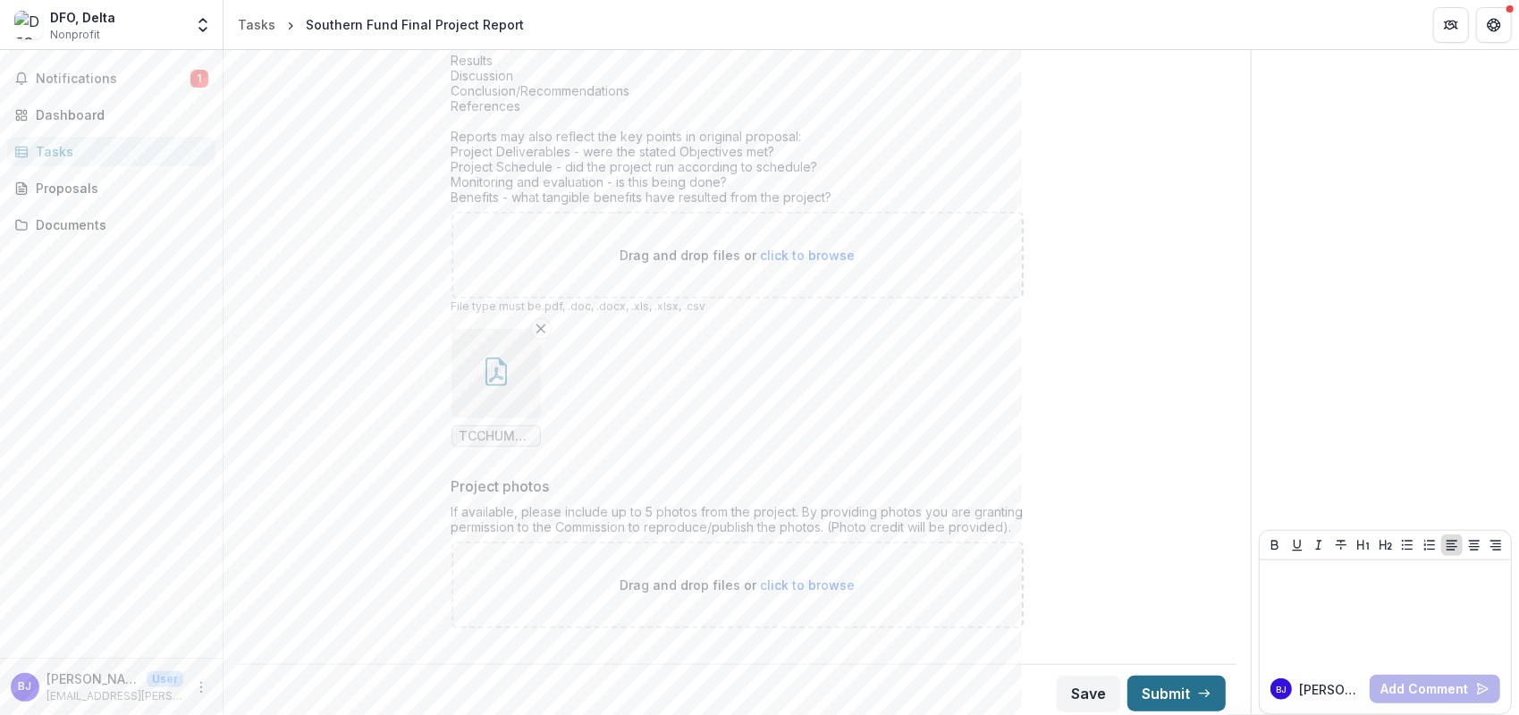
click at [1171, 682] on button "Submit" at bounding box center [1176, 694] width 98 height 36
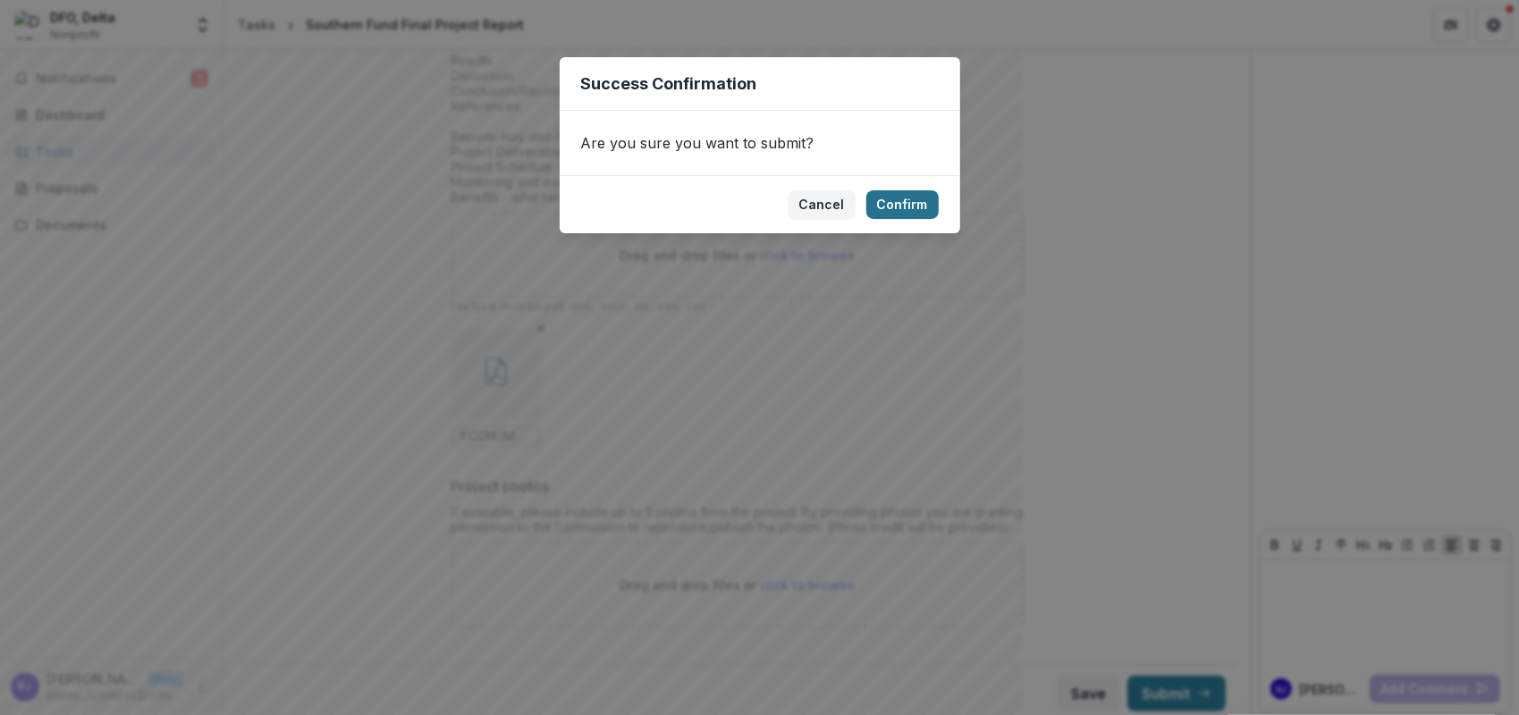
click at [872, 198] on button "Confirm" at bounding box center [902, 204] width 72 height 29
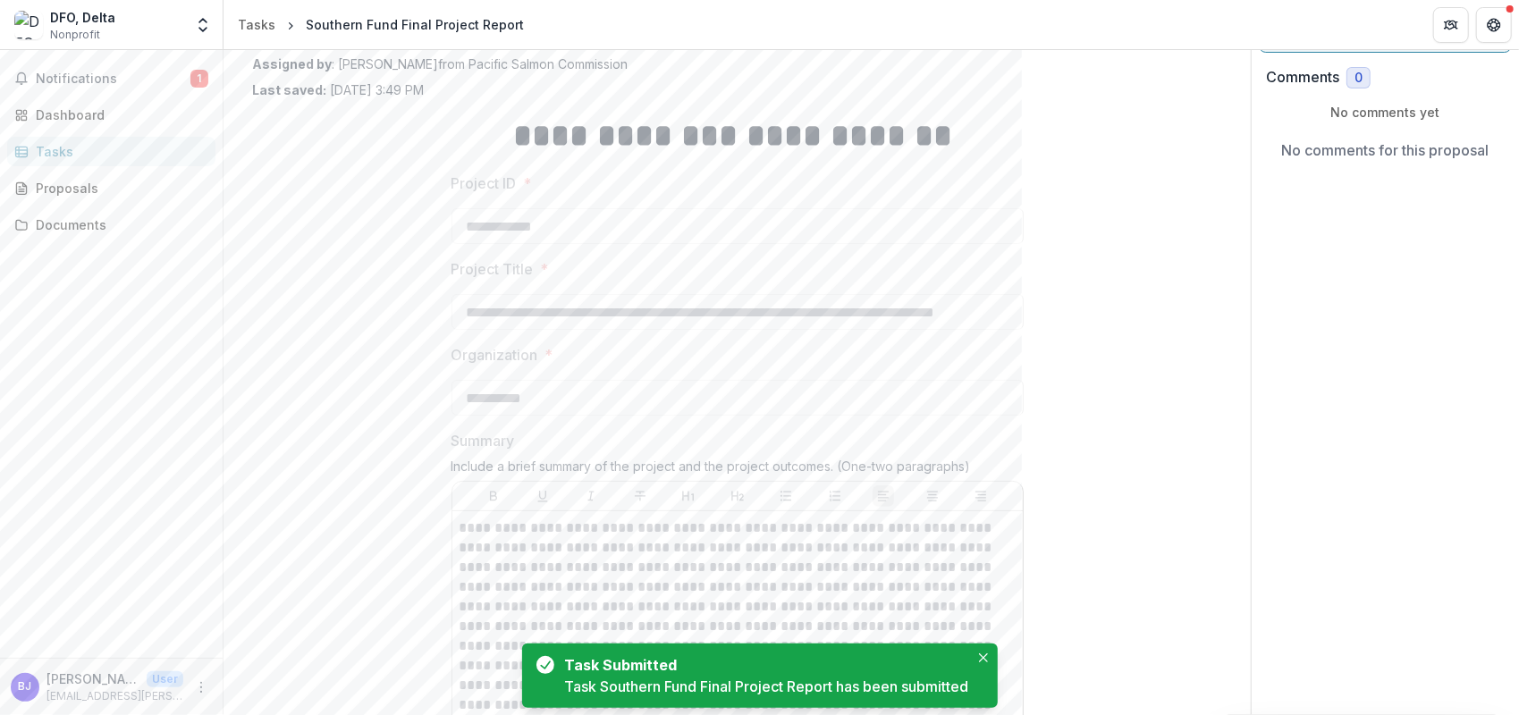
scroll to position [0, 0]
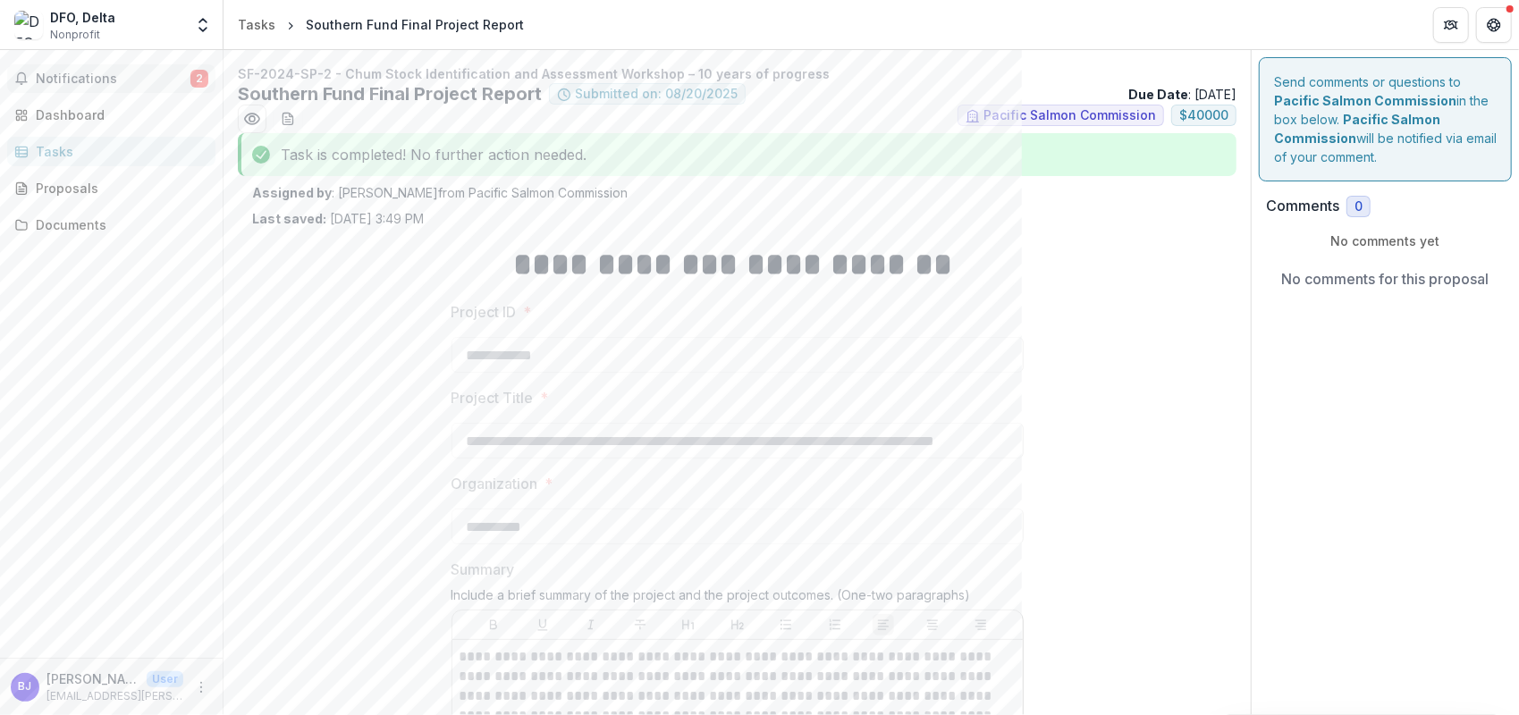
click at [133, 82] on span "Notifications" at bounding box center [113, 79] width 155 height 15
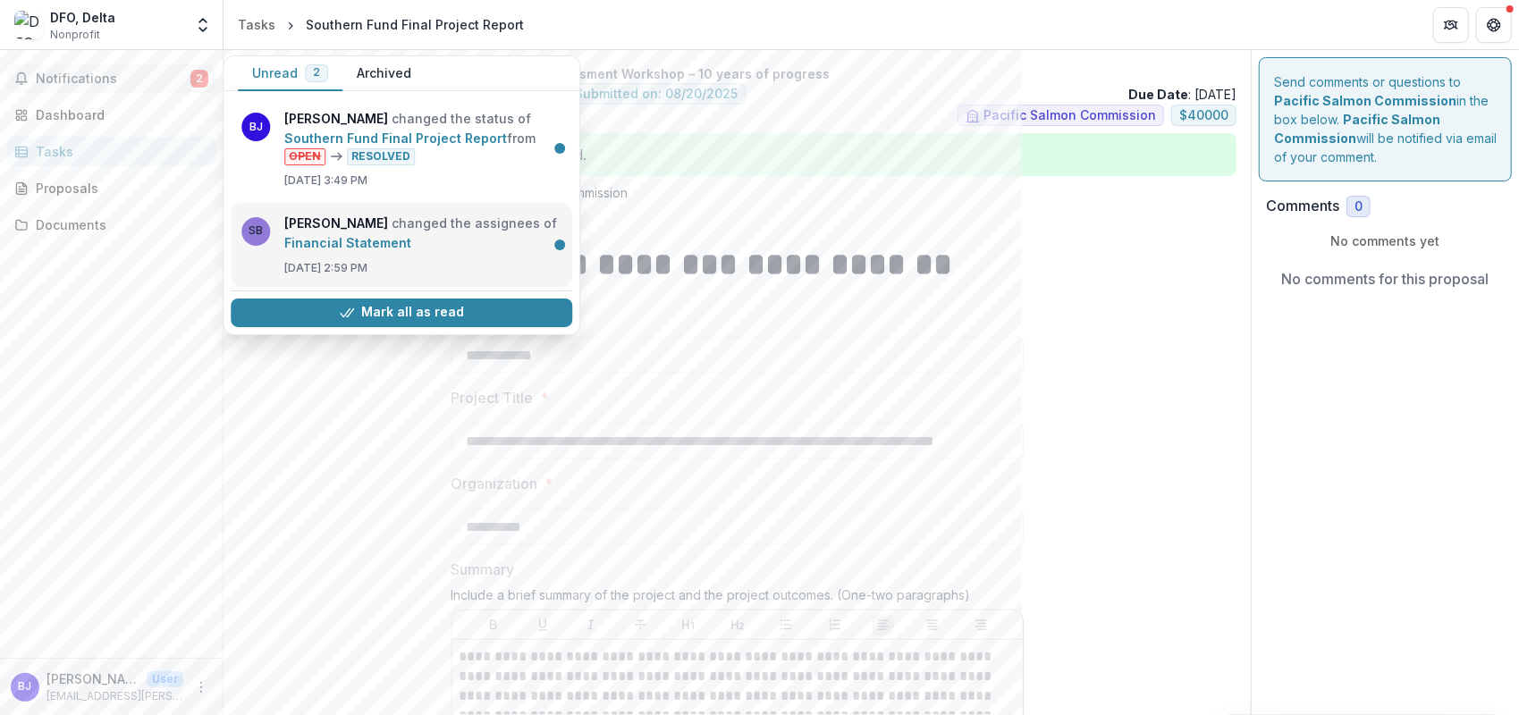
click at [399, 235] on link "Financial Statement" at bounding box center [347, 242] width 127 height 15
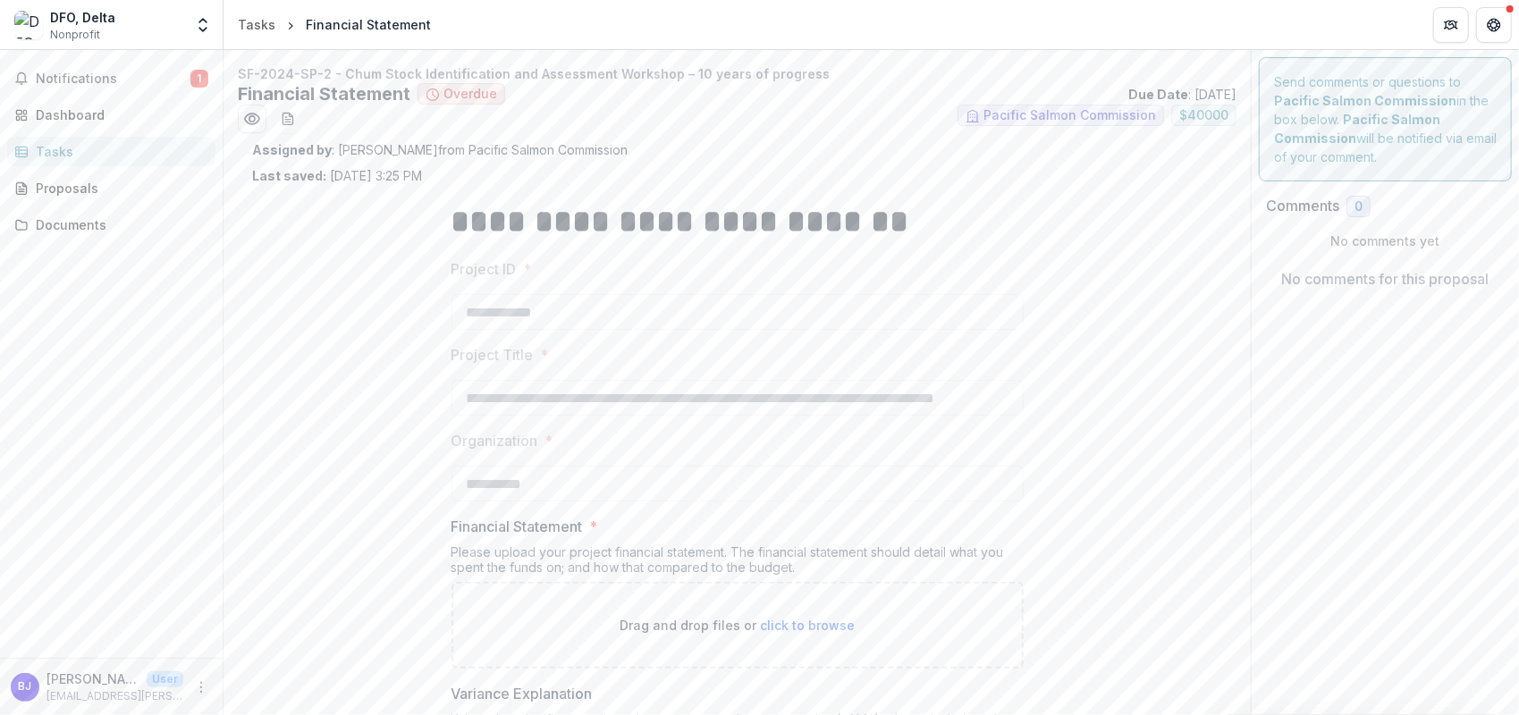
click at [688, 123] on ul "Pacific Salmon Commission $ 40000" at bounding box center [737, 119] width 998 height 29
